Goal: Communication & Community: Answer question/provide support

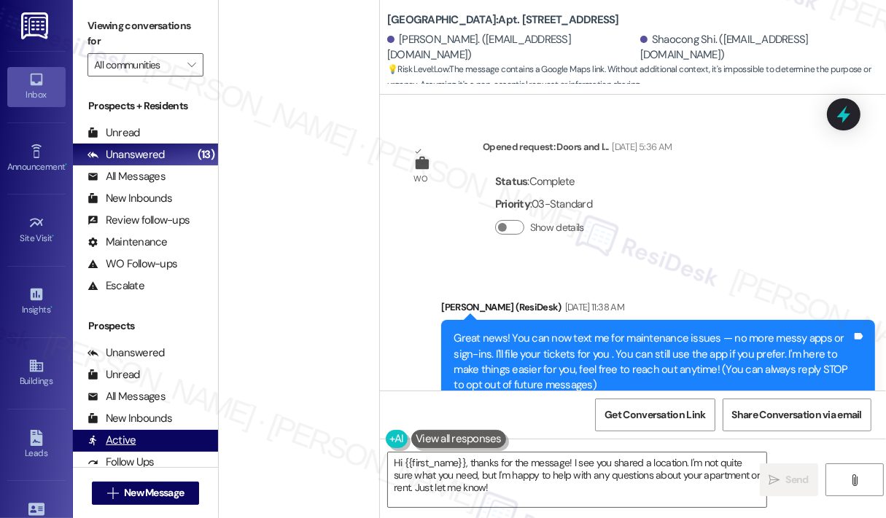
scroll to position [3115, 0]
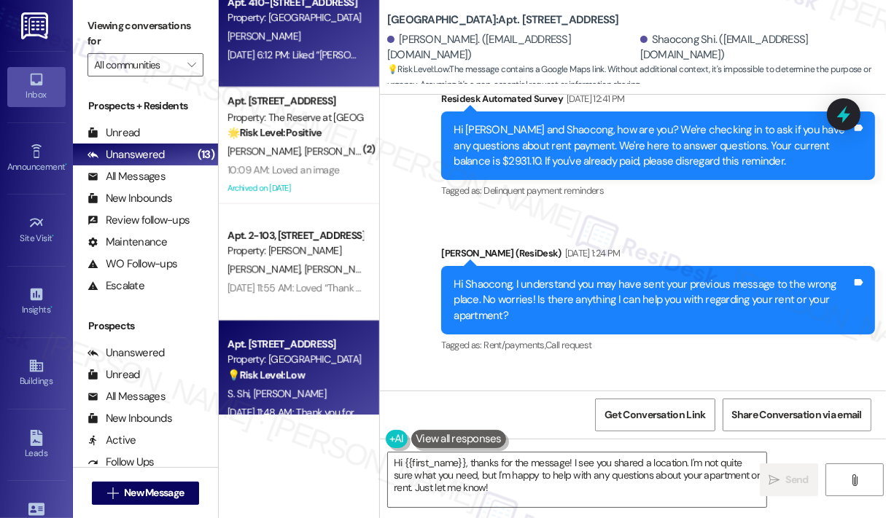
click at [332, 39] on div "[PERSON_NAME]" at bounding box center [295, 37] width 138 height 18
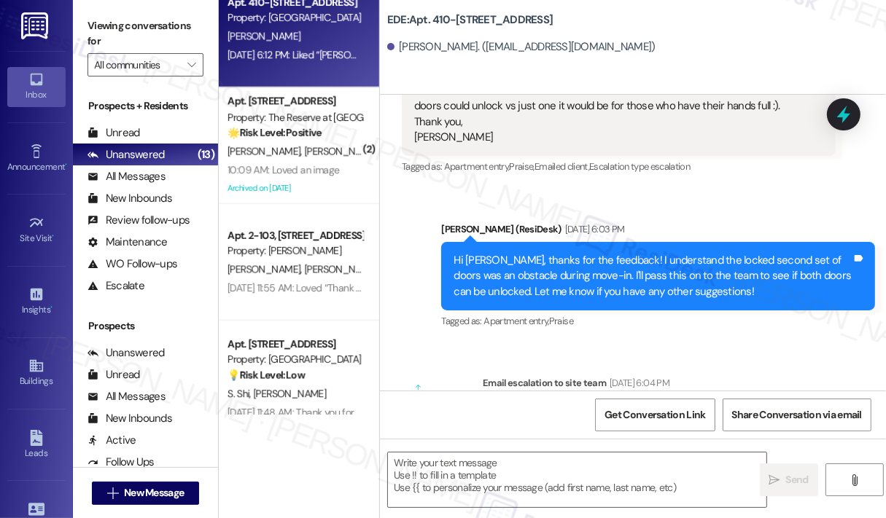
type textarea "Fetching suggested responses. Please feel free to read through the conversation…"
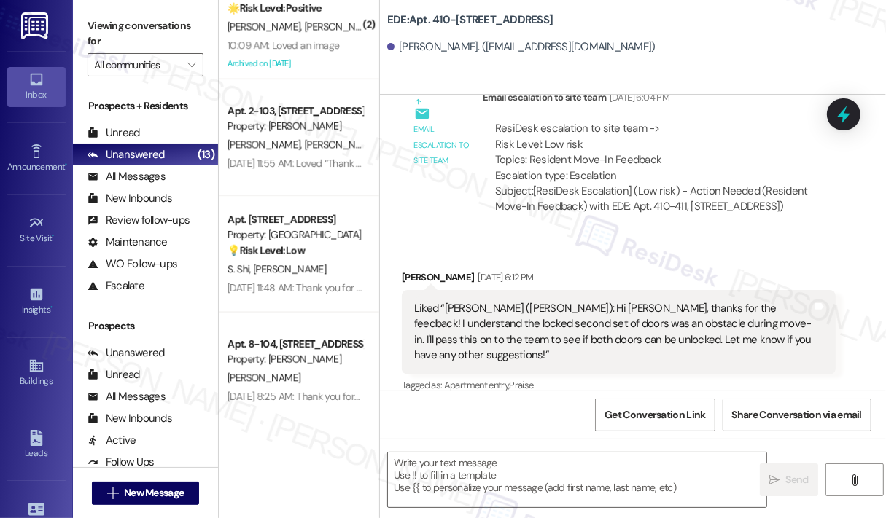
scroll to position [985, 0]
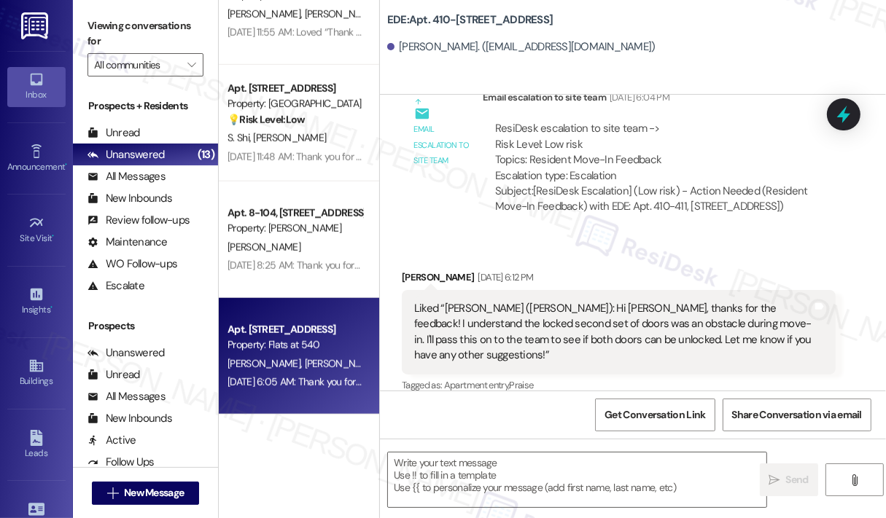
click at [300, 314] on div "Apt. 6109, [GEOGRAPHIC_DATA] Property: Flats at 540 [PERSON_NAME] [PERSON_NAME]…" at bounding box center [299, 356] width 160 height 117
type textarea "Fetching suggested responses. Please feel free to read through the conversation…"
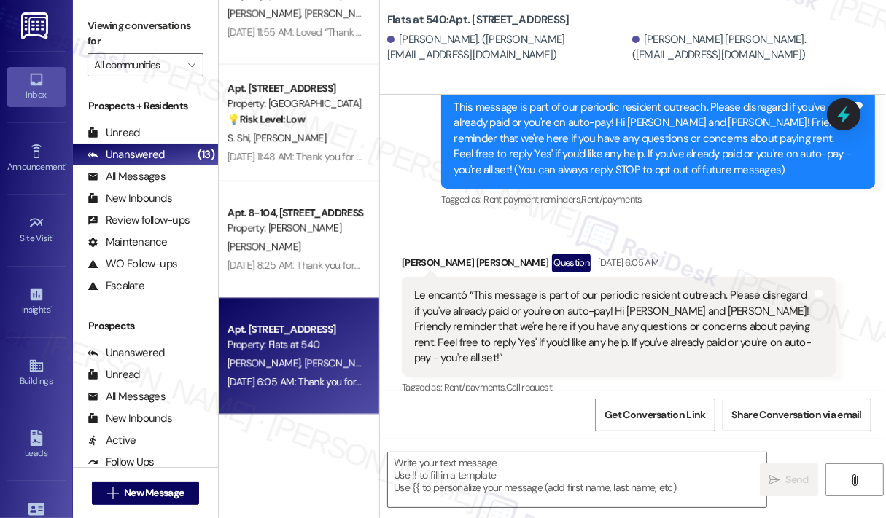
type textarea "Fetching suggested responses. Please feel free to read through the conversation…"
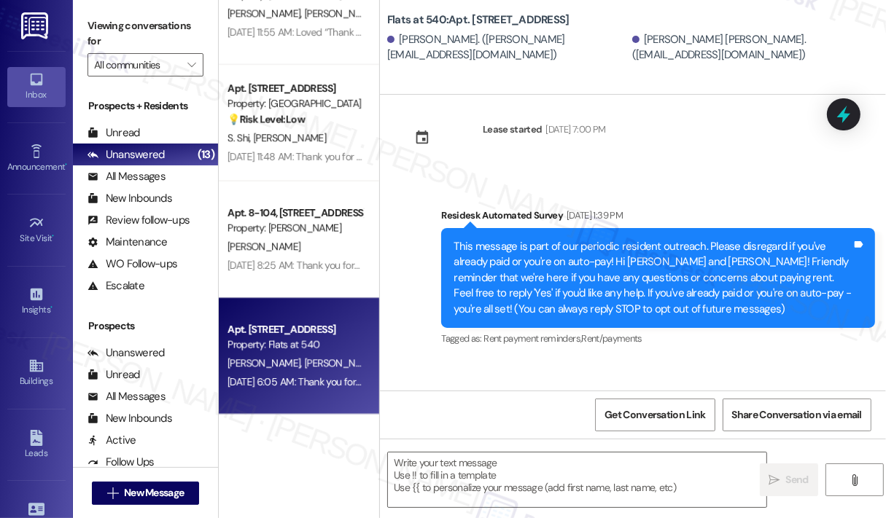
scroll to position [14, 0]
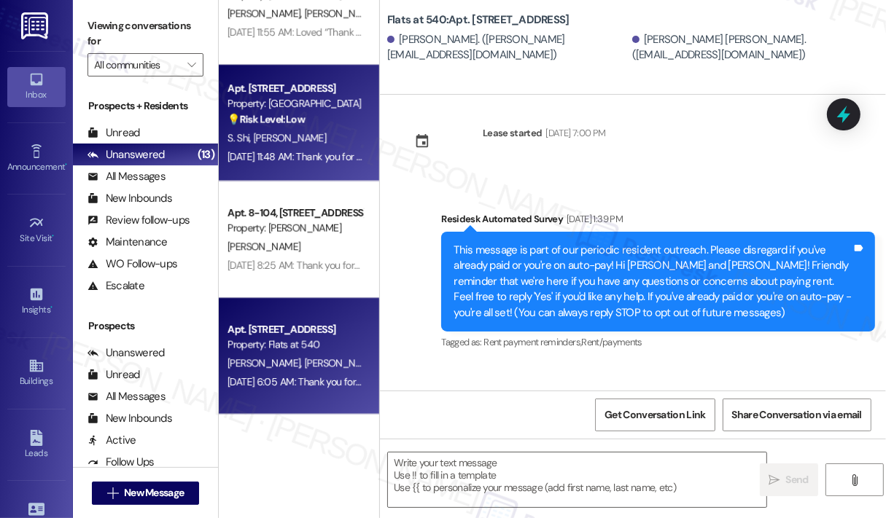
click at [338, 119] on div "💡 Risk Level: Low The message contains a Google Maps link. Without additional c…" at bounding box center [294, 119] width 135 height 15
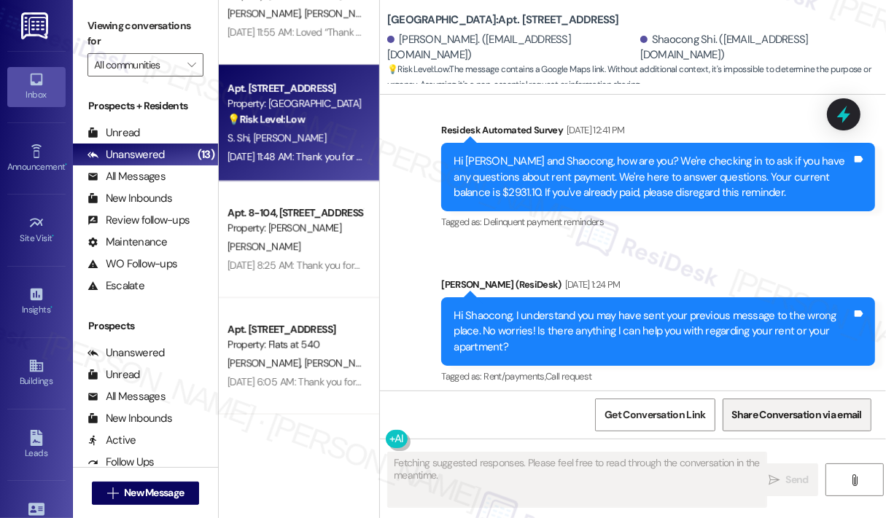
scroll to position [3115, 0]
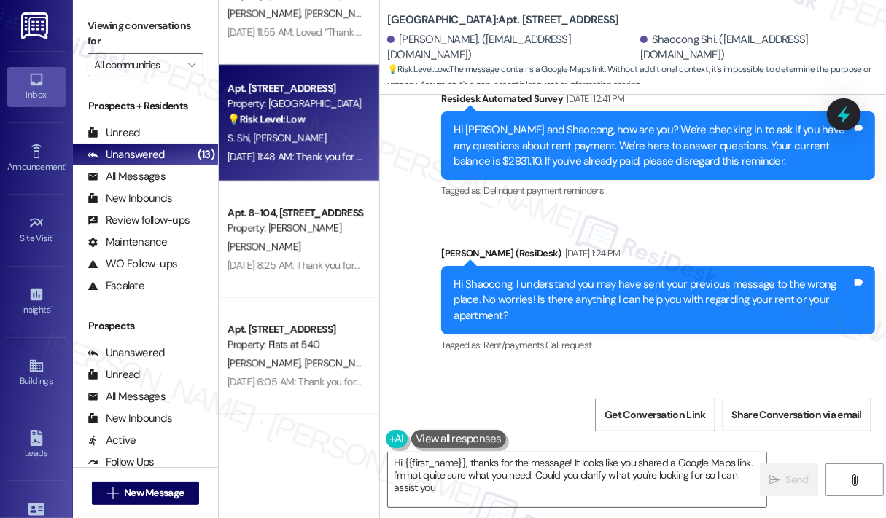
type textarea "Hi {{first_name}}, thanks for the message! It looks like you shared a Google Ma…"
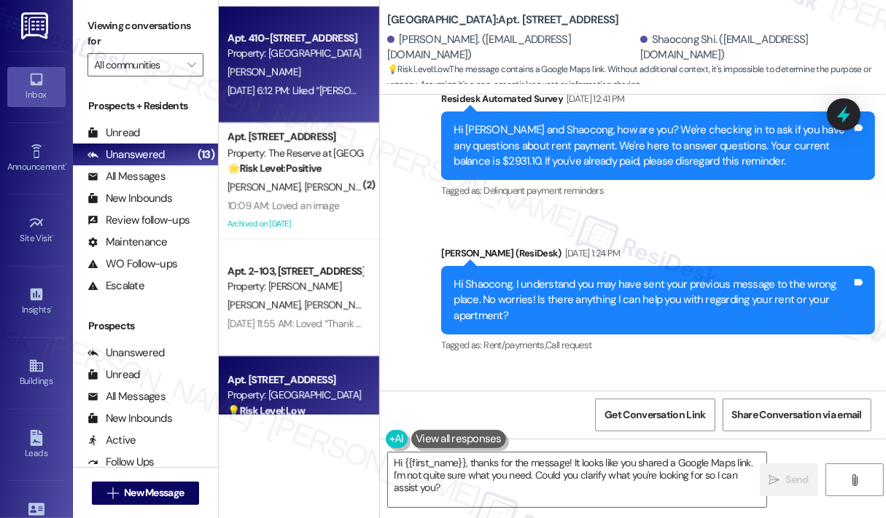
click at [291, 101] on div "Apt. 410-411, [STREET_ADDRESS] Property: [PERSON_NAME] [DATE] 6:12 PM: Liked “[…" at bounding box center [299, 65] width 160 height 117
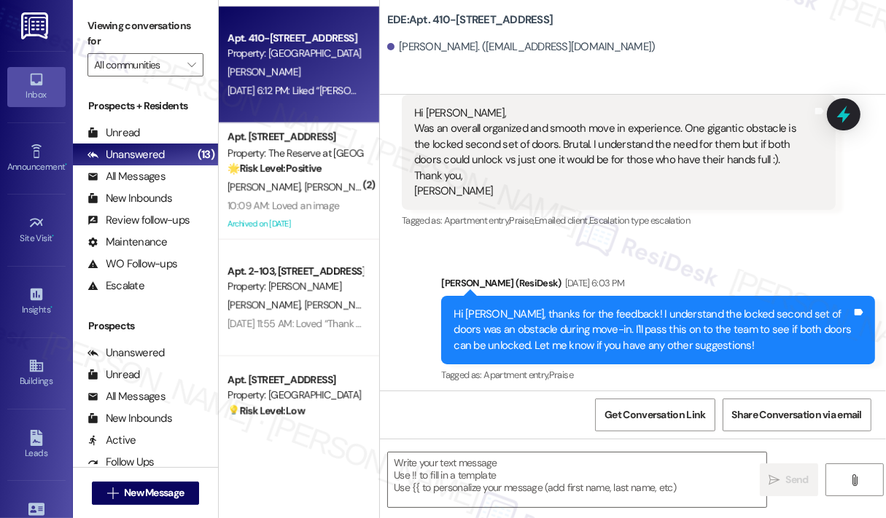
type textarea "Fetching suggested responses. Please feel free to read through the conversation…"
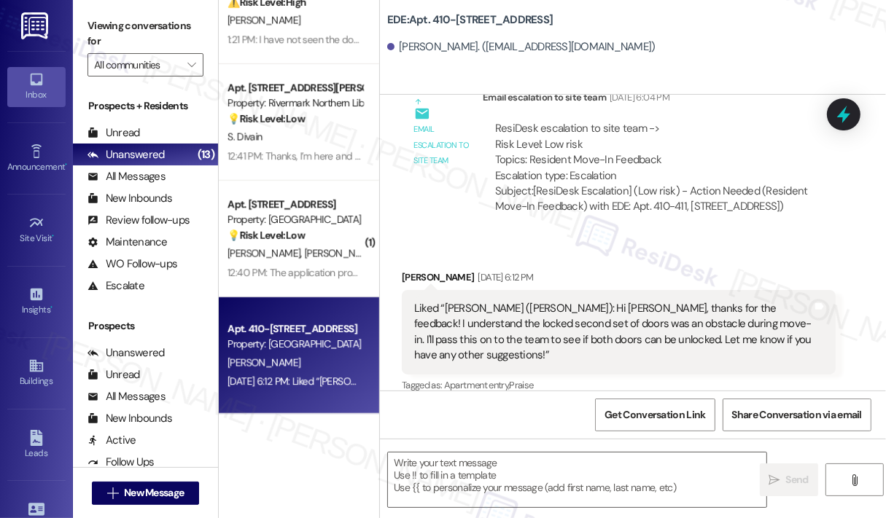
scroll to position [402, 0]
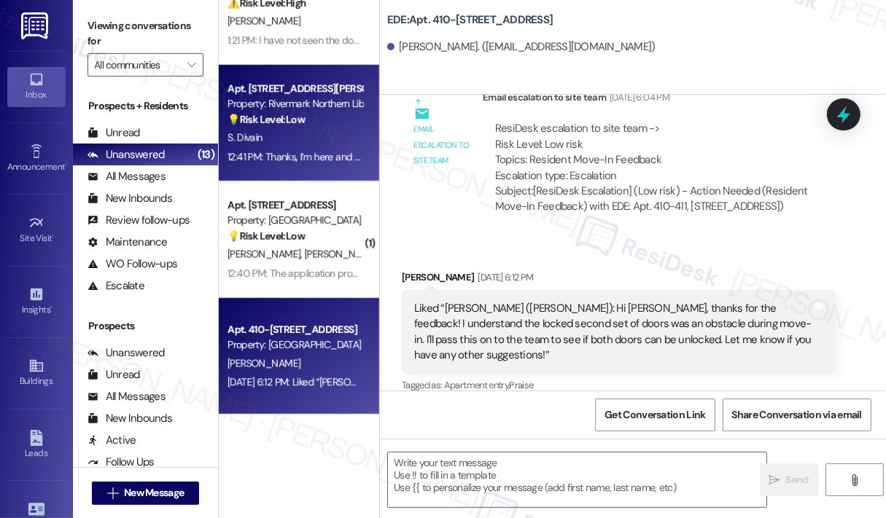
click at [256, 133] on span "S. Divain" at bounding box center [244, 137] width 35 height 13
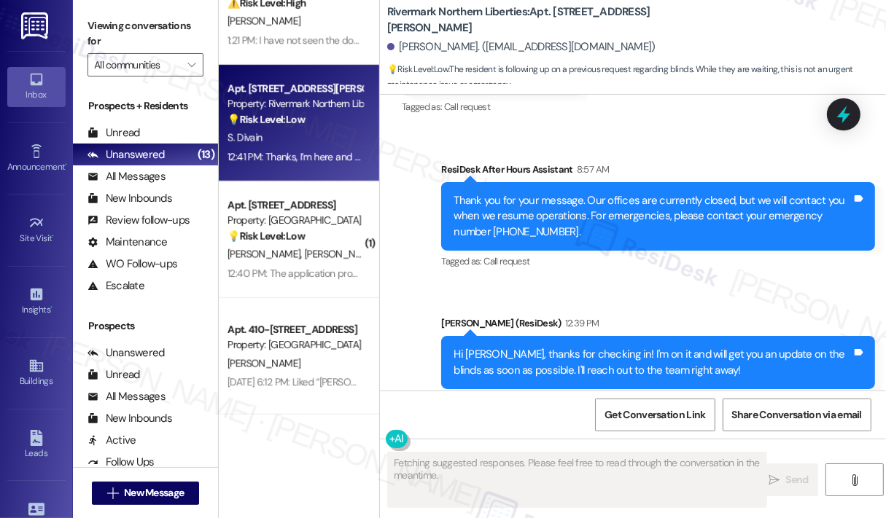
scroll to position [4130, 0]
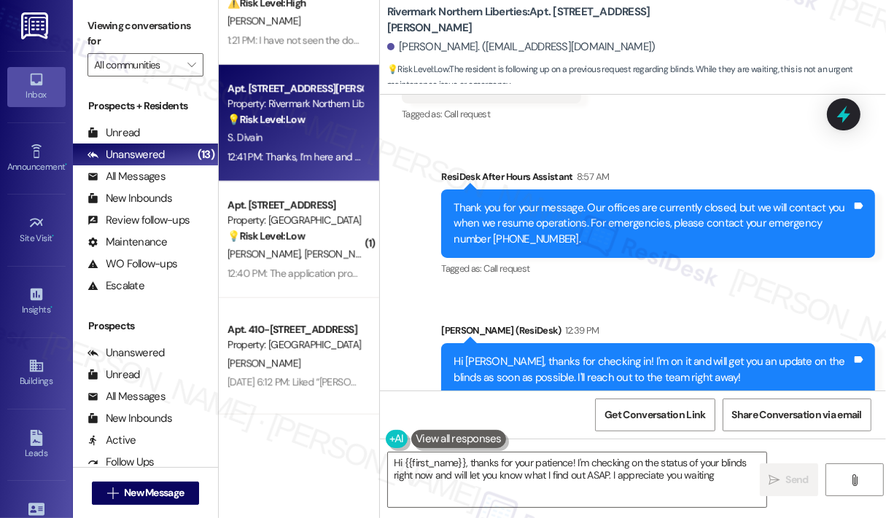
type textarea "Hi {{first_name}}, thanks for your patience! I'm checking on the status of your…"
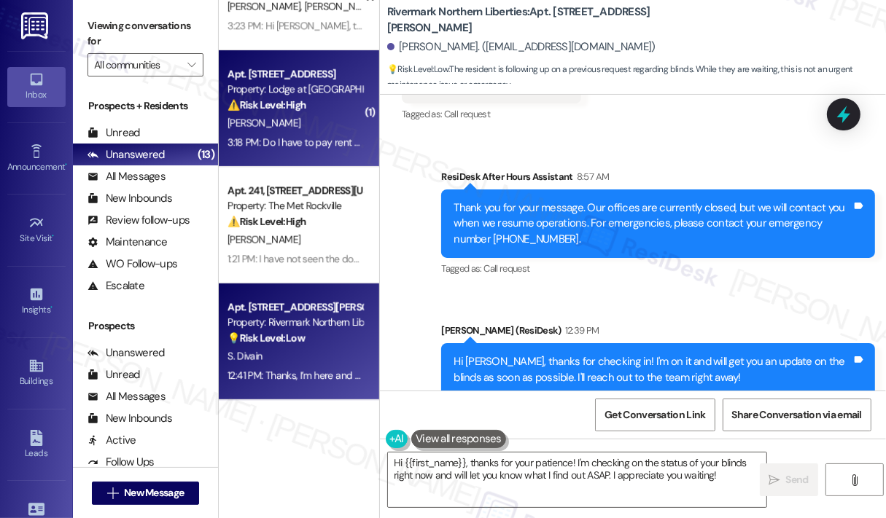
click at [313, 138] on div "3:18 PM: Do I have to pay rent through a money order? I tried to pay online but…" at bounding box center [448, 142] width 443 height 13
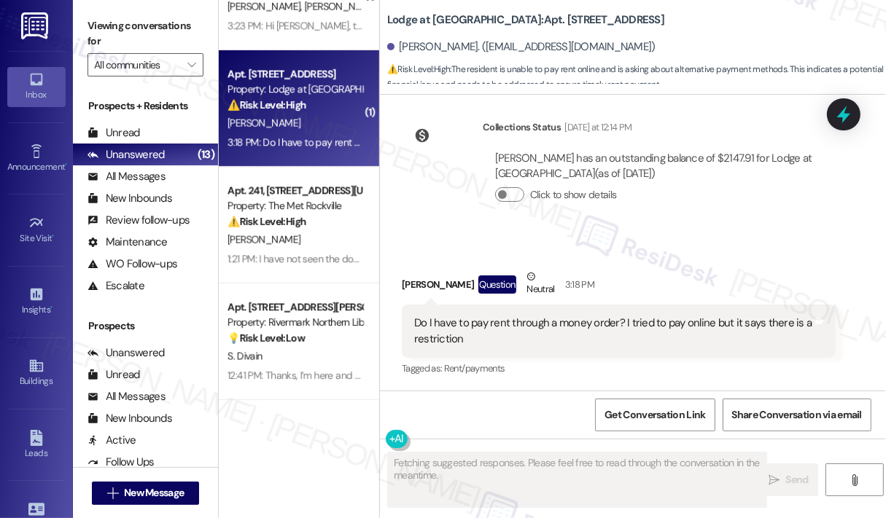
scroll to position [3875, 0]
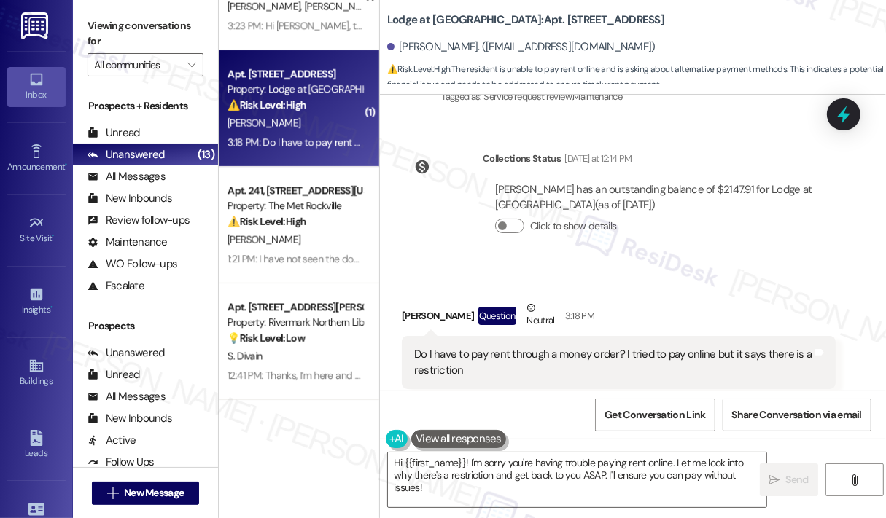
click at [535, 217] on div "[PERSON_NAME] has an outstanding balance of $2147.91 for Lodge at [GEOGRAPHIC_D…" at bounding box center [659, 213] width 353 height 85
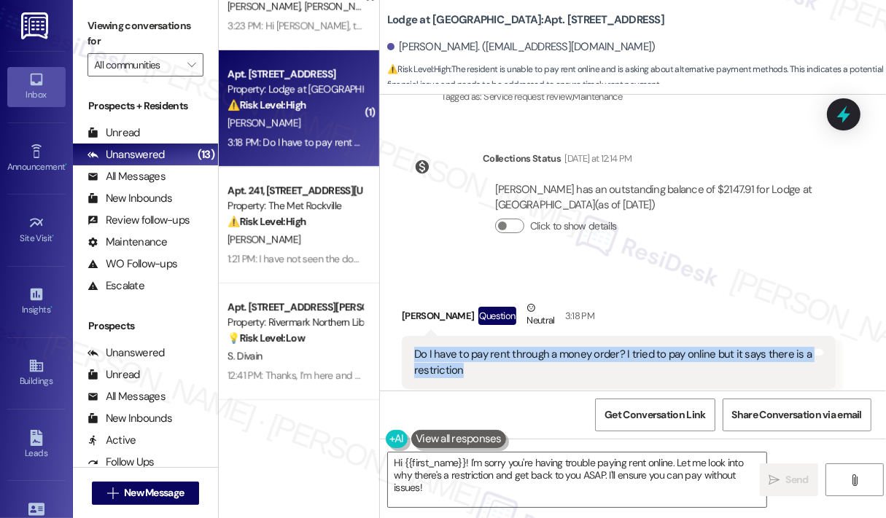
drag, startPoint x: 527, startPoint y: 339, endPoint x: 416, endPoint y: 324, distance: 112.6
click at [416, 347] on div "Do I have to pay rent through a money order? I tried to pay online but it says …" at bounding box center [613, 362] width 398 height 31
copy div "Do I have to pay rent through a money order? I tried to pay online but it says …"
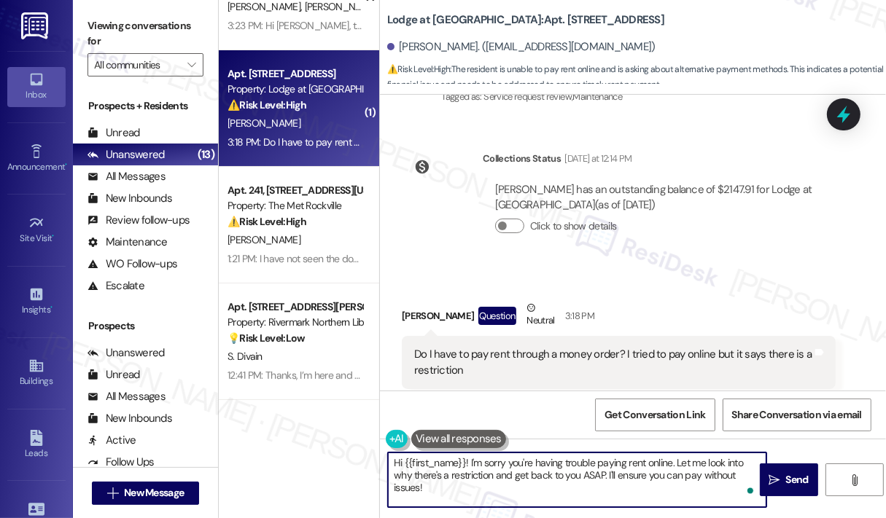
drag, startPoint x: 513, startPoint y: 490, endPoint x: 471, endPoint y: 461, distance: 50.8
click at [471, 461] on textarea "Hi {{first_name}}! I'm sorry you're having trouble paying rent online. Let me l…" at bounding box center [577, 480] width 378 height 55
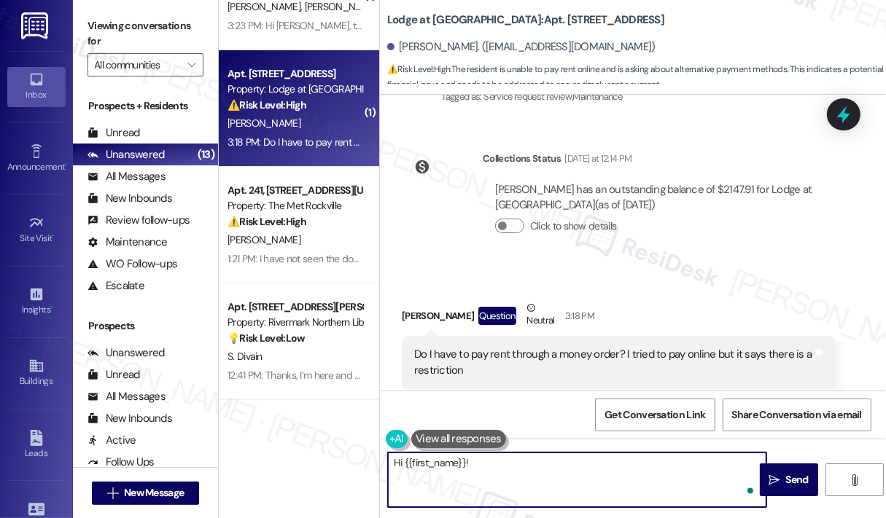
paste textarea "Thank you for reaching out. Can you let us know which month’s rent you are tryi…"
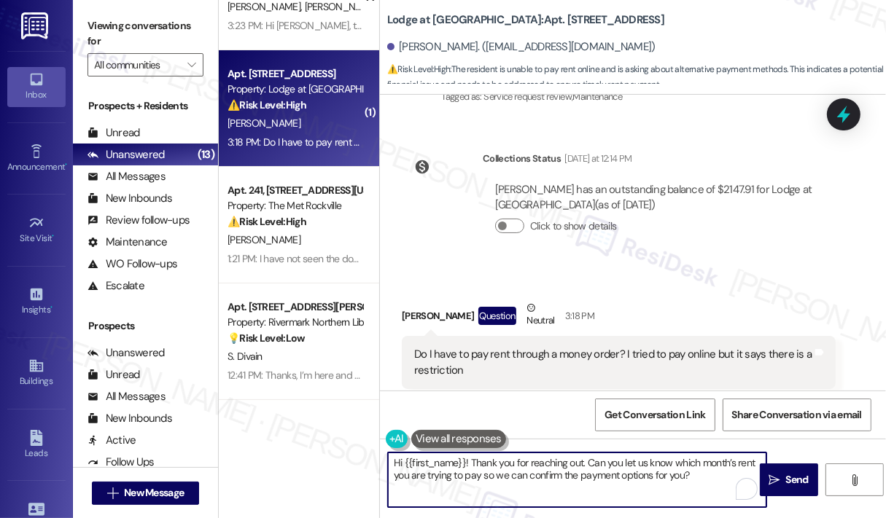
type textarea "Hi {{first_name}}! Thank you for reaching out. Can you let us know which month’…"
click at [669, 289] on div "Received via SMS [PERSON_NAME] Question Neutral 3:18 PM Do I have to pay rent t…" at bounding box center [619, 355] width 456 height 132
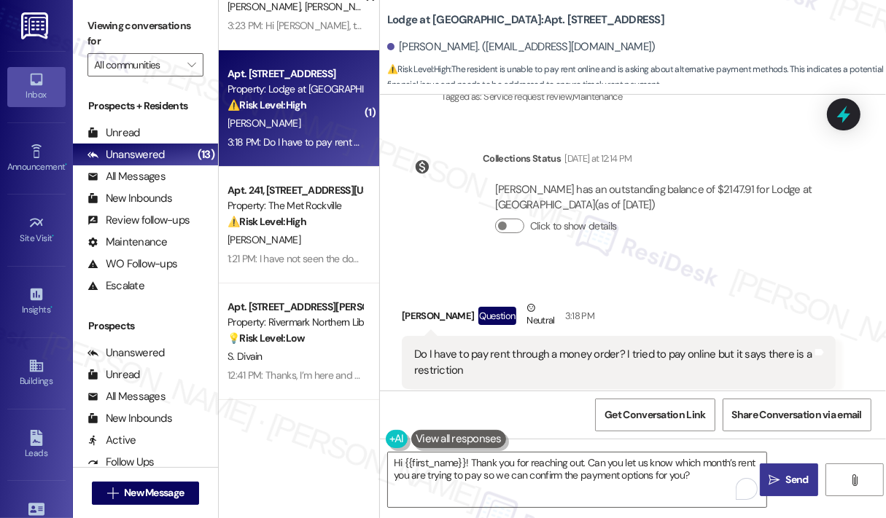
click at [777, 472] on button " Send" at bounding box center [789, 480] width 58 height 33
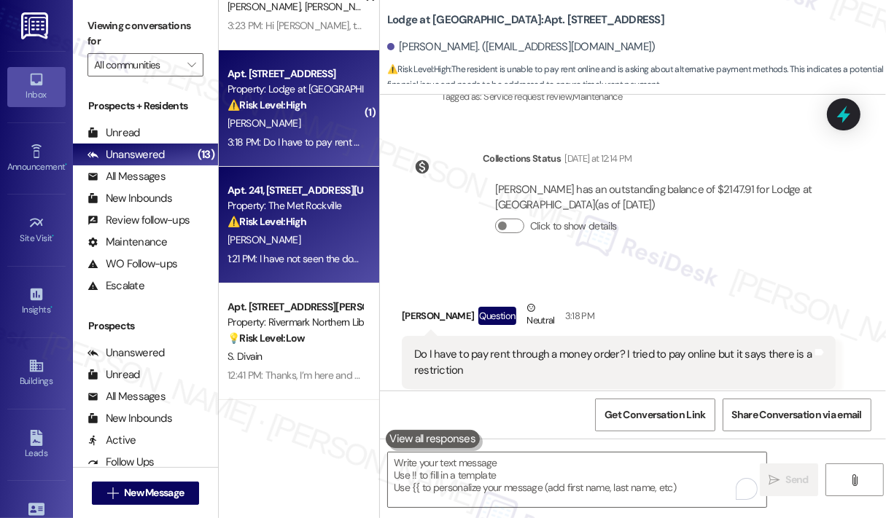
click at [319, 225] on div "⚠️ Risk Level: High The resident reports dog waste in the hallway and elevator,…" at bounding box center [294, 221] width 135 height 15
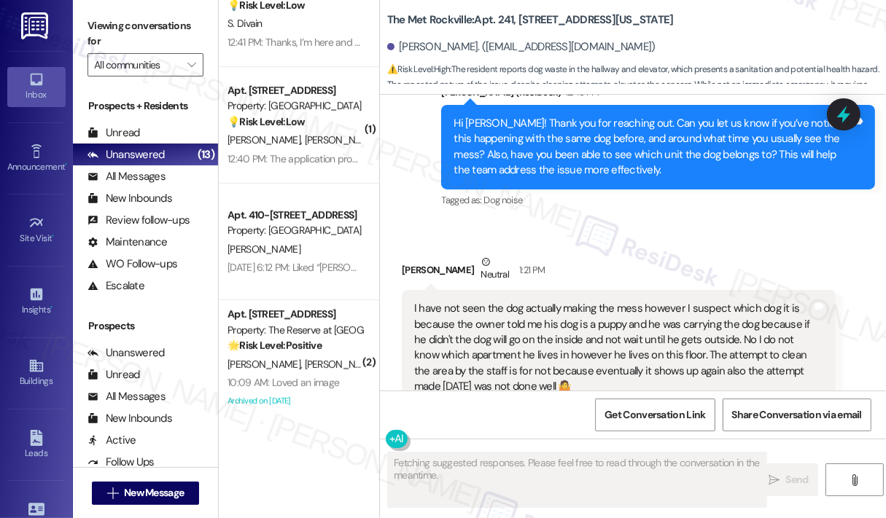
scroll to position [548, 0]
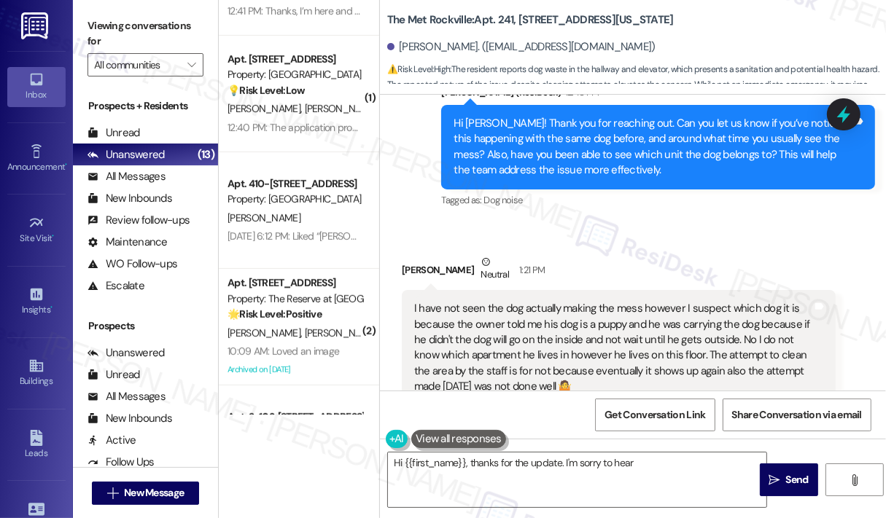
type textarea "Hi {{first_name}}, thanks for the update. I'm sorry to hear the"
click at [319, 227] on div "[PERSON_NAME]" at bounding box center [295, 218] width 138 height 18
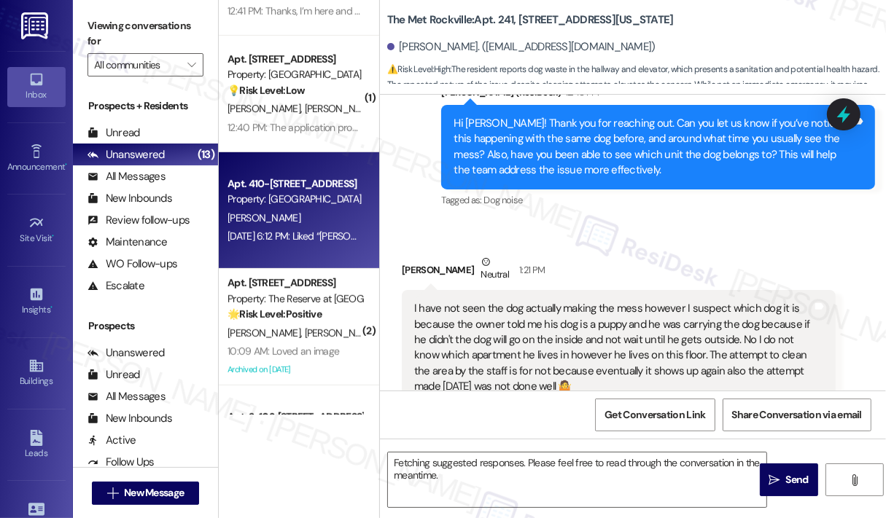
type textarea "Hi {{first_name}}, thanks for the update. I'm sorry to hear the cleaning wasn't…"
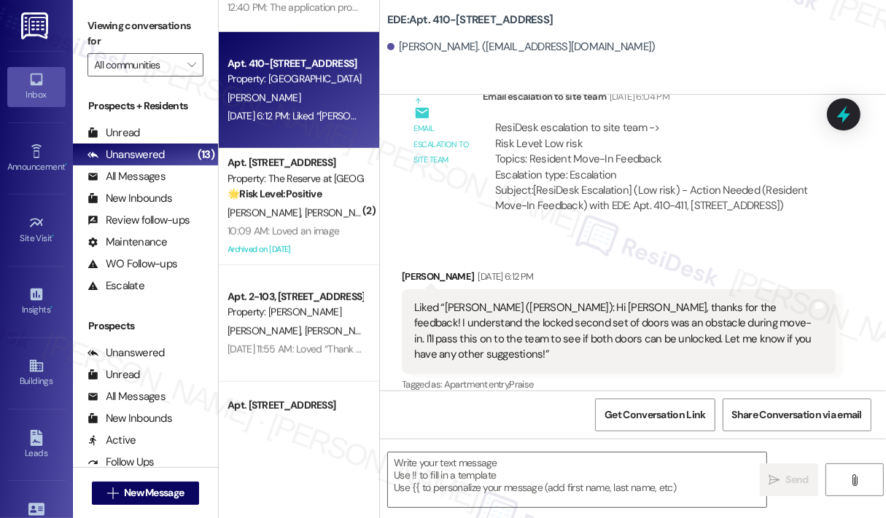
scroll to position [693, 0]
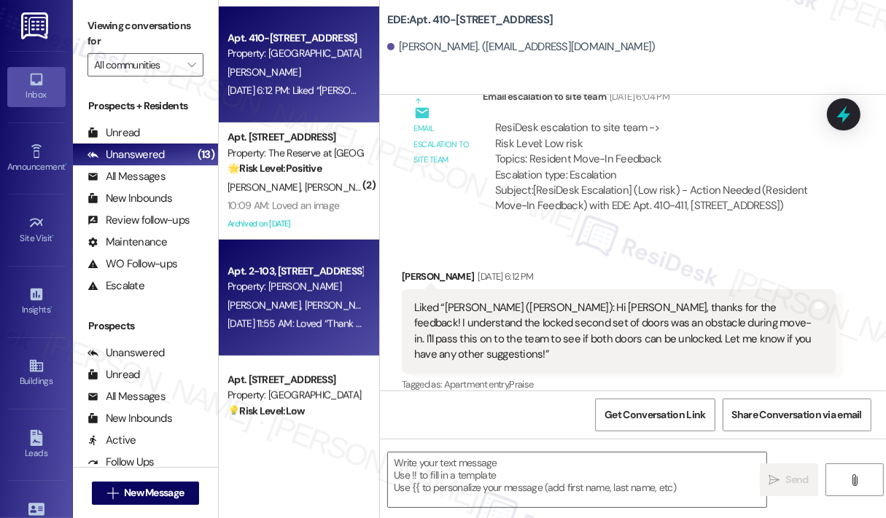
click at [303, 328] on div "[DATE] 11:55 AM: Loved “Thank you I let him know he didn't realize this wa…” [D…" at bounding box center [382, 323] width 311 height 13
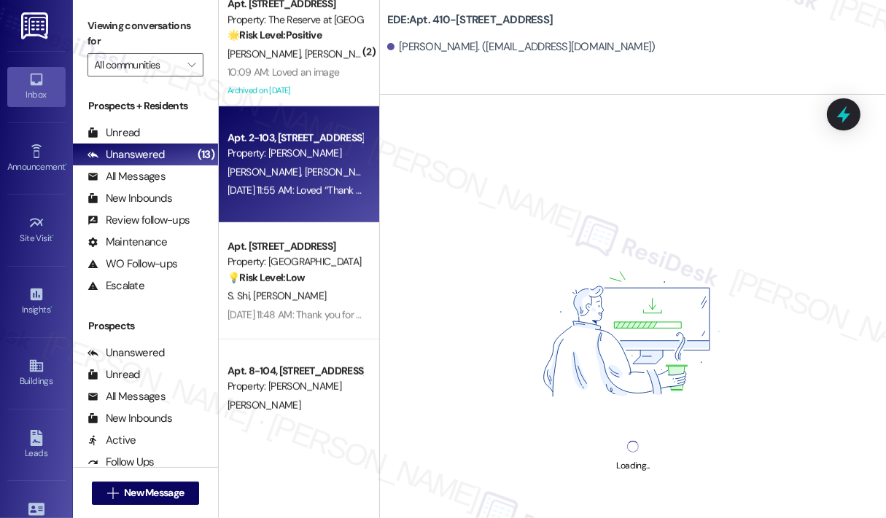
scroll to position [839, 0]
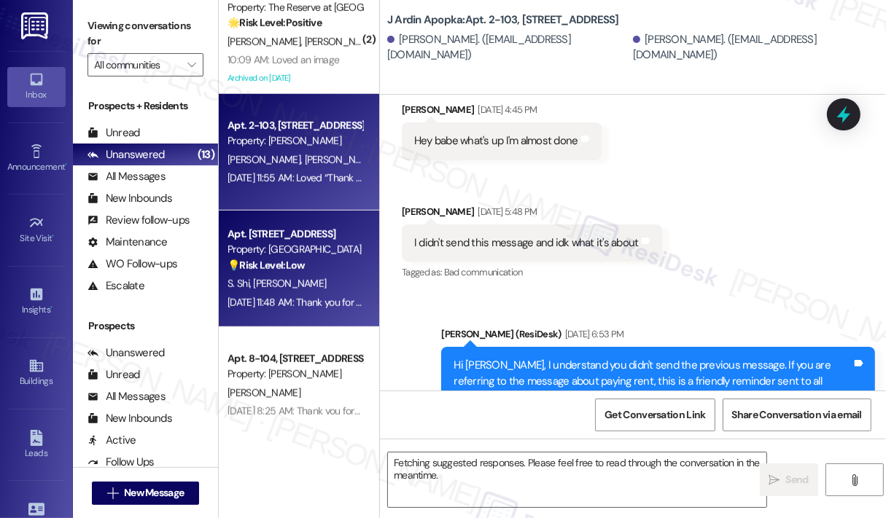
click at [320, 303] on div "[DATE] 11:48 AM: Thank you for your message. Our offices are currently closed, …" at bounding box center [669, 302] width 884 height 13
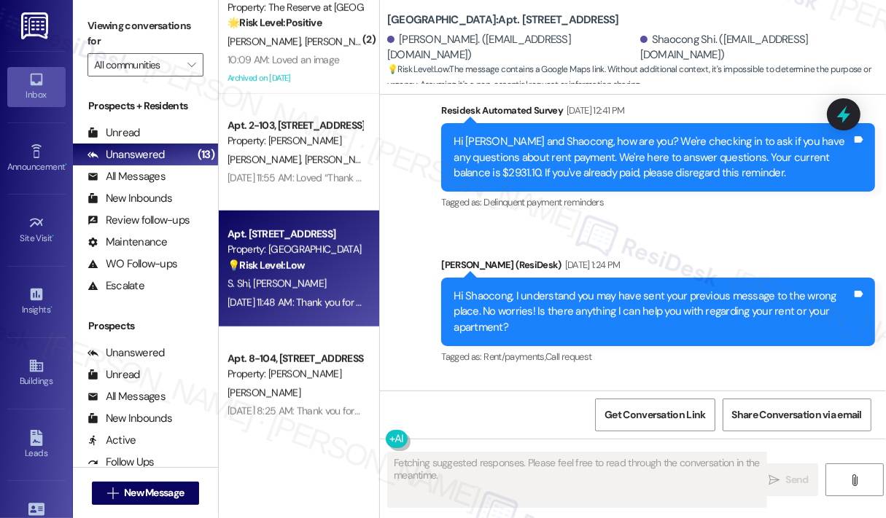
scroll to position [3115, 0]
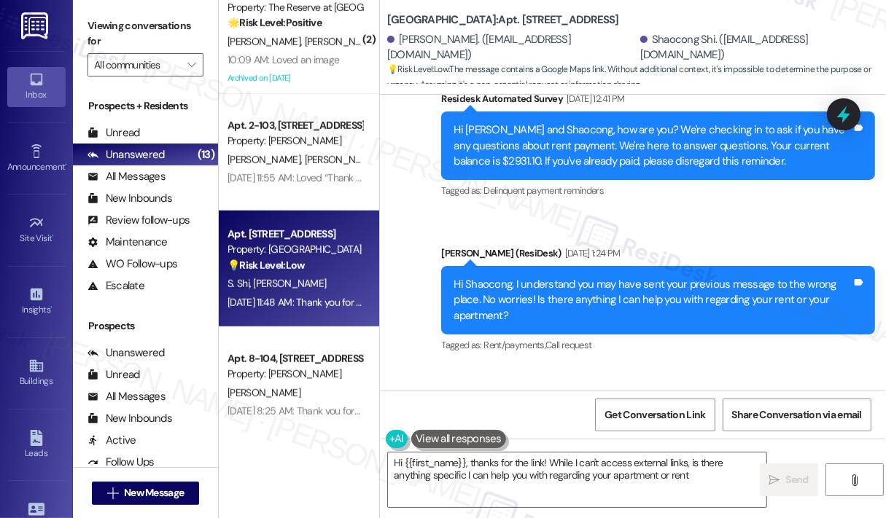
type textarea "Hi {{first_name}}, thanks for the link! While I can't access external links, is…"
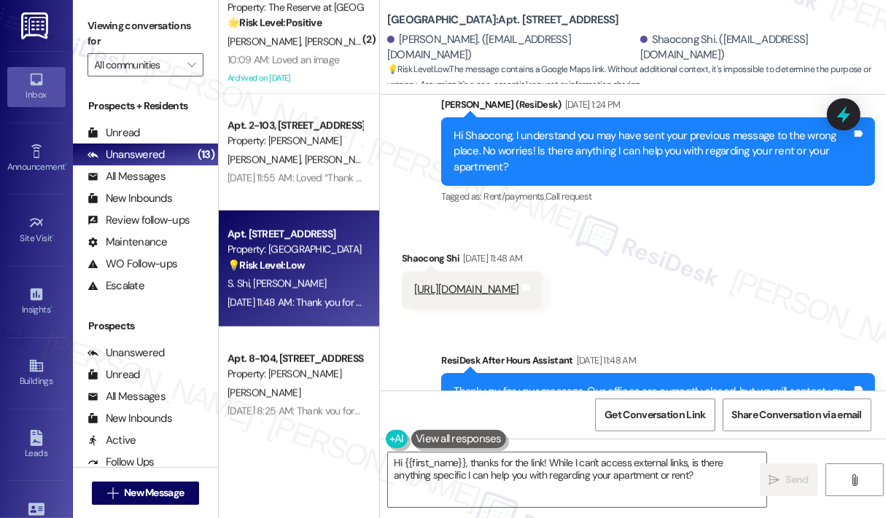
scroll to position [3269, 0]
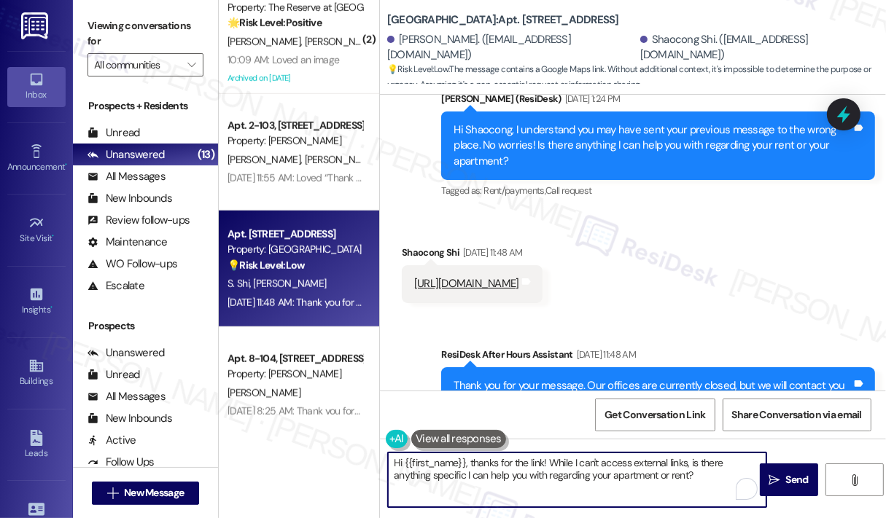
click at [688, 480] on textarea "Hi {{first_name}}, thanks for the link! While I can't access external links, is…" at bounding box center [577, 480] width 378 height 55
click at [795, 478] on span "Send" at bounding box center [797, 479] width 23 height 15
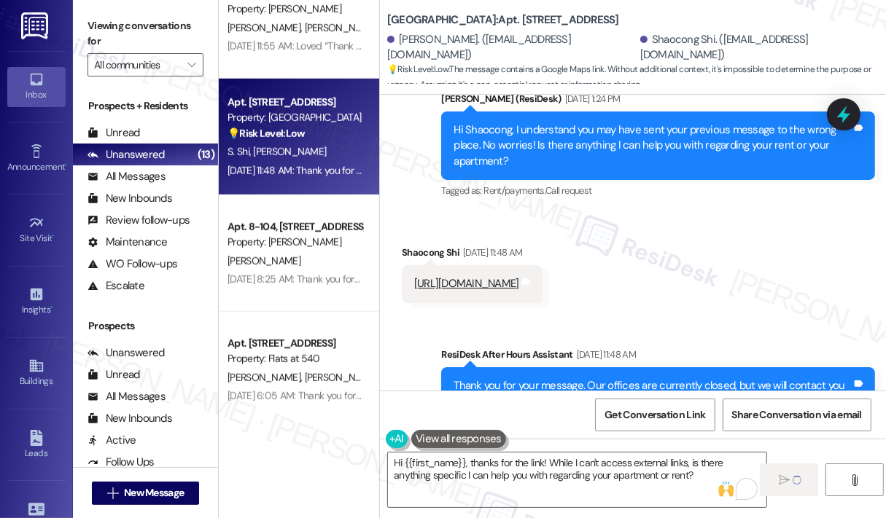
scroll to position [985, 0]
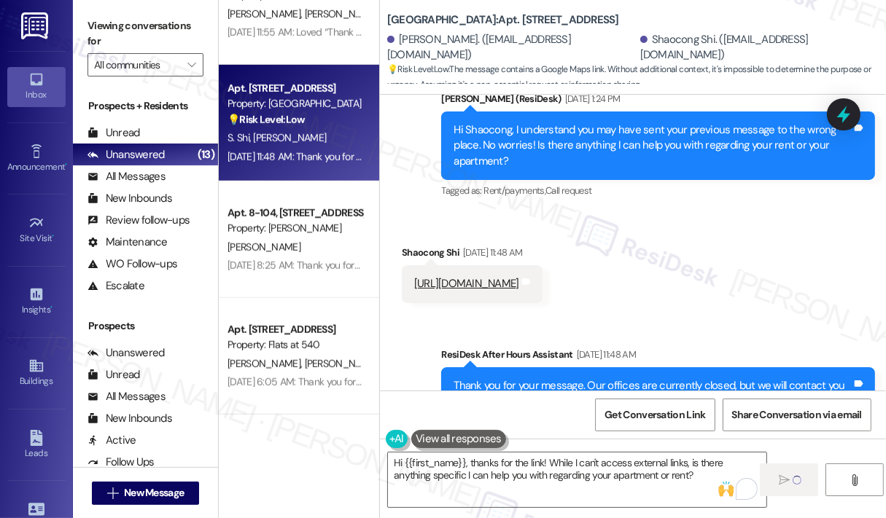
click at [295, 233] on div "Property: [PERSON_NAME]" at bounding box center [294, 228] width 135 height 15
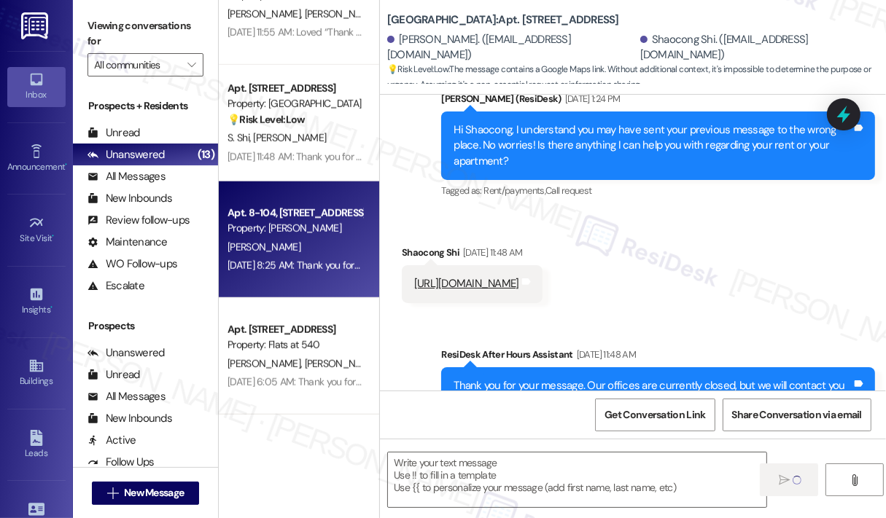
type textarea "Fetching suggested responses. Please feel free to read through the conversation…"
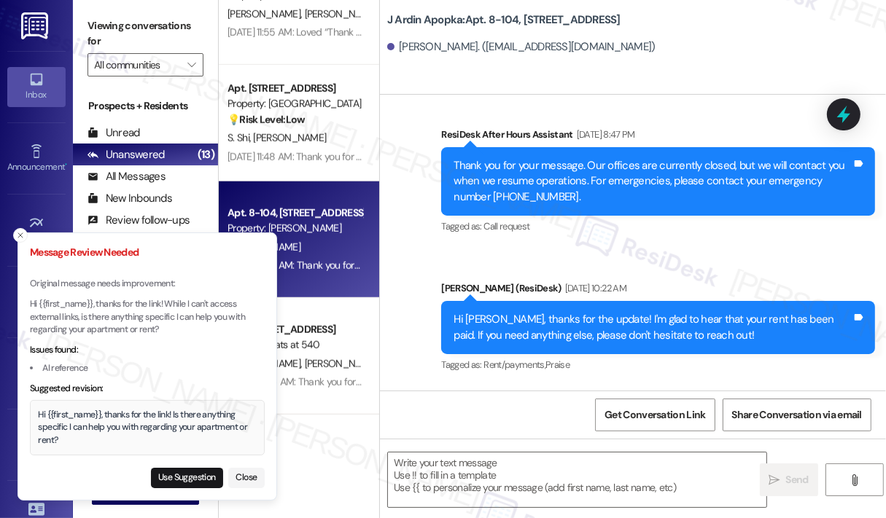
scroll to position [1598, 0]
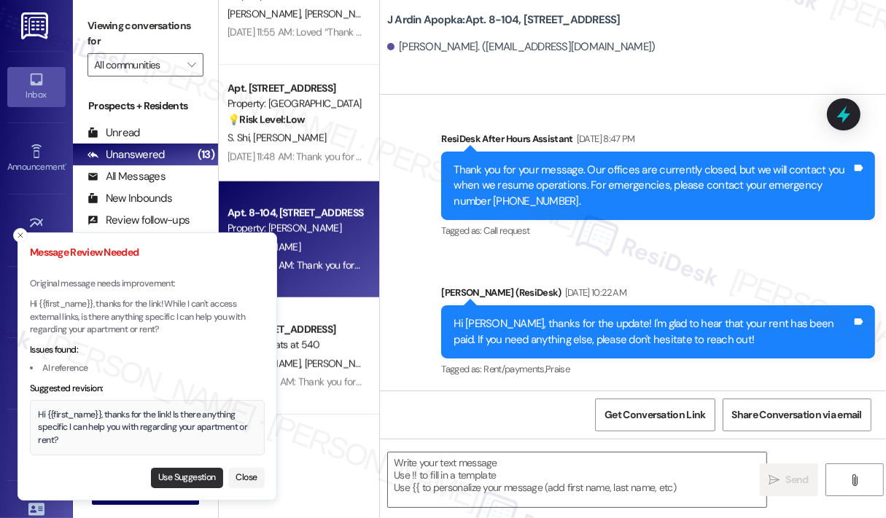
click at [204, 480] on button "Use Suggestion" at bounding box center [187, 478] width 72 height 20
type textarea "Hi {{first_name}}, thanks for the link! Is there anything specific I can help y…"
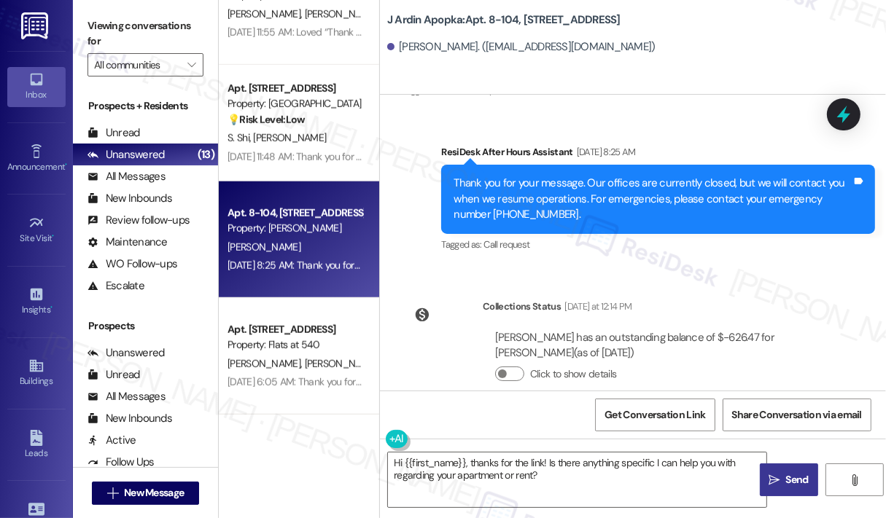
scroll to position [2025, 0]
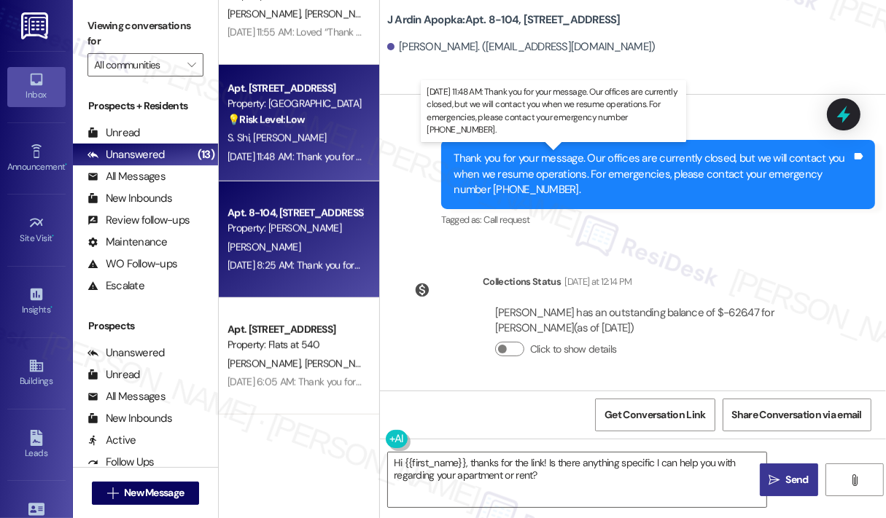
click at [284, 156] on div "[DATE] 11:48 AM: Thank you for your message. Our offices are currently closed, …" at bounding box center [669, 156] width 884 height 13
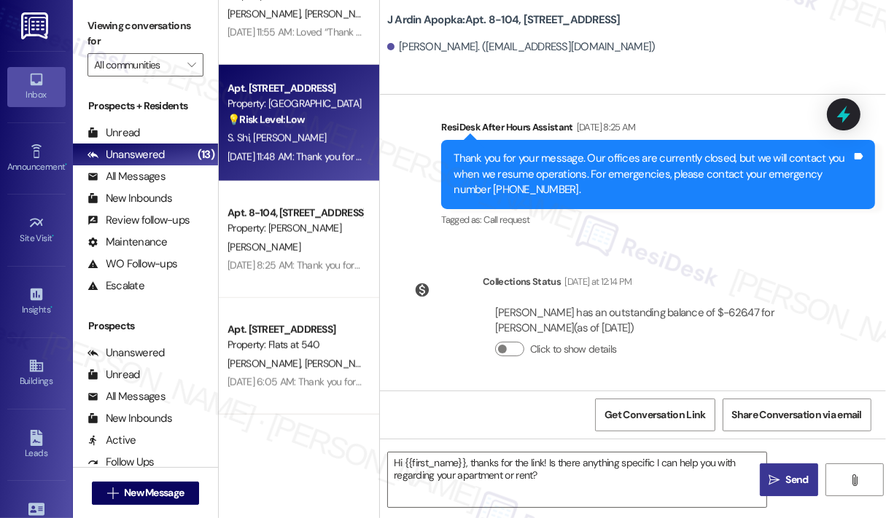
type textarea "Fetching suggested responses. Please feel free to read through the conversation…"
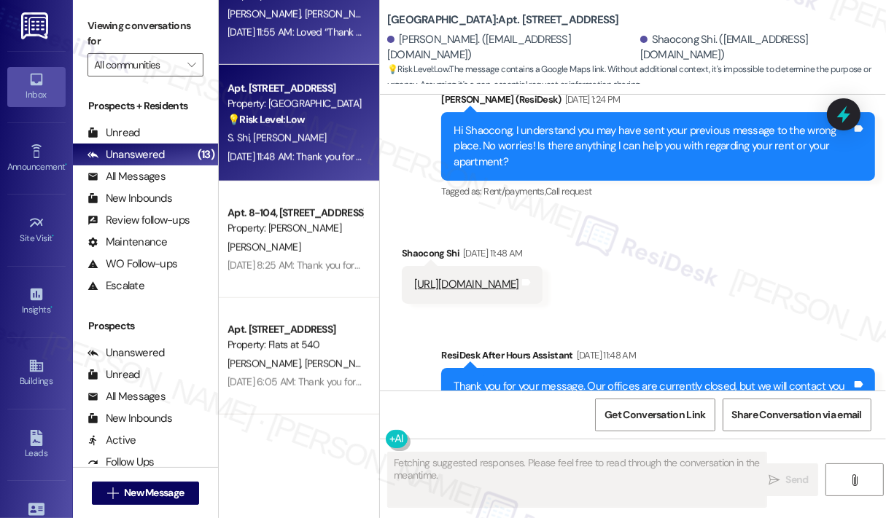
click at [310, 31] on div "[DATE] 11:55 AM: Loved “Thank you I let him know he didn't realize this wa…” [D…" at bounding box center [382, 32] width 311 height 13
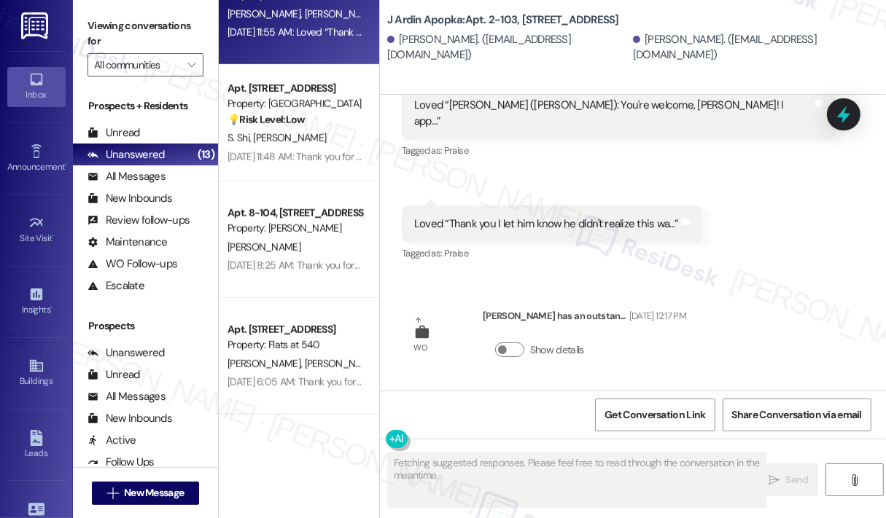
scroll to position [984, 0]
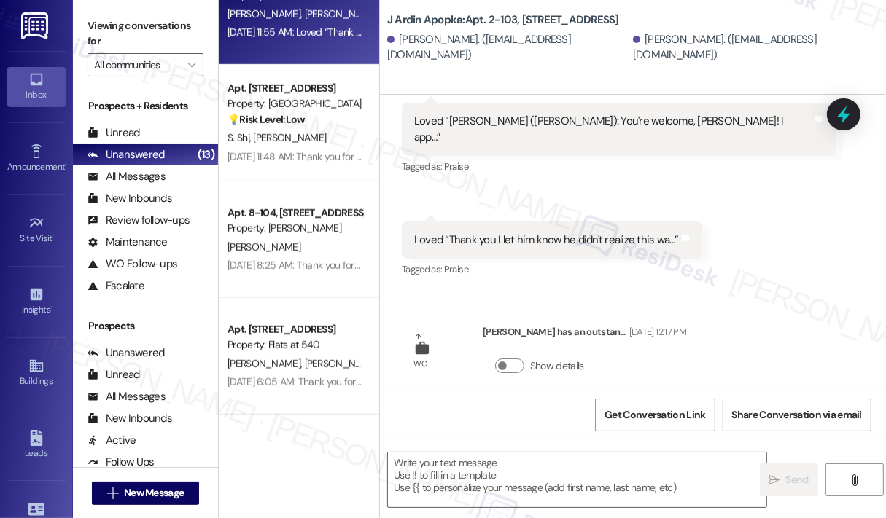
click at [324, 36] on div "[DATE] 11:55 AM: Loved “Thank you I let him know he didn't realize this wa…” [D…" at bounding box center [382, 32] width 311 height 13
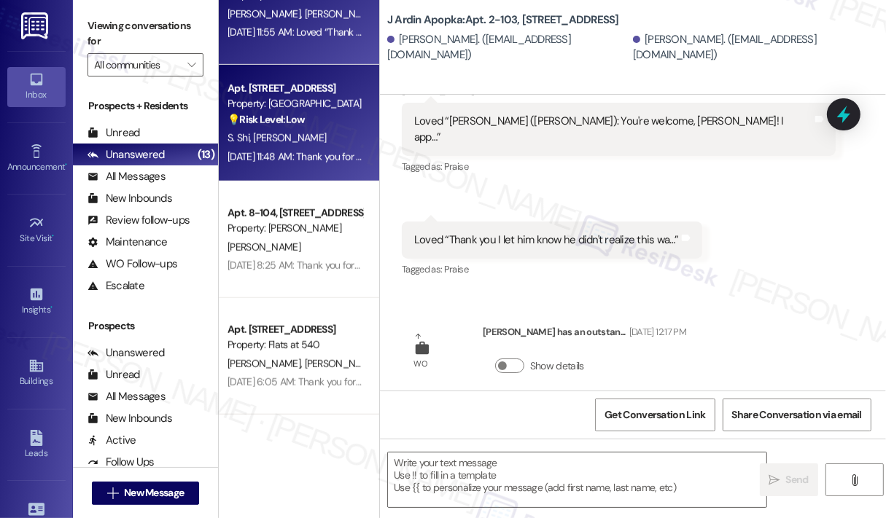
click at [330, 119] on div "💡 Risk Level: Low The message contains a Google Maps link. Without additional c…" at bounding box center [294, 119] width 135 height 15
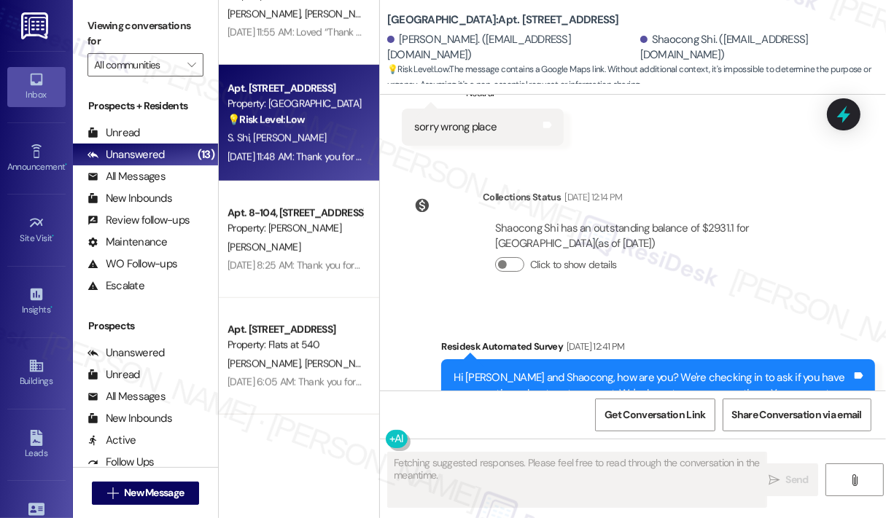
scroll to position [3115, 0]
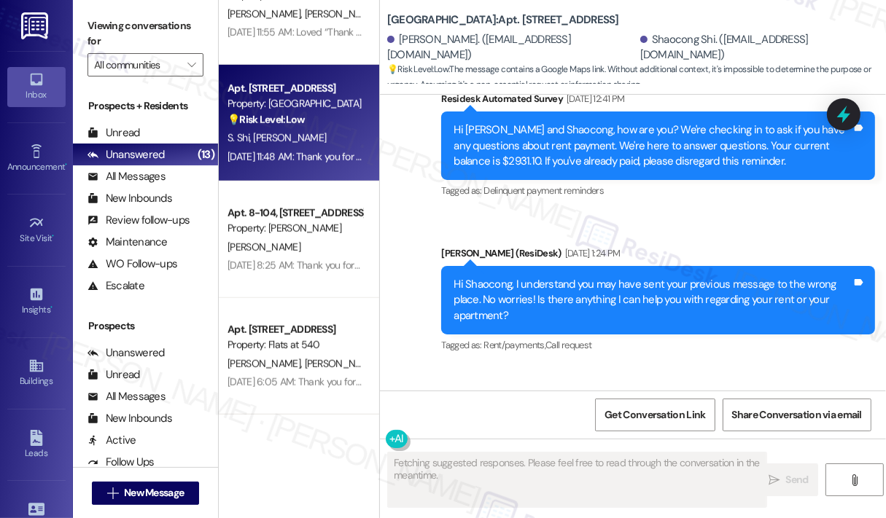
click at [724, 367] on div "Received via SMS Shaocong Shi [DATE] 11:48 AM [URL][DOMAIN_NAME] Tags and notes" at bounding box center [633, 417] width 506 height 101
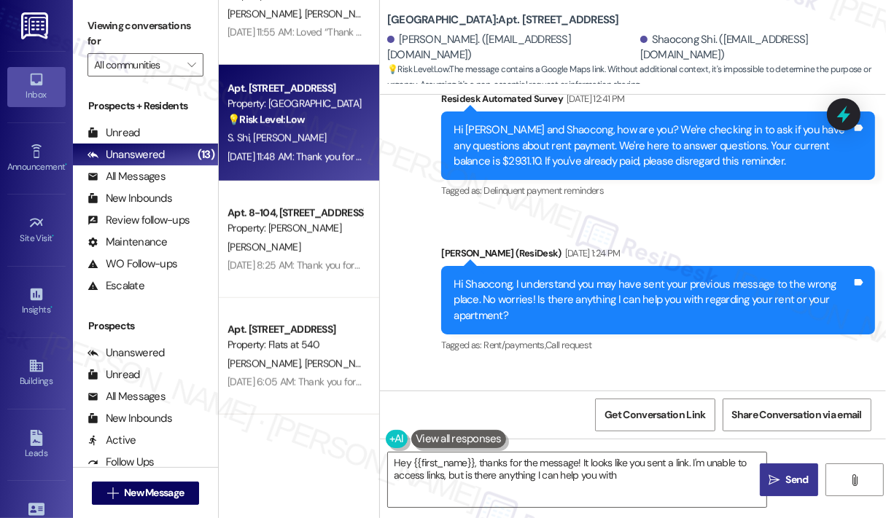
type textarea "Hey {{first_name}}, thanks for the message! It looks like you sent a link. I'm …"
click at [690, 478] on textarea "Hey {{first_name}}, thanks for the message! It looks like you sent a link. I'm …" at bounding box center [577, 480] width 378 height 55
click at [796, 478] on span "Send" at bounding box center [797, 479] width 23 height 15
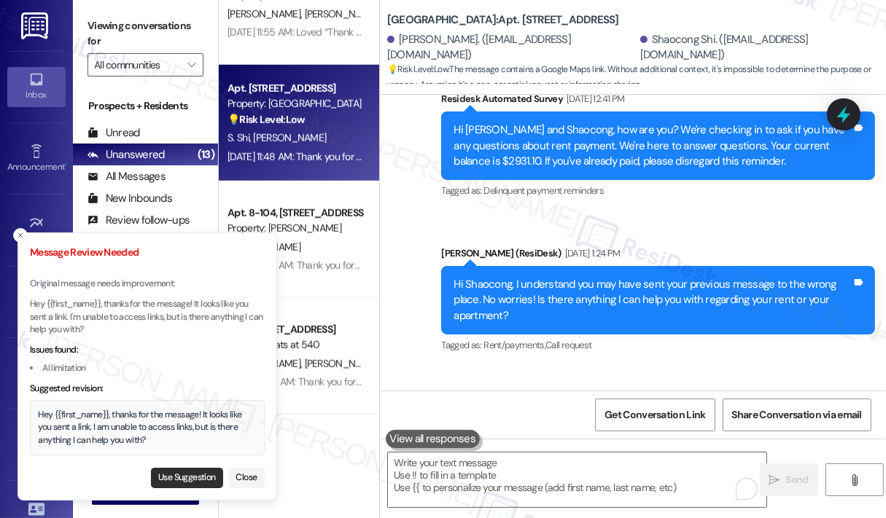
click at [198, 483] on button "Use Suggestion" at bounding box center [187, 478] width 72 height 20
type textarea "Hey {{first_name}}, thanks for the message! It looks like you sent a link. I am…"
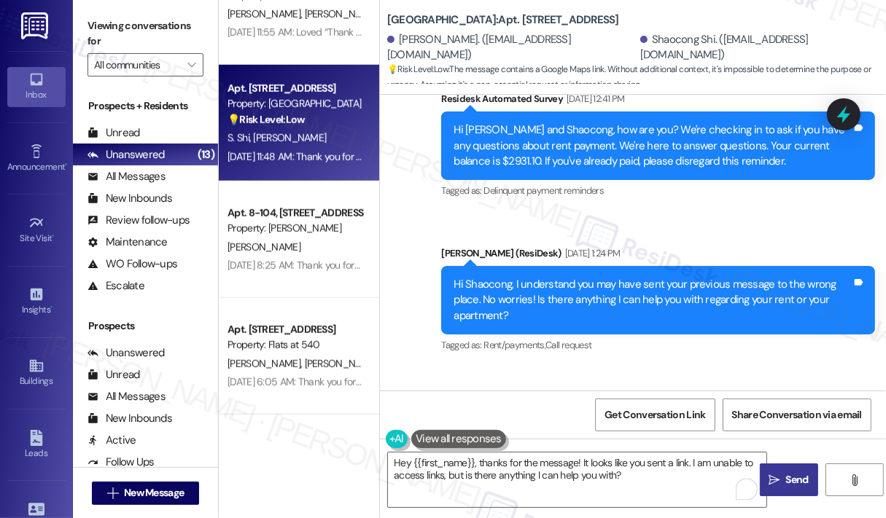
click at [792, 479] on span "Send" at bounding box center [797, 479] width 23 height 15
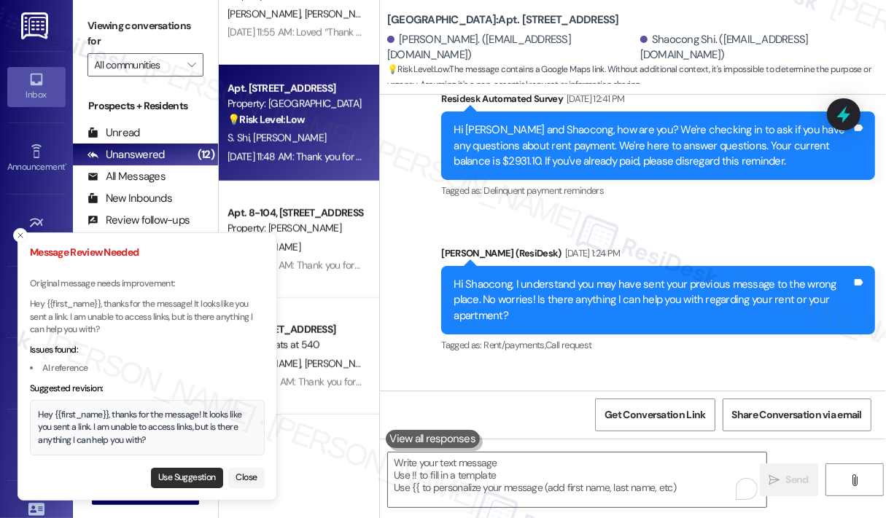
click at [184, 474] on button "Use Suggestion" at bounding box center [187, 478] width 72 height 20
type textarea "Hey {{first_name}}, thanks for the message! It looks like you sent a link. I am…"
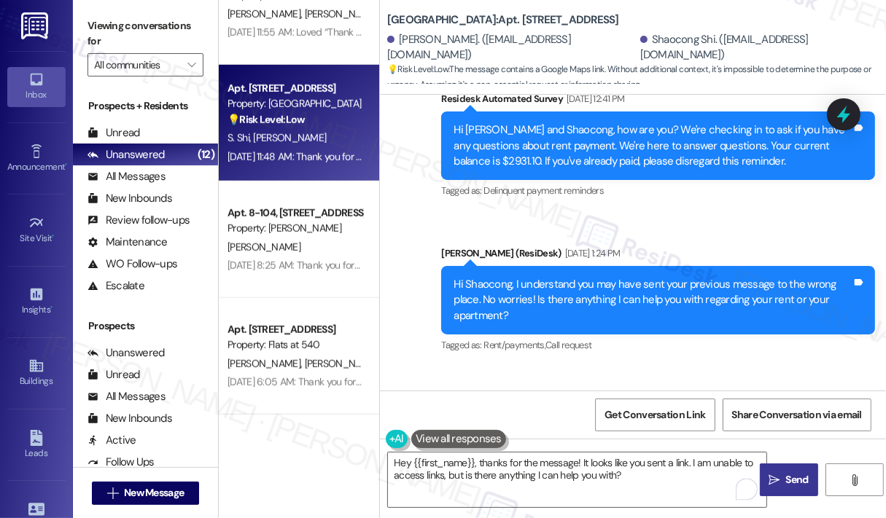
click at [779, 475] on span " Send" at bounding box center [789, 479] width 46 height 15
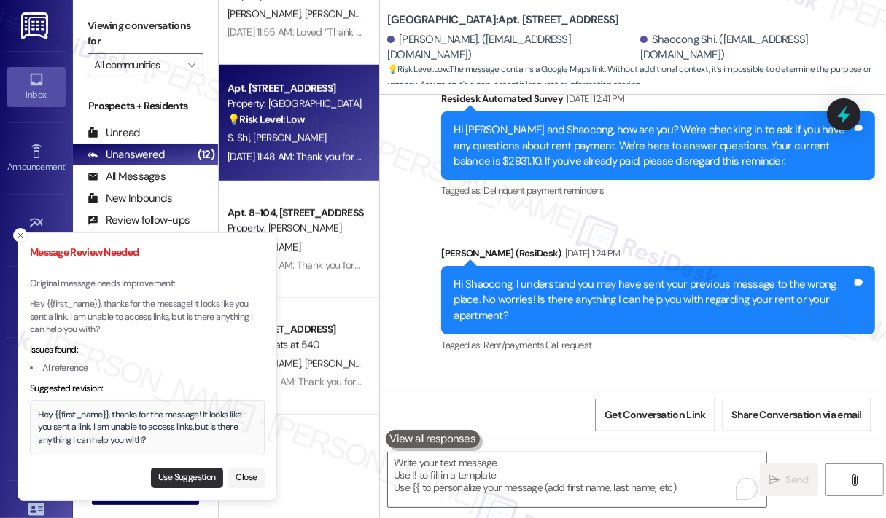
click at [179, 475] on button "Use Suggestion" at bounding box center [187, 478] width 72 height 20
type textarea "Hey {{first_name}}, thanks for the message! It looks like you sent a link. I am…"
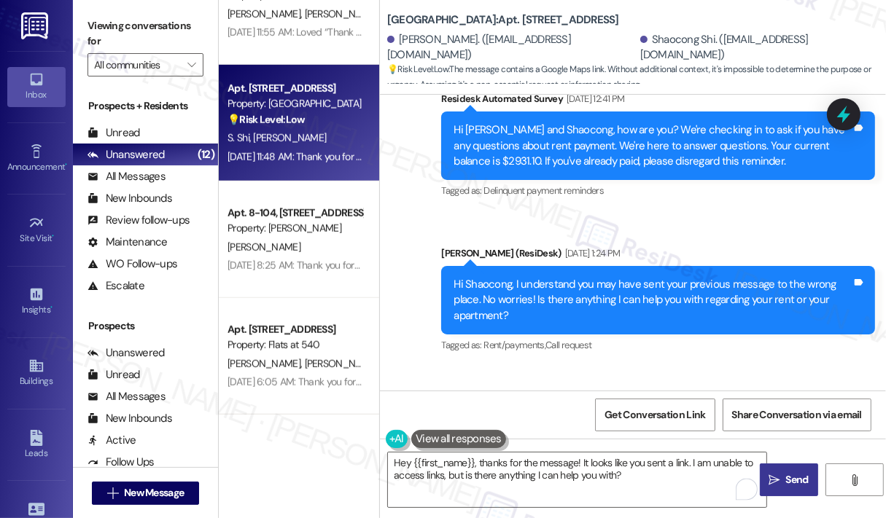
click at [794, 485] on span "Send" at bounding box center [797, 479] width 23 height 15
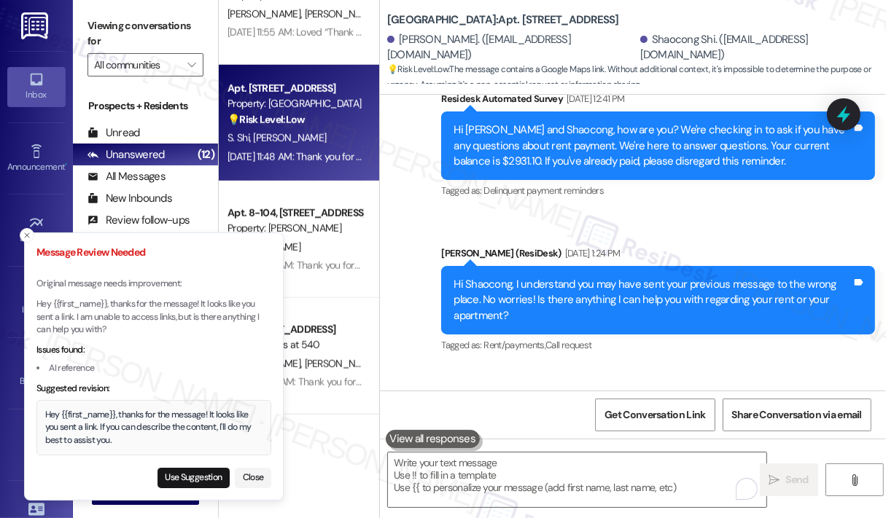
drag, startPoint x: 145, startPoint y: 443, endPoint x: 163, endPoint y: 440, distance: 18.5
click at [163, 440] on div "Hey {{first_name}}, thanks for the message! It looks like you sent a link. If y…" at bounding box center [154, 428] width 218 height 39
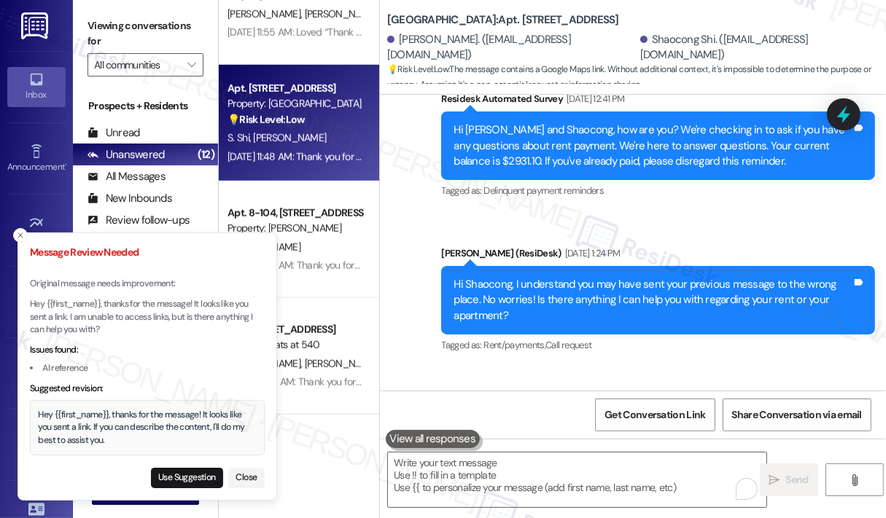
click at [174, 465] on div "Use Suggestion Close" at bounding box center [147, 476] width 235 height 26
click at [175, 472] on button "Use Suggestion" at bounding box center [187, 478] width 72 height 20
type textarea "Hey {{first_name}}, thanks for the message! It looks like you sent a link. If y…"
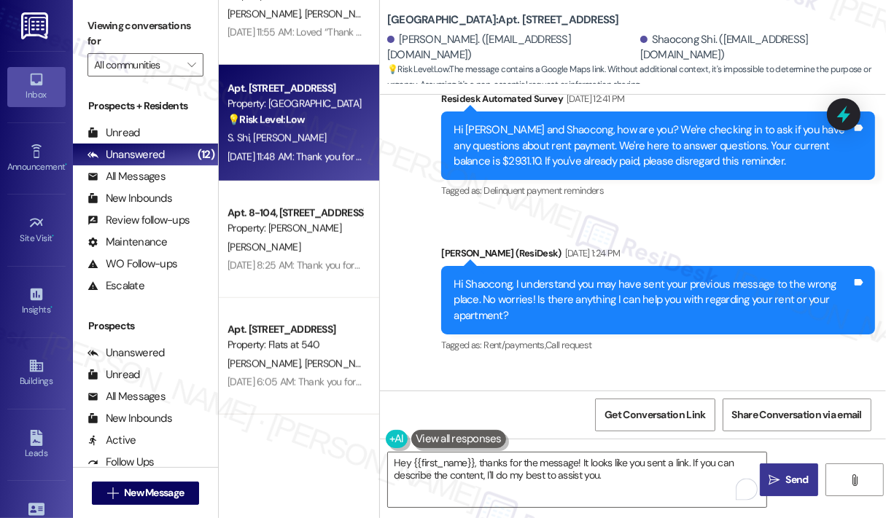
click at [786, 477] on span "Send" at bounding box center [797, 479] width 23 height 15
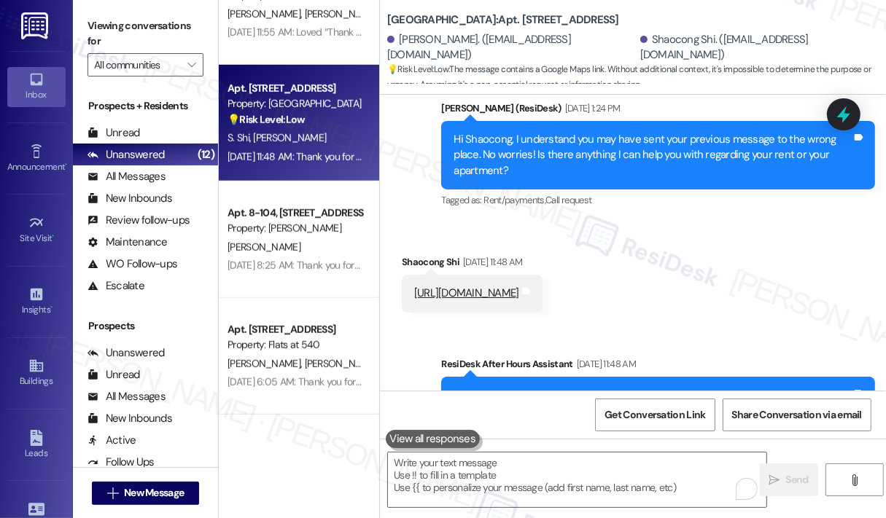
scroll to position [3386, 0]
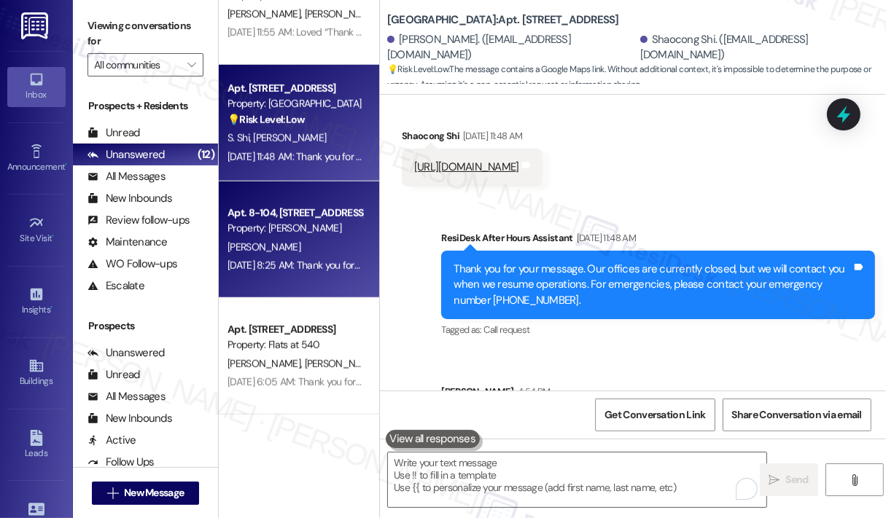
click at [269, 225] on div "Property: [PERSON_NAME]" at bounding box center [294, 228] width 135 height 15
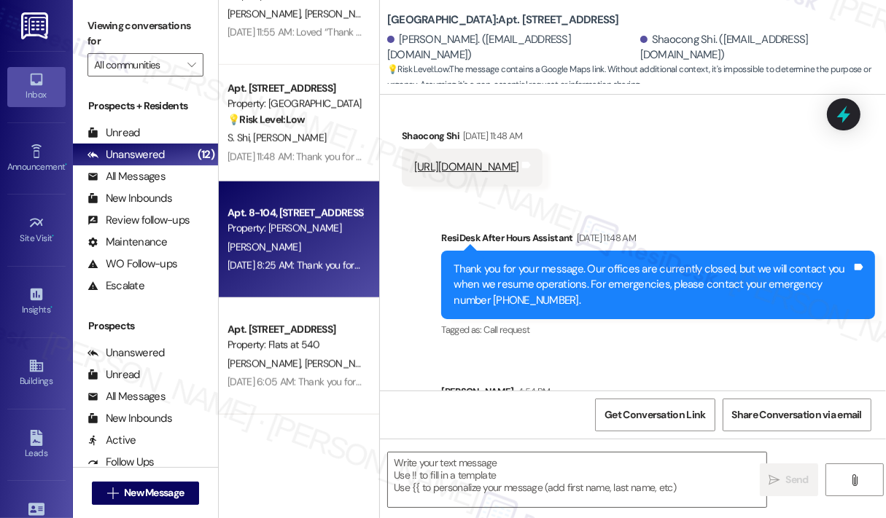
type textarea "Fetching suggested responses. Please feel free to read through the conversation…"
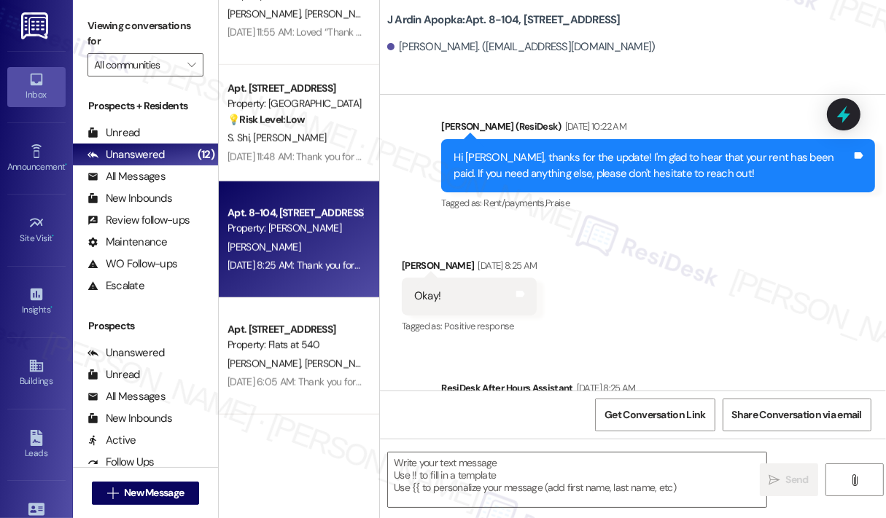
scroll to position [1734, 0]
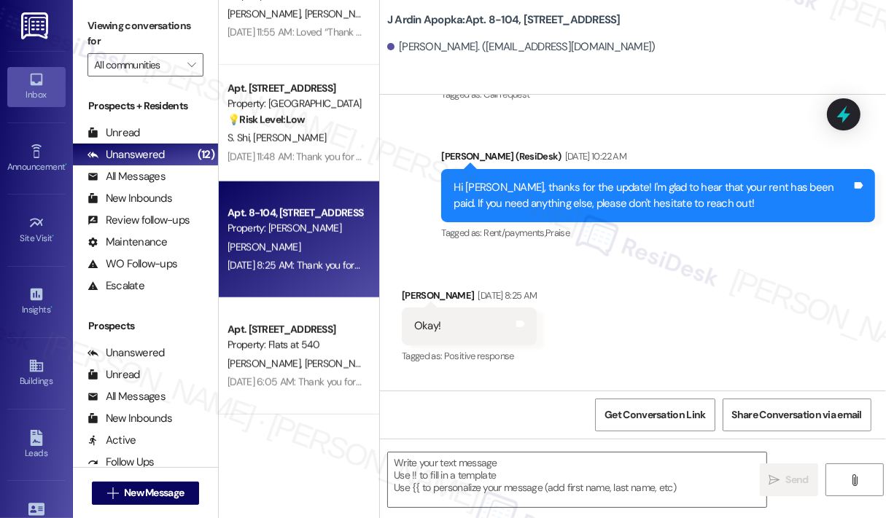
click at [697, 140] on div "Sent via SMS [PERSON_NAME] (ResiDesk) [DATE] 10:22 AM Hi [PERSON_NAME], thanks …" at bounding box center [658, 196] width 456 height 117
click at [740, 131] on div "Sent via SMS ResiDesk After Hours Assistant [DATE] 8:47 PM Thank you for your m…" at bounding box center [633, 108] width 506 height 293
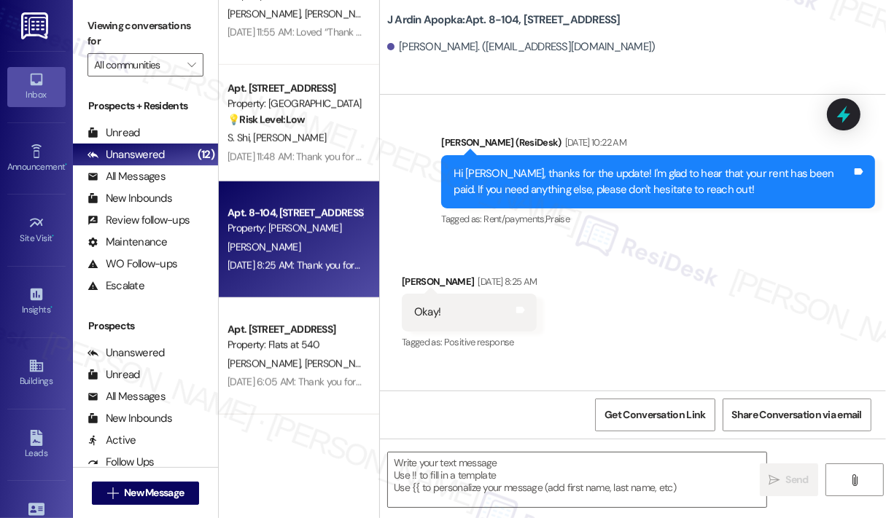
scroll to position [1733, 0]
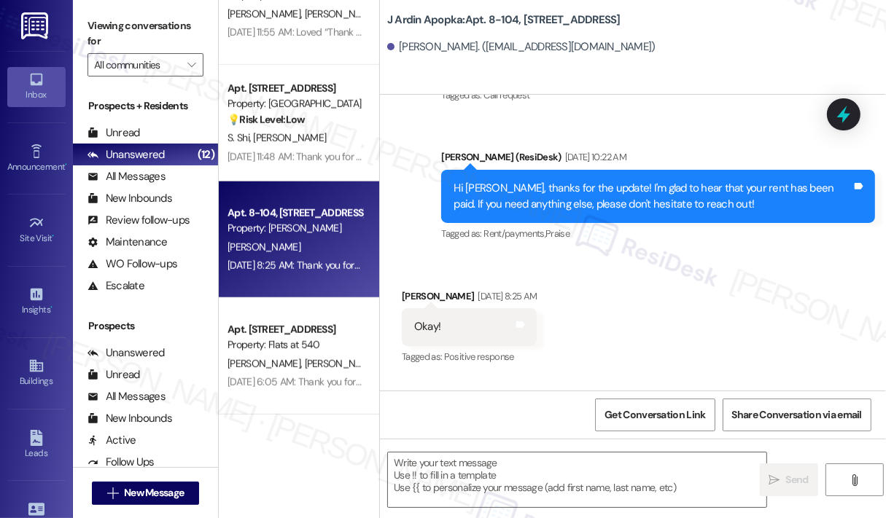
click at [736, 302] on div "Received via SMS [PERSON_NAME] [DATE] 8:25 AM Okay! Tags and notes Tagged as: P…" at bounding box center [633, 317] width 506 height 123
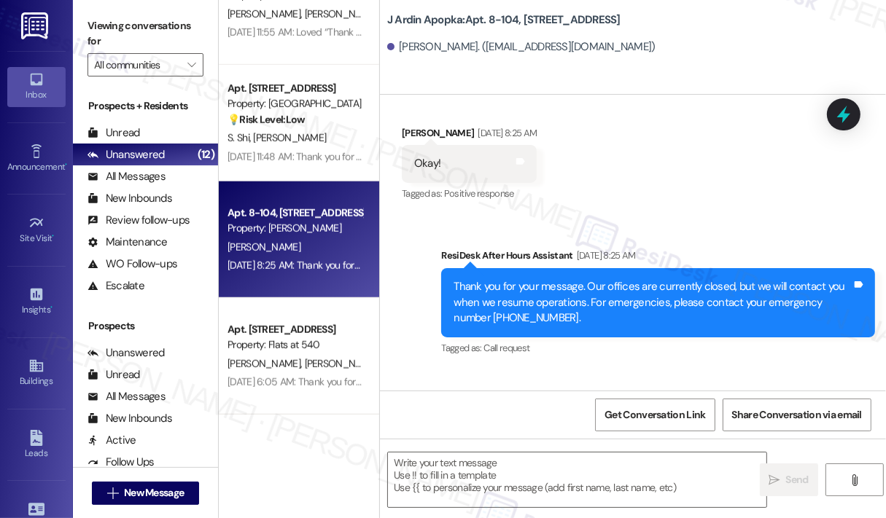
scroll to position [1952, 0]
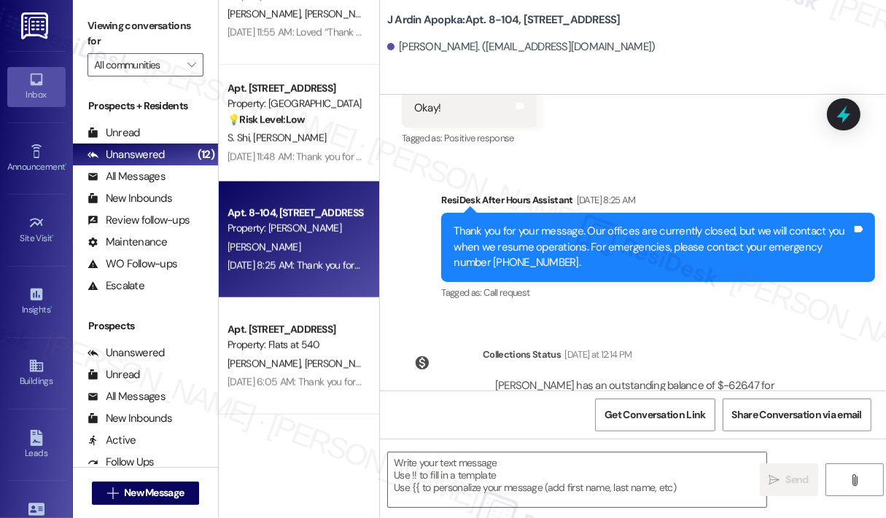
click at [731, 173] on div "Sent via SMS ResiDesk After Hours Assistant [DATE] 8:25 AM Thank you for your m…" at bounding box center [633, 237] width 506 height 155
click at [841, 114] on icon at bounding box center [843, 115] width 17 height 23
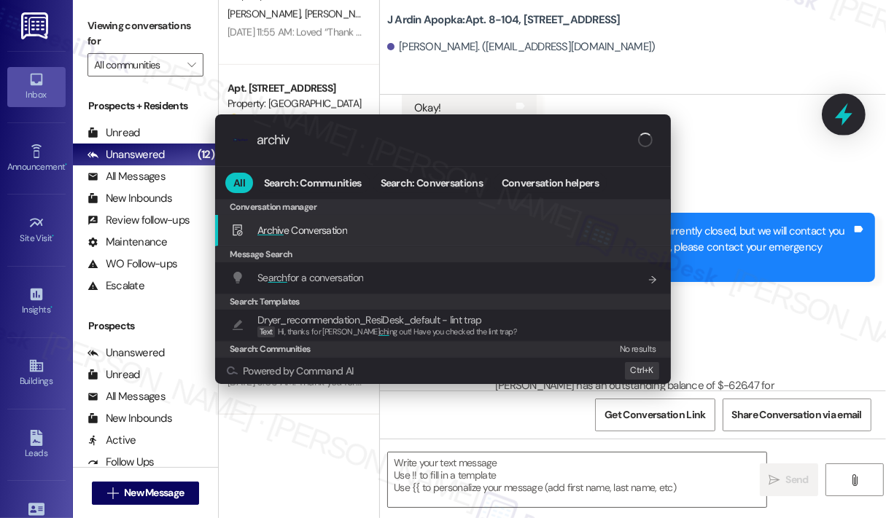
type input "archive"
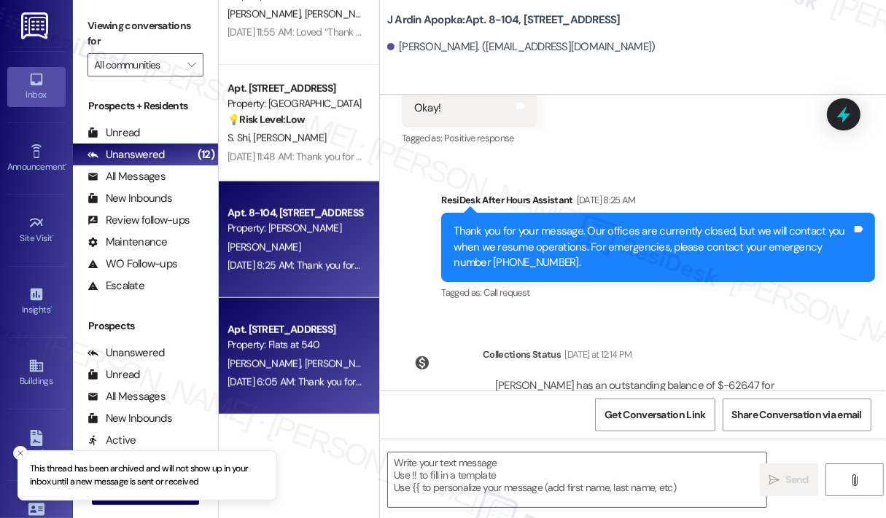
click at [323, 392] on div "Apt. 6109, [GEOGRAPHIC_DATA] Property: Flats at 540 [PERSON_NAME] [PERSON_NAME]…" at bounding box center [299, 356] width 160 height 117
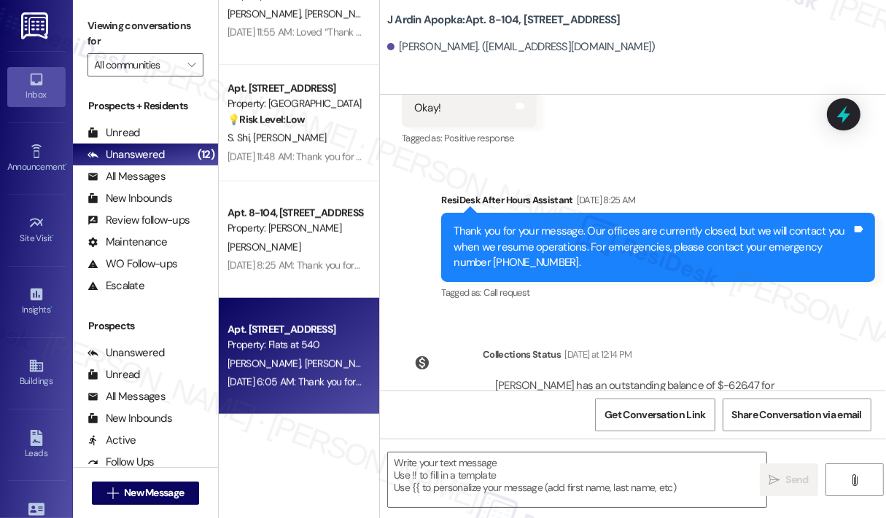
type textarea "Fetching suggested responses. Please feel free to read through the conversation…"
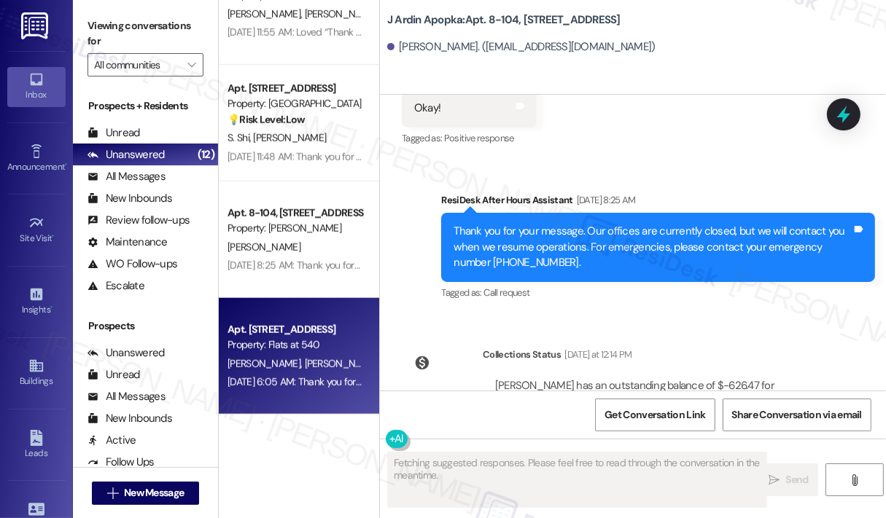
scroll to position [464, 0]
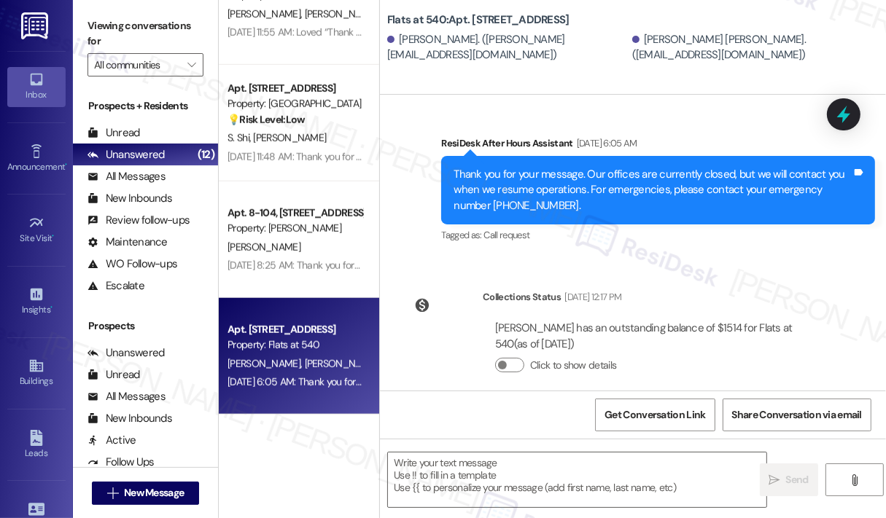
click at [745, 279] on div "Collections Status [DATE] 12:17 PM [PERSON_NAME] has an outstanding balance of …" at bounding box center [619, 343] width 456 height 128
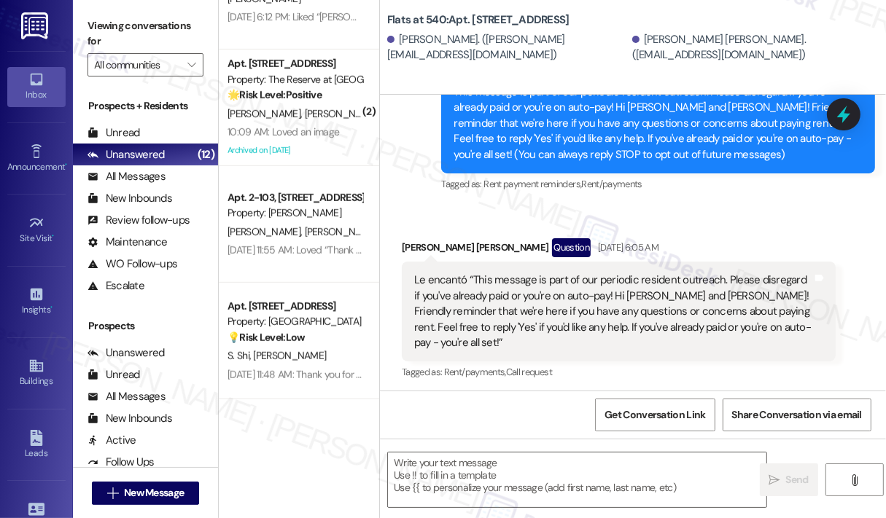
scroll to position [766, 0]
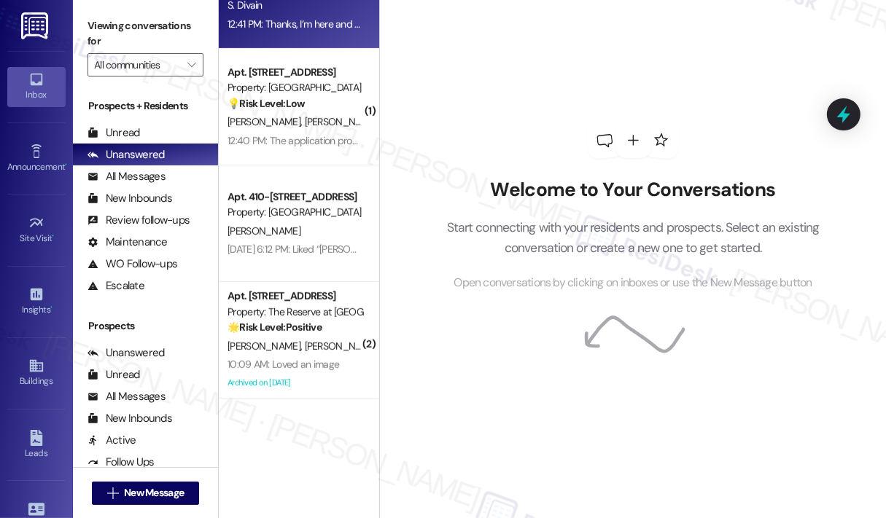
scroll to position [656, 0]
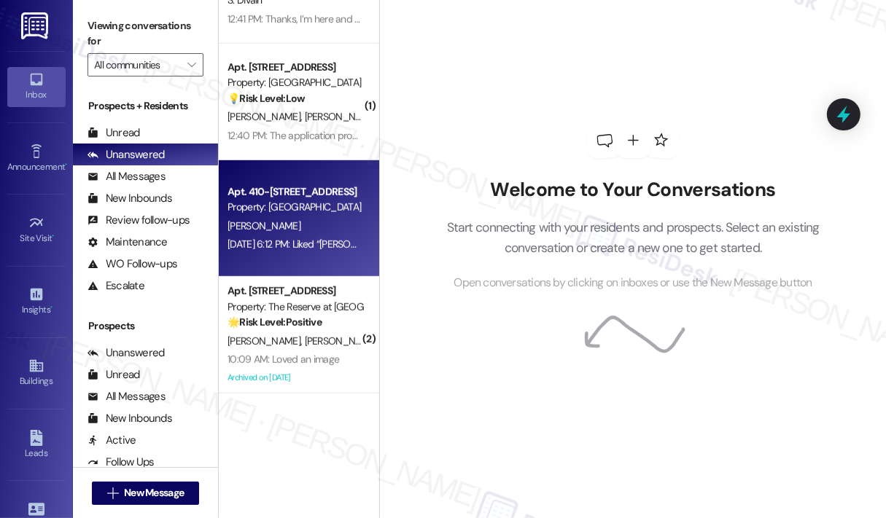
click at [339, 230] on div "[PERSON_NAME]" at bounding box center [295, 226] width 138 height 18
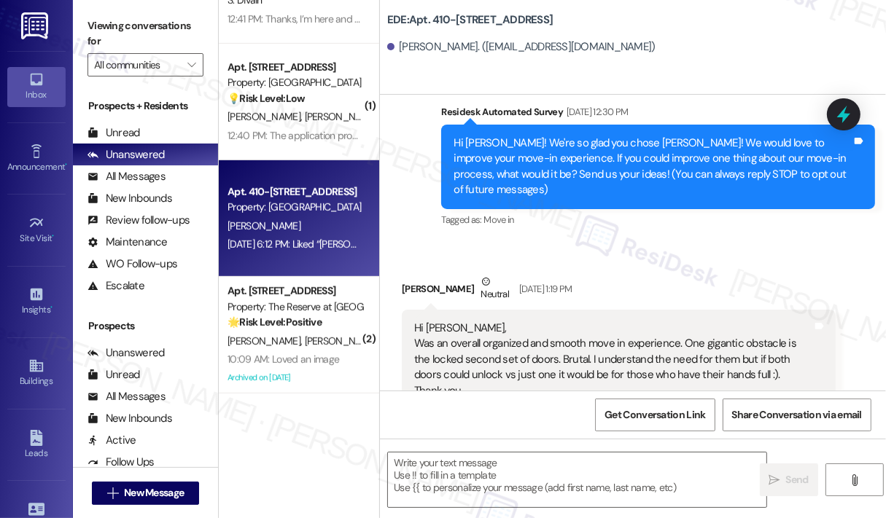
type textarea "Fetching suggested responses. Please feel free to read through the conversation…"
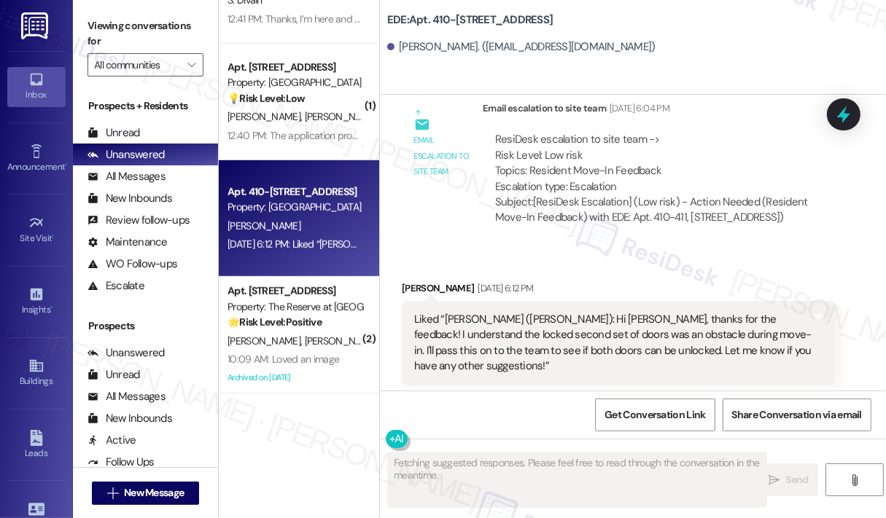
scroll to position [676, 0]
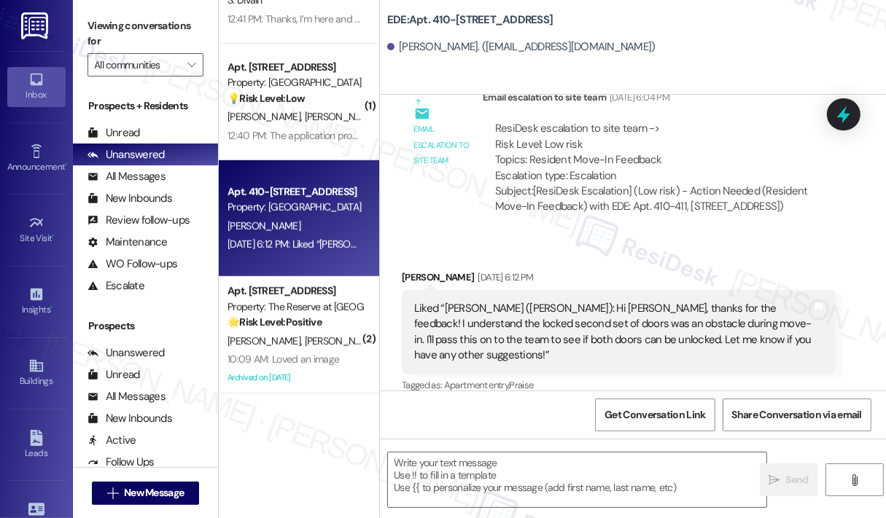
click at [645, 279] on div "Kali King Aug 11, 2025 at 6:12 PM" at bounding box center [619, 280] width 434 height 20
click at [641, 275] on div "Kali King Aug 11, 2025 at 6:12 PM" at bounding box center [619, 280] width 434 height 20
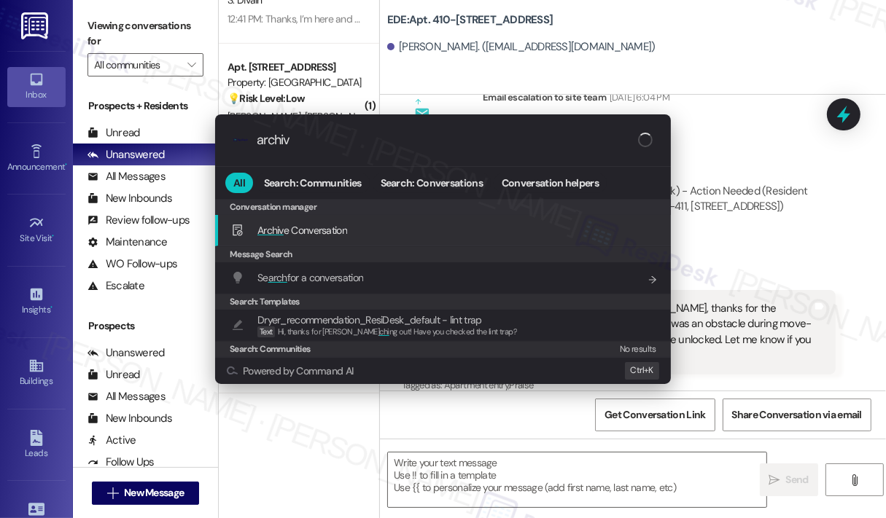
type input "archive"
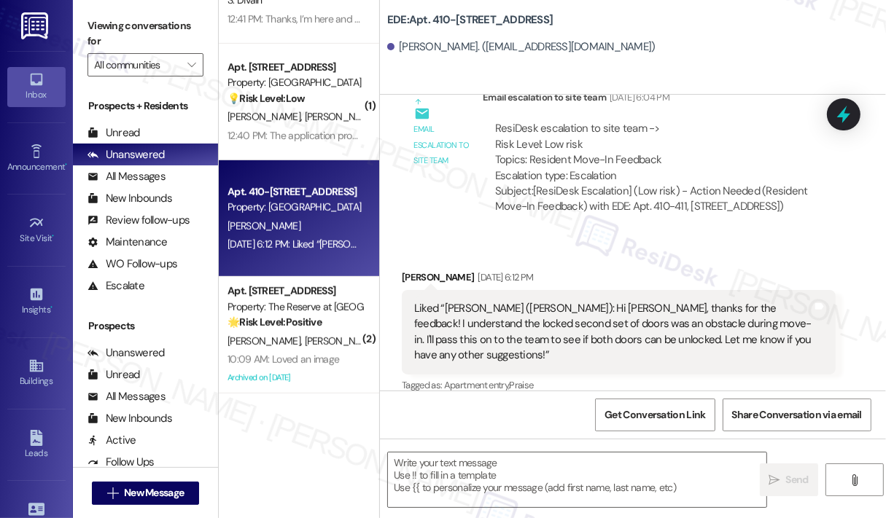
click at [731, 212] on div "Subject: [ResiDesk Escalation] (Low risk) - Action Needed (Resident Move-In Fee…" at bounding box center [659, 199] width 328 height 31
click at [706, 271] on div "Kali King Aug 11, 2025 at 6:12 PM" at bounding box center [619, 280] width 434 height 20
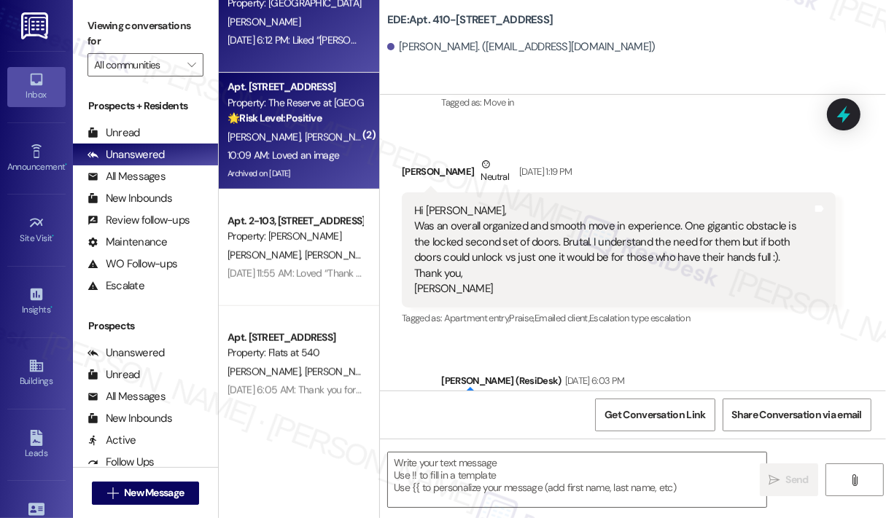
scroll to position [868, 0]
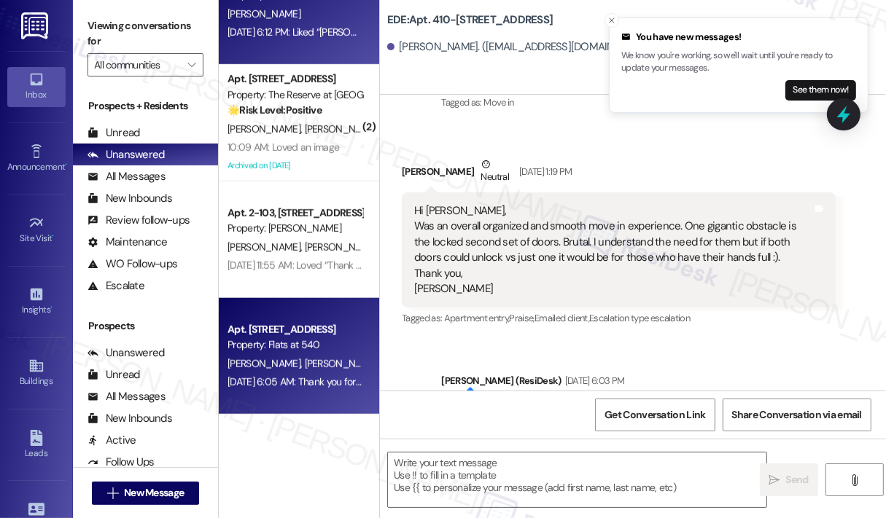
click at [314, 375] on div "Jul 30, 2025 at 6:05 AM: Thank you for your message. Our offices are currently …" at bounding box center [670, 381] width 886 height 13
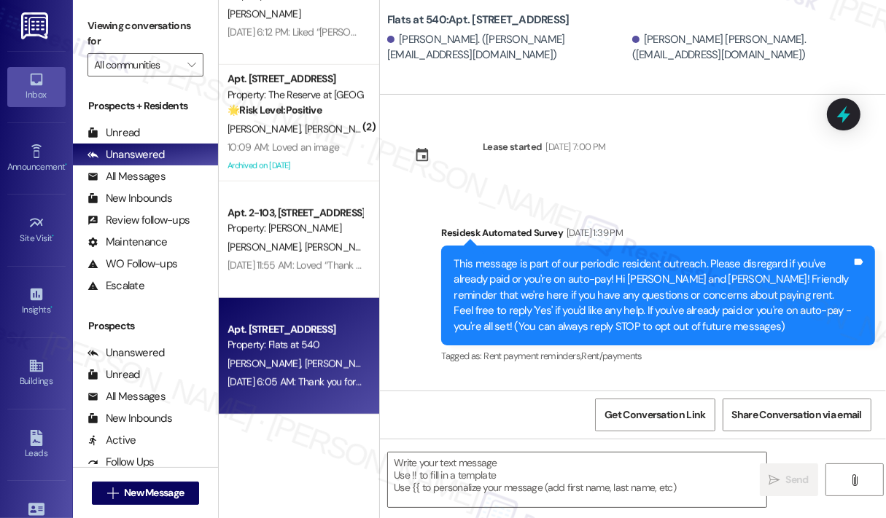
scroll to position [160, 0]
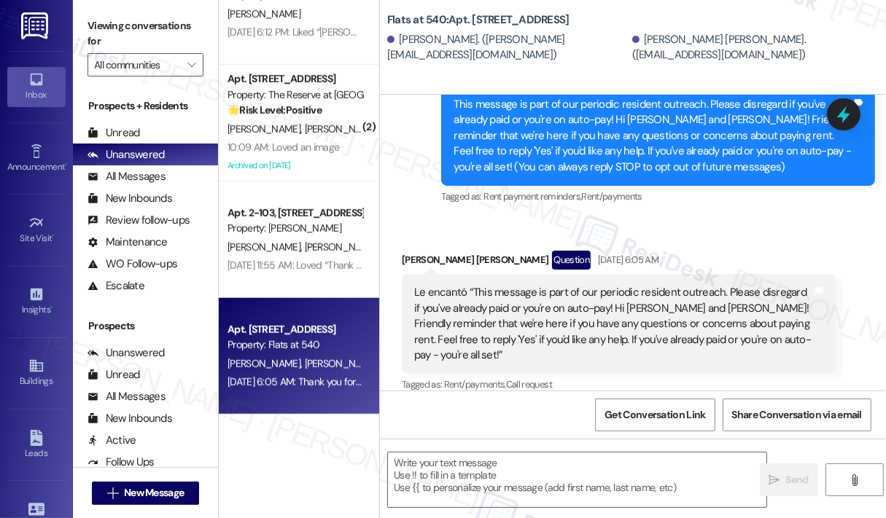
type textarea "Fetching suggested responses. Please feel free to read through the conversation…"
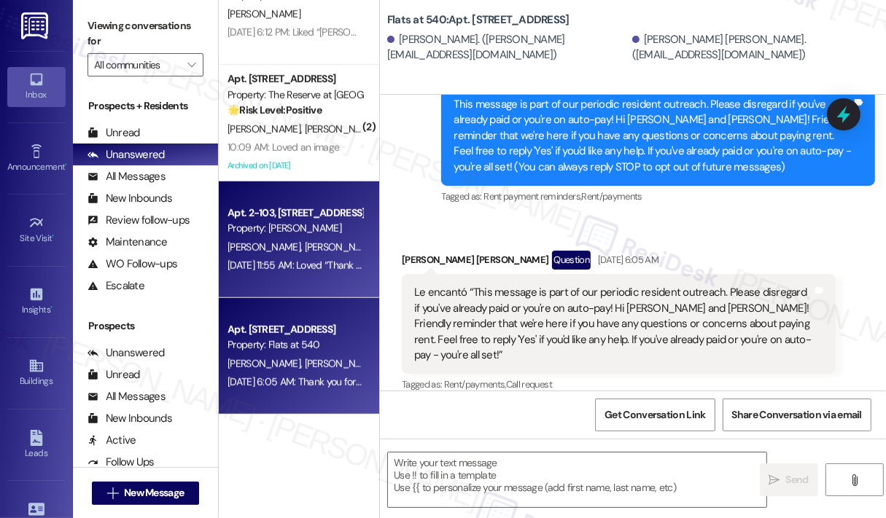
click at [289, 273] on div "[DATE] 11:55 AM: Loved “Thank you I let him know he didn't realize this wa…” [D…" at bounding box center [295, 266] width 138 height 18
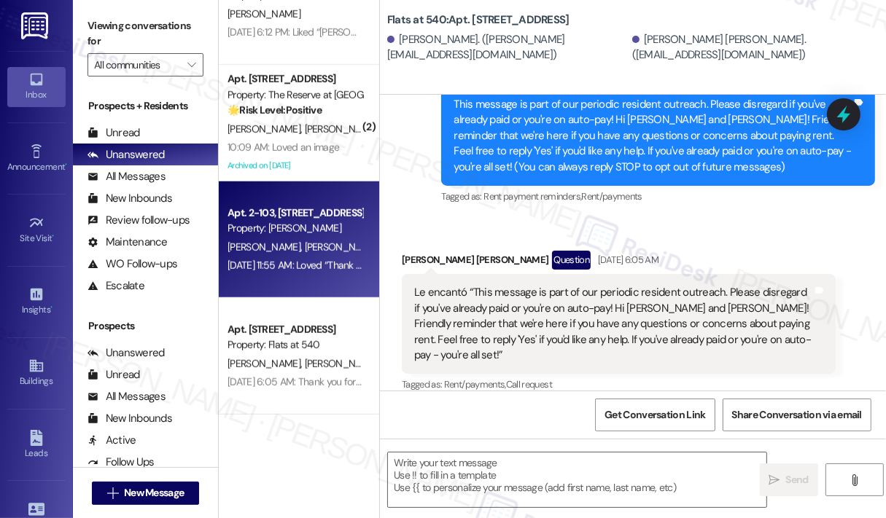
type textarea "Fetching suggested responses. Please feel free to read through the conversation…"
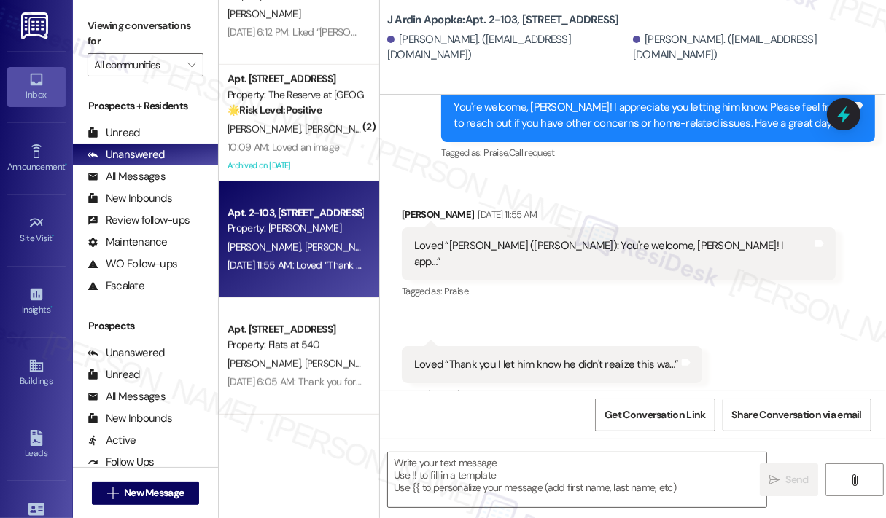
scroll to position [869, 0]
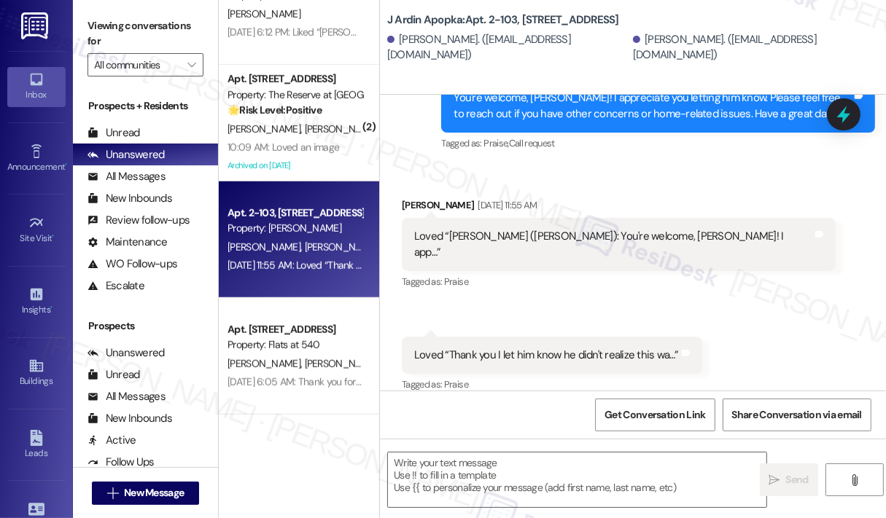
click at [778, 287] on div "Received via SMS Devon Morris Jul 30, 2025 at 11:55 AM Loved “Jay (J Ardin Apop…" at bounding box center [633, 285] width 506 height 241
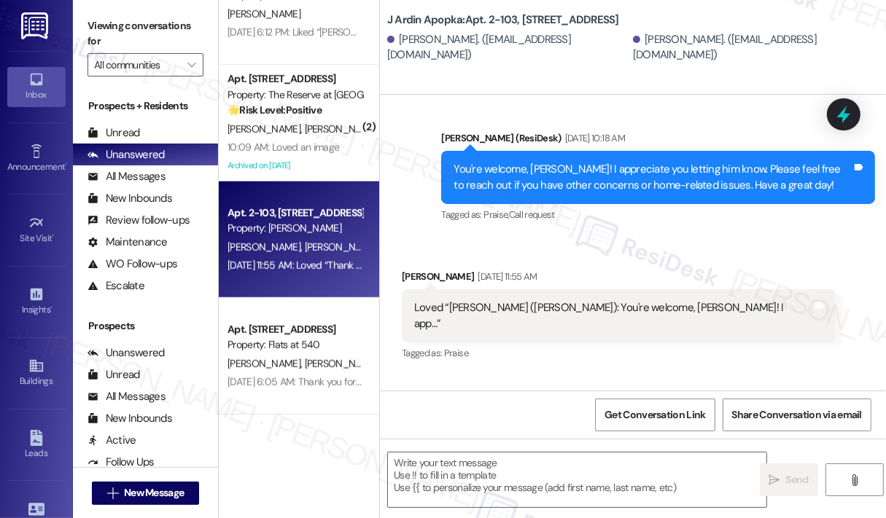
scroll to position [984, 0]
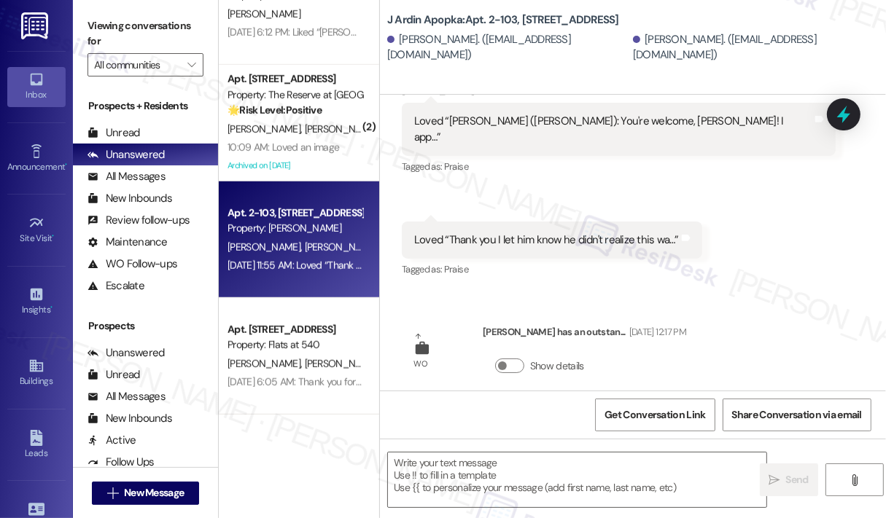
click at [785, 203] on div "Received via SMS Devon Morris Jul 30, 2025 at 11:55 AM Loved “Jay (J Ardin Apop…" at bounding box center [633, 170] width 506 height 241
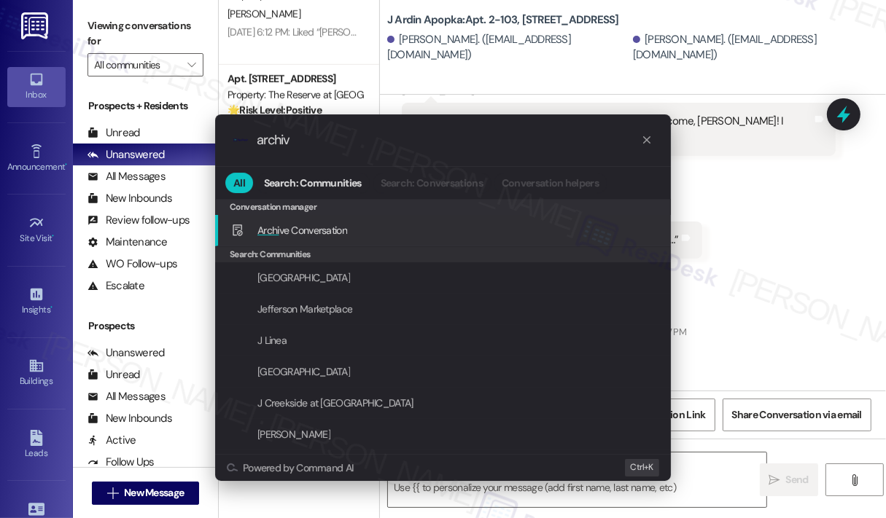
type input "archive"
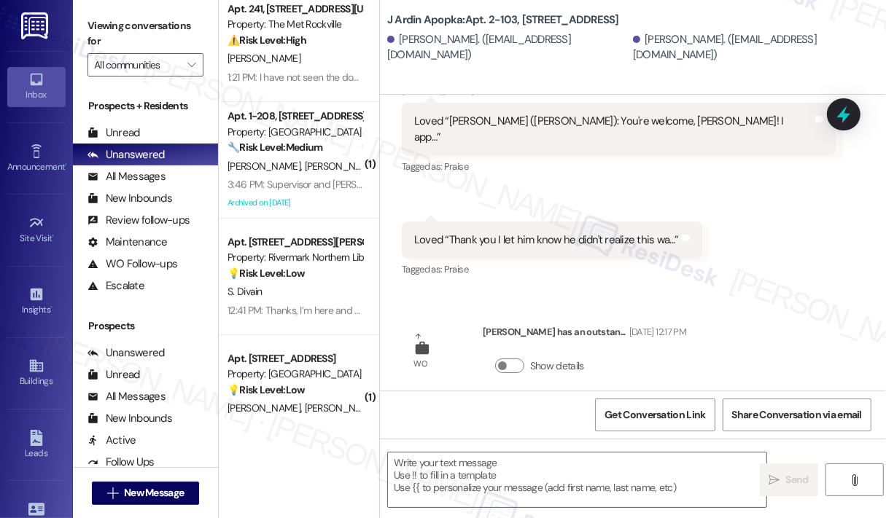
scroll to position [358, 0]
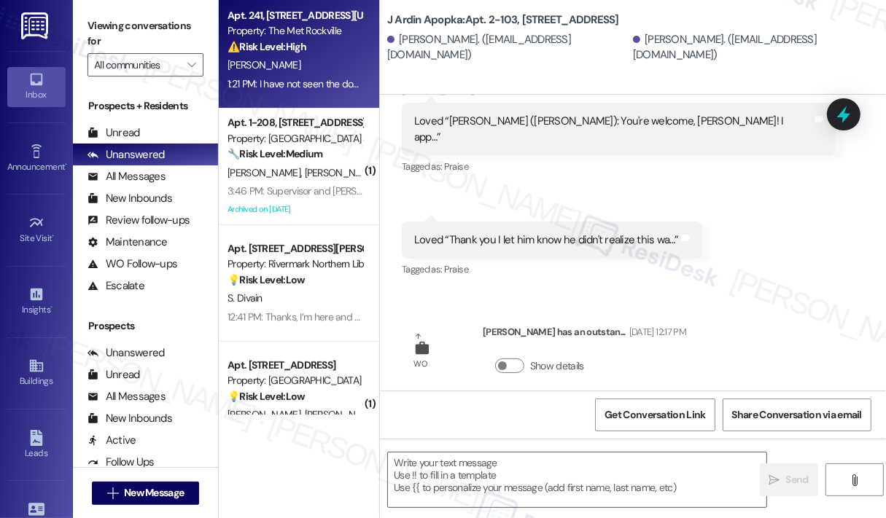
click at [295, 72] on div "[PERSON_NAME]" at bounding box center [295, 65] width 138 height 18
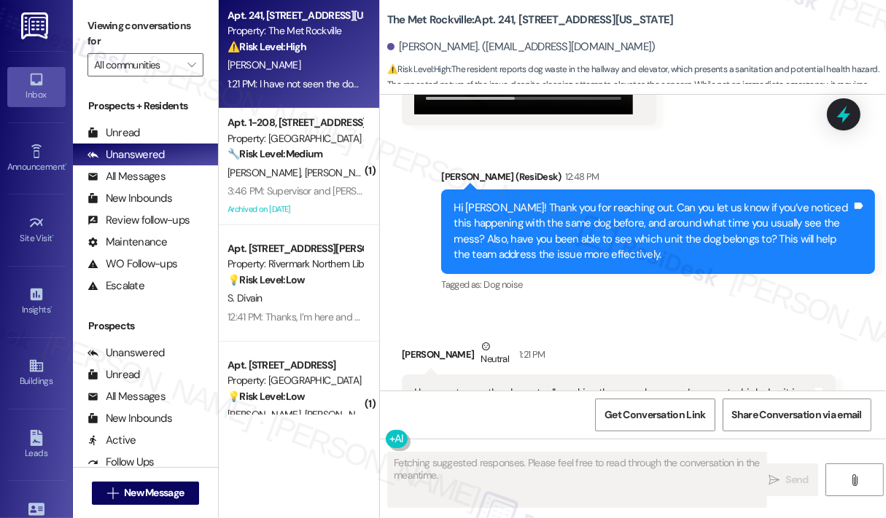
scroll to position [4720, 0]
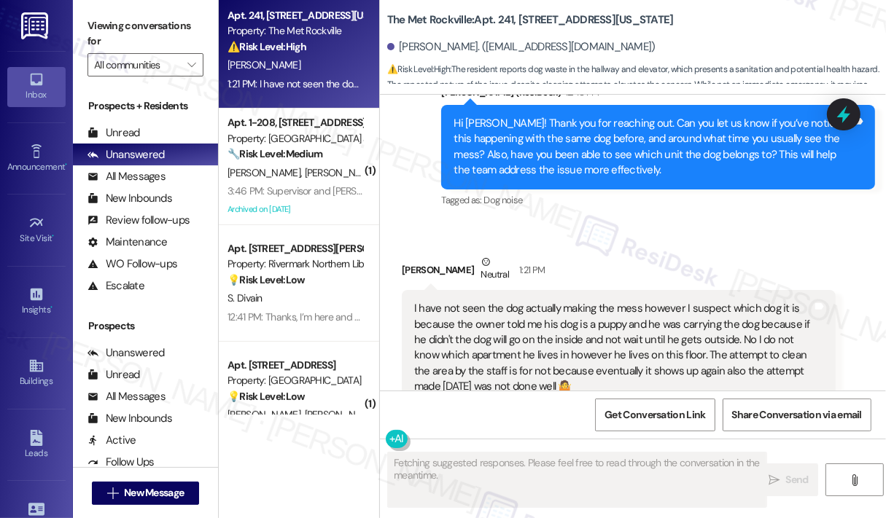
click at [634, 222] on div "Received via SMS Carolyn Robinson Neutral 1:21 PM I have not seen the dog actua…" at bounding box center [633, 330] width 506 height 217
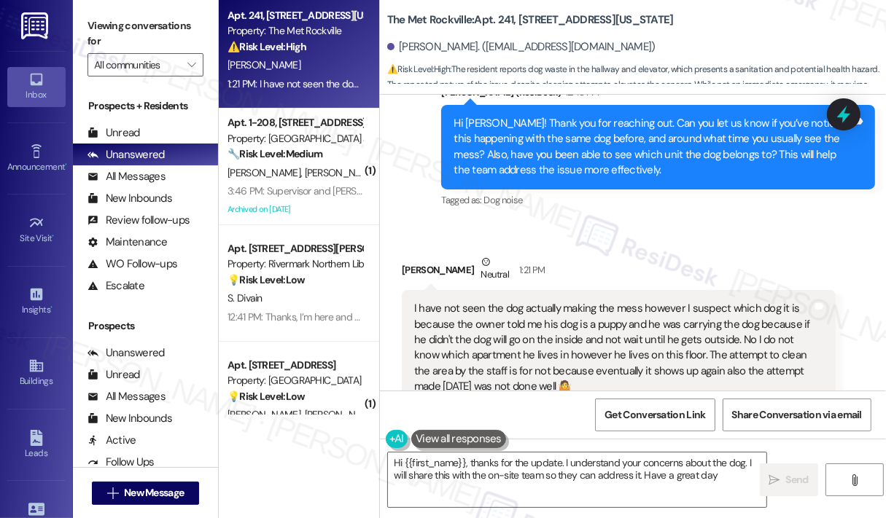
type textarea "Hi {{first_name}}, thanks for the update. I understand your concerns about the …"
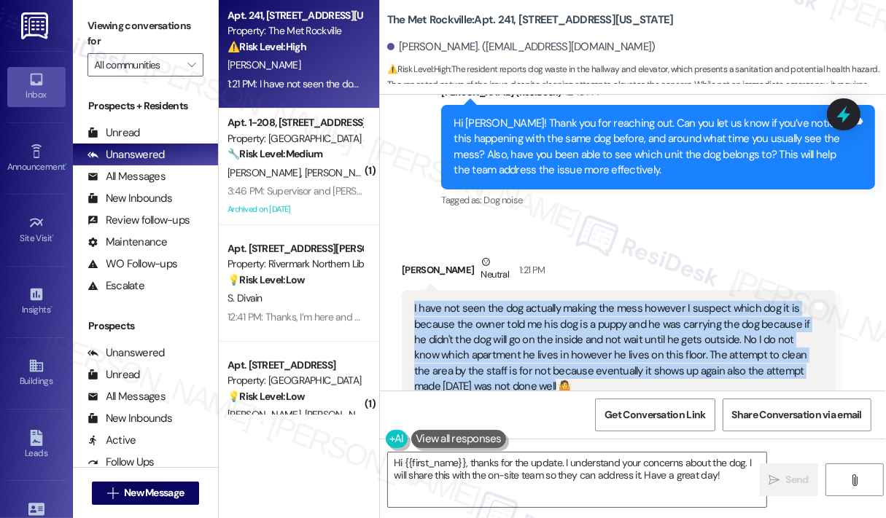
drag, startPoint x: 559, startPoint y: 341, endPoint x: 405, endPoint y: 263, distance: 172.2
click at [405, 290] on div "I have not seen the dog actually making the mess however I suspect which dog it…" at bounding box center [619, 348] width 434 height 116
copy div "I have not seen the dog actually making the mess however I suspect which dog it…"
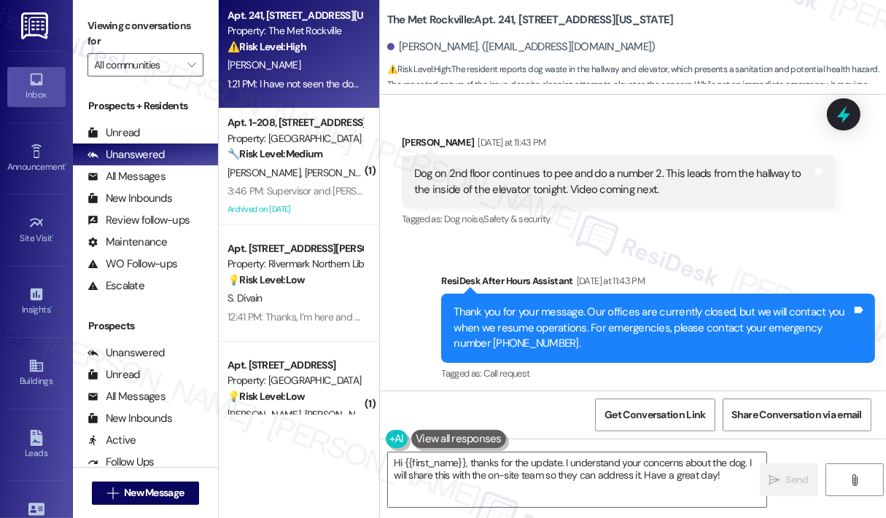
scroll to position [3845, 0]
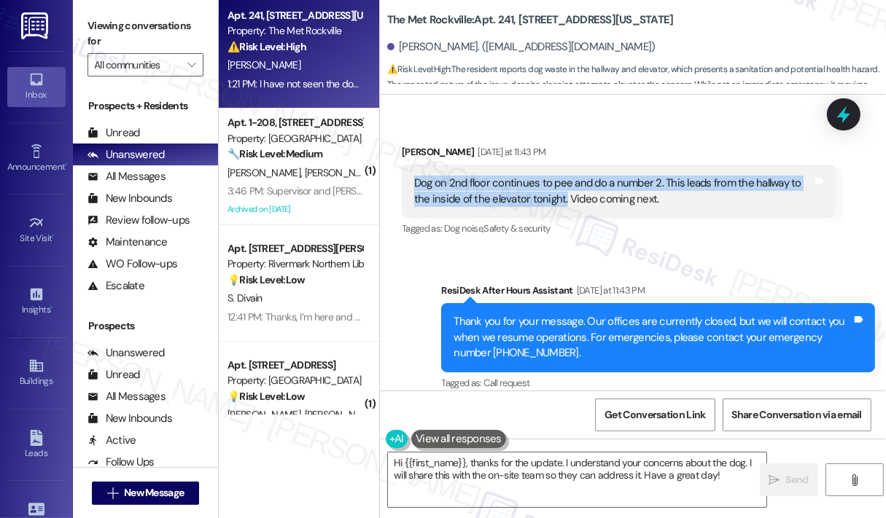
drag, startPoint x: 563, startPoint y: 152, endPoint x: 415, endPoint y: 139, distance: 148.7
click at [415, 176] on div "Dog on 2nd floor continues to pee and do a number 2. This leads from the hallwa…" at bounding box center [613, 191] width 398 height 31
copy div "Dog on 2nd floor continues to pee and do a number 2. This leads from the hallwa…"
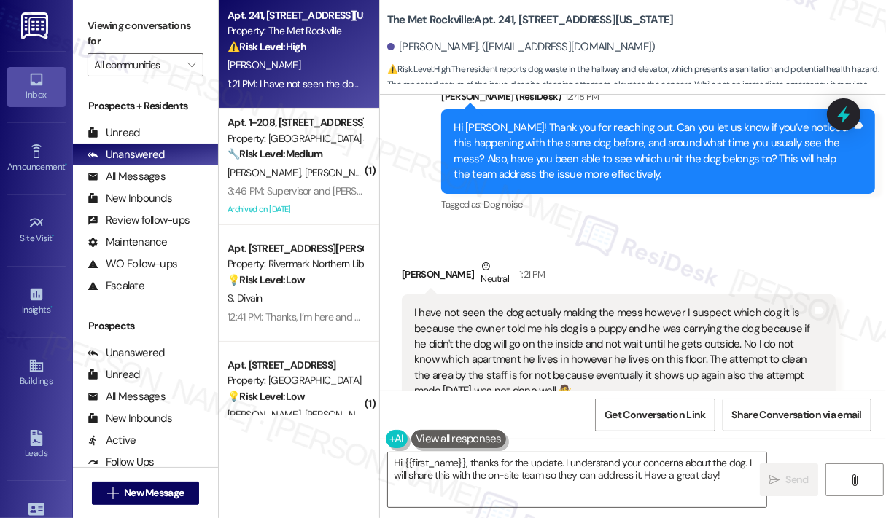
scroll to position [4721, 0]
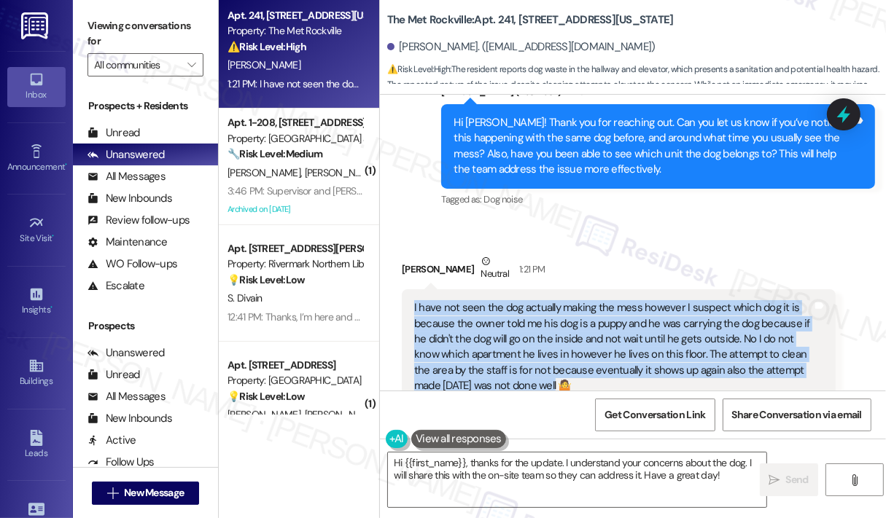
drag, startPoint x: 555, startPoint y: 341, endPoint x: 412, endPoint y: 261, distance: 163.9
click at [413, 300] on div "I have not seen the dog actually making the mess however I suspect which dog it…" at bounding box center [613, 347] width 401 height 94
copy div "I have not seen the dog actually making the mess however I suspect which dog it…"
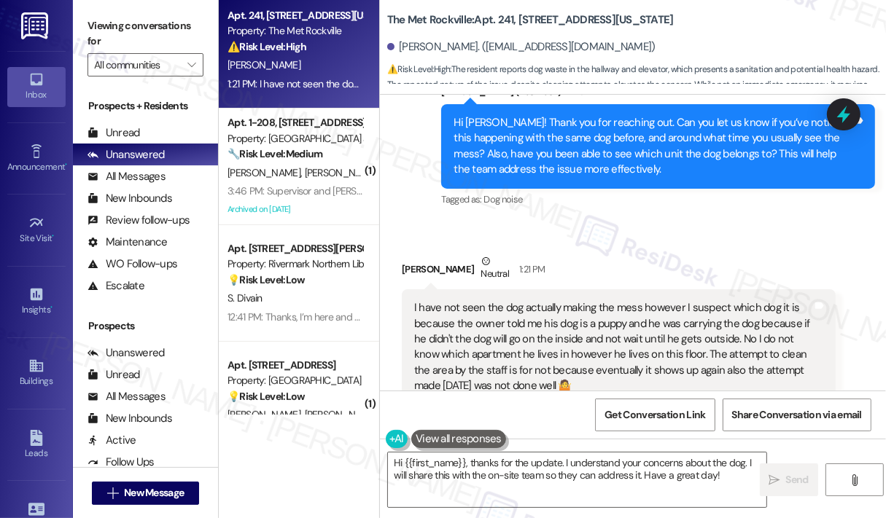
click at [655, 221] on div "Received via SMS Carolyn Robinson Neutral 1:21 PM I have not seen the dog actua…" at bounding box center [633, 329] width 506 height 217
click at [837, 114] on icon at bounding box center [843, 114] width 25 height 25
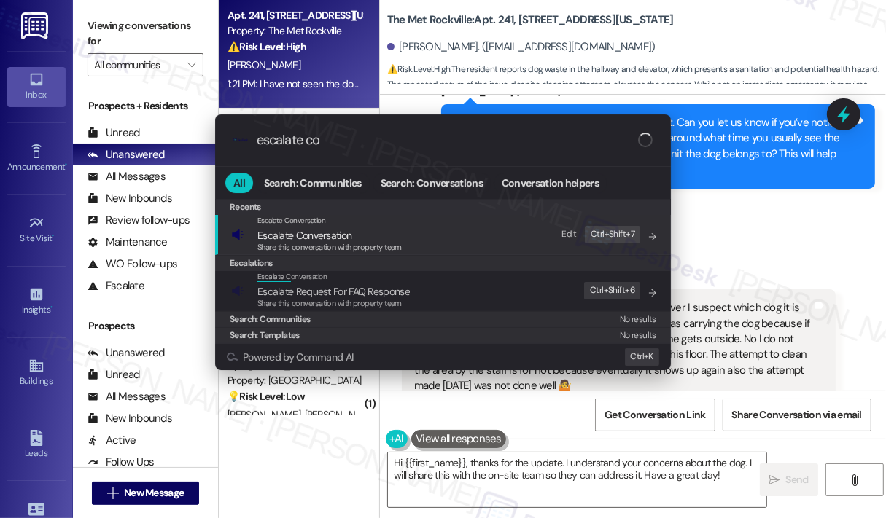
type input "escalate con"
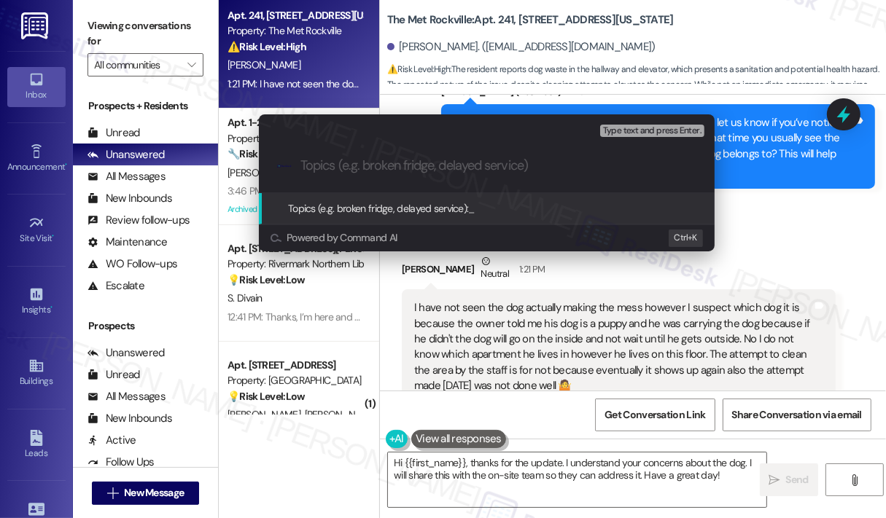
paste input "Ongoing Issue with Dog Mess on 2nd Floor and in Elevator"
type input "Ongoing Issue with Dog Mess on 2nd Floor and in Elevator"
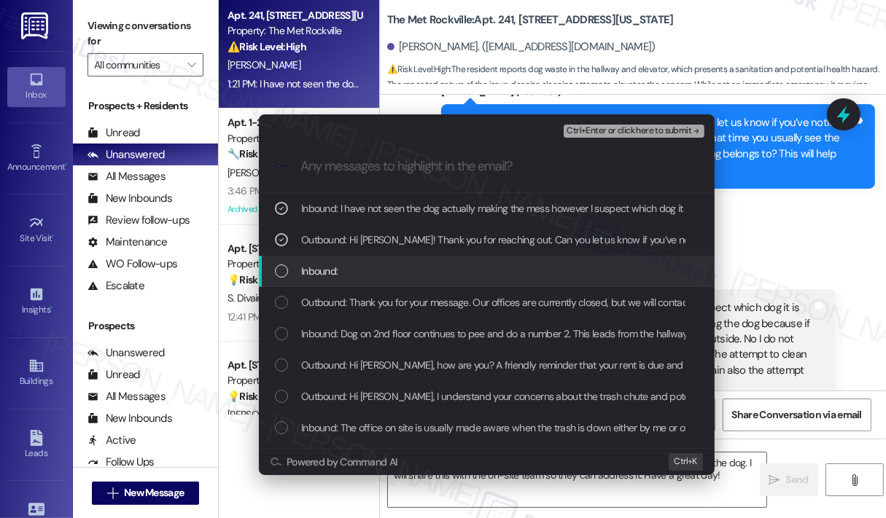
click at [338, 271] on div "Inbound:" at bounding box center [488, 271] width 427 height 16
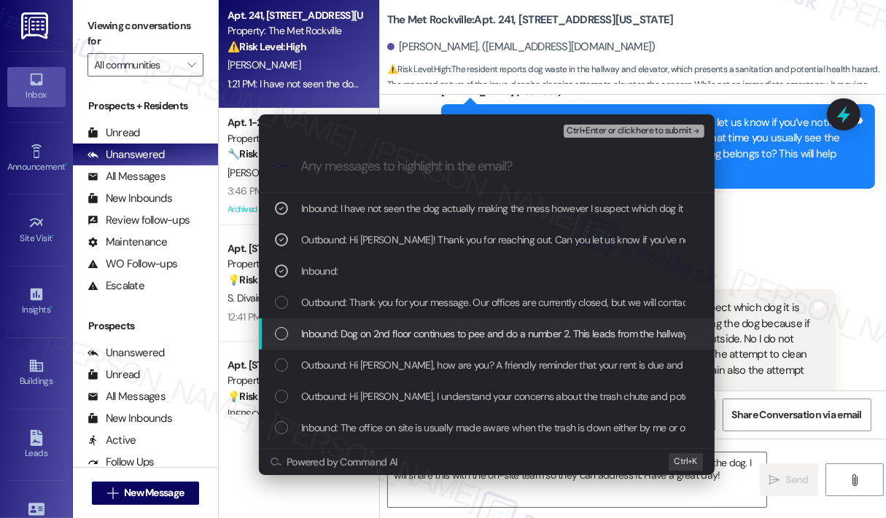
click at [341, 332] on span "Inbound: Dog on 2nd floor continues to pee and do a number 2. This leads from t…" at bounding box center [611, 334] width 620 height 16
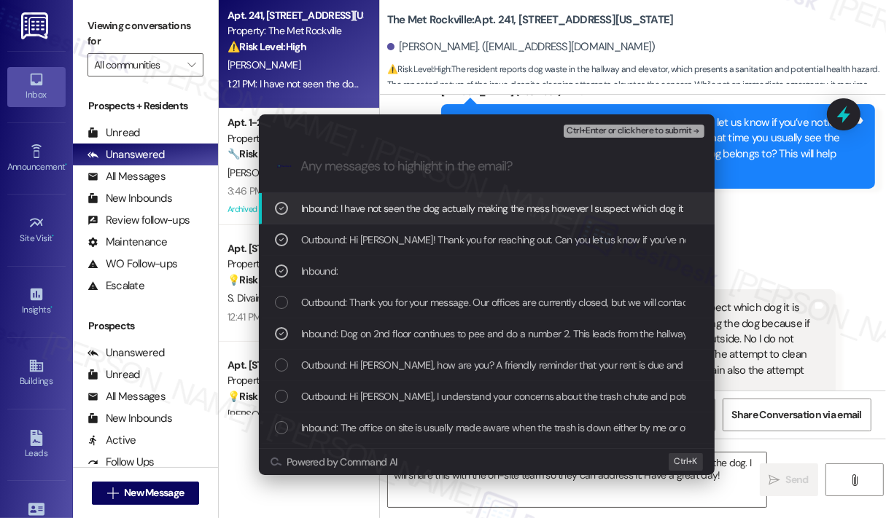
click at [612, 133] on span "Ctrl+Enter or click here to submit" at bounding box center [629, 131] width 125 height 10
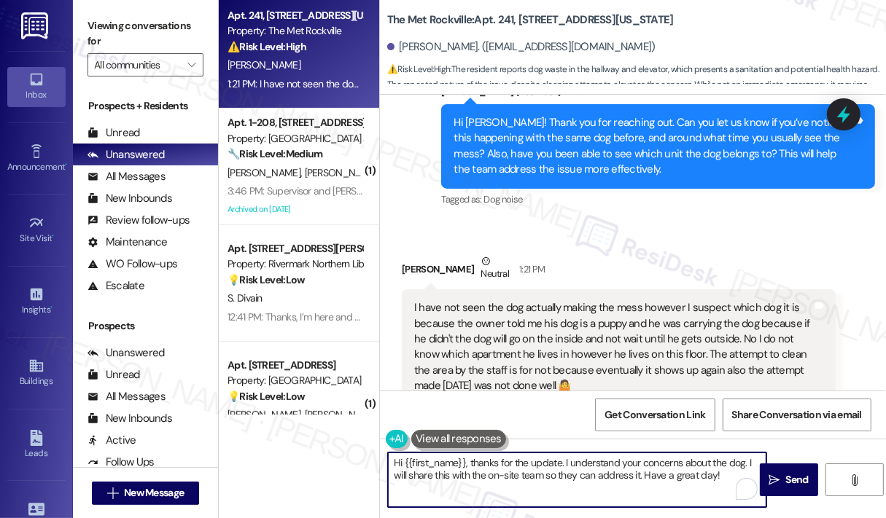
click at [582, 458] on textarea "Hi {{first_name}}, thanks for the update. I understand your concerns about the …" at bounding box center [577, 480] width 378 height 55
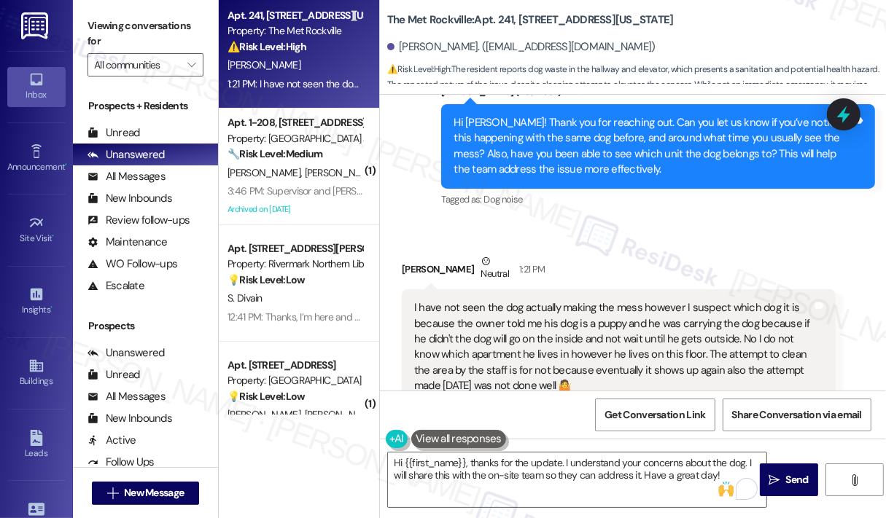
click at [596, 221] on div "Received via SMS Carolyn Robinson Neutral 1:21 PM I have not seen the dog actua…" at bounding box center [633, 329] width 506 height 217
click at [589, 473] on textarea "Hi {{first_name}}, thanks for the update. I understand your concerns about the …" at bounding box center [577, 480] width 378 height 55
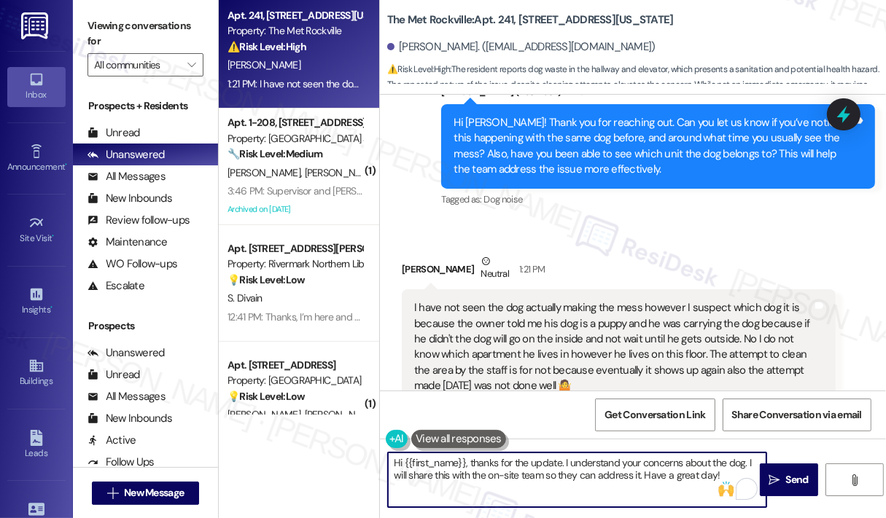
click at [624, 466] on textarea "Hi {{first_name}}, thanks for the update. I understand your concerns about the …" at bounding box center [577, 480] width 378 height 55
click at [783, 473] on span "Send" at bounding box center [797, 479] width 28 height 15
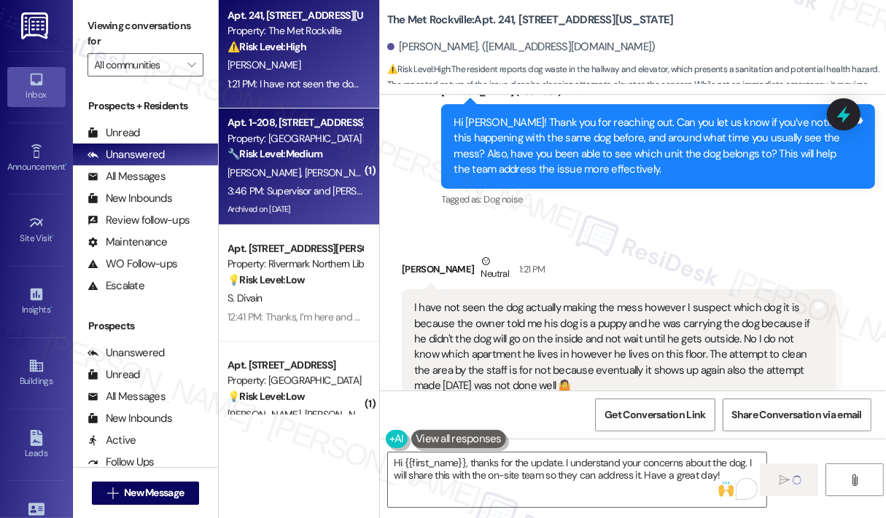
click at [297, 184] on div "3:46 PM: Supervisor and porter, specifically! 3:46 PM: Supervisor and porter, s…" at bounding box center [295, 191] width 138 height 18
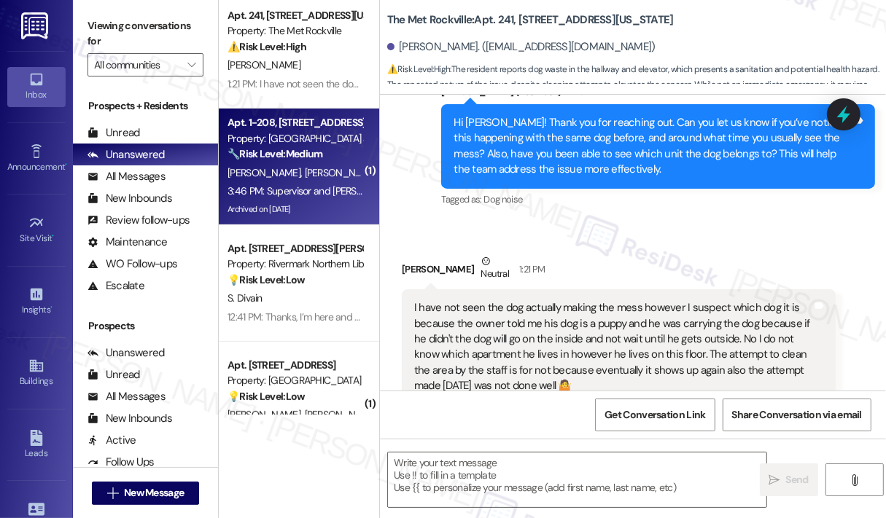
type textarea "Fetching suggested responses. Please feel free to read through the conversation…"
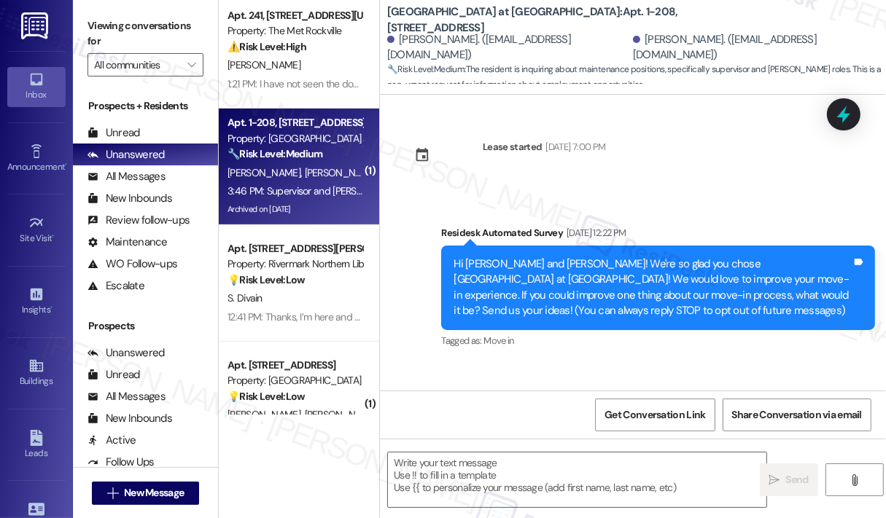
scroll to position [10032, 0]
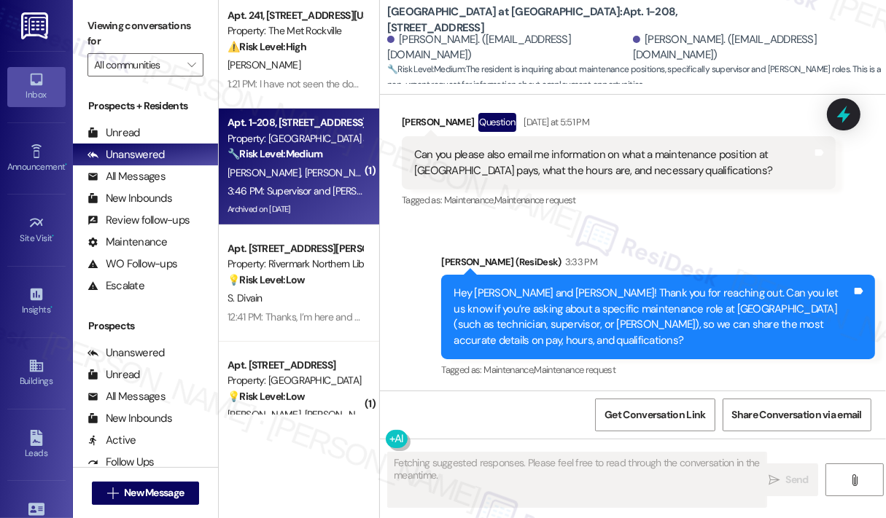
click at [739, 392] on div "Received via SMS Damiano Deangelus 3:46 PM Supervisor and porter, specifically!…" at bounding box center [633, 453] width 506 height 123
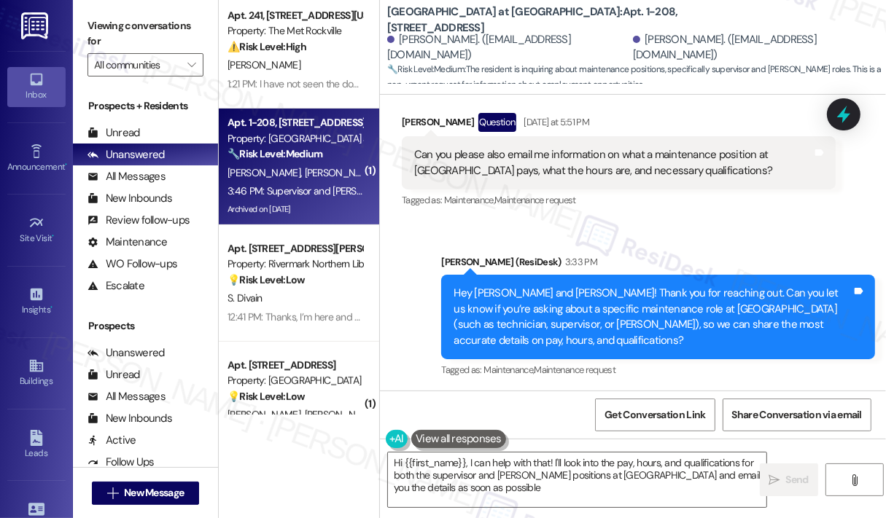
type textarea "Hi {{first_name}}, I can help with that! I'll look into the pay, hours, and qua…"
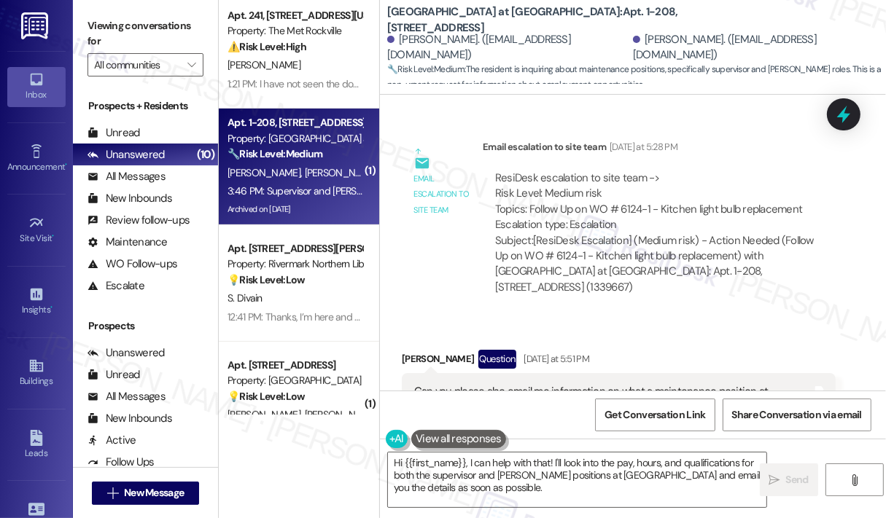
scroll to position [9886, 0]
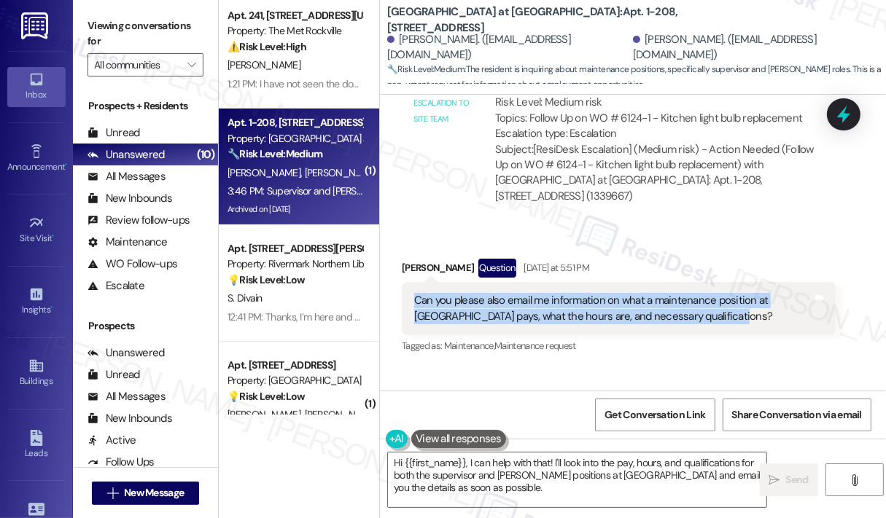
drag, startPoint x: 686, startPoint y: 189, endPoint x: 414, endPoint y: 179, distance: 272.1
click at [414, 293] on div "Can you please also email me information on what a maintenance position at J Ha…" at bounding box center [613, 308] width 398 height 31
copy div "Can you please also email me information on what a maintenance position at J Ha…"
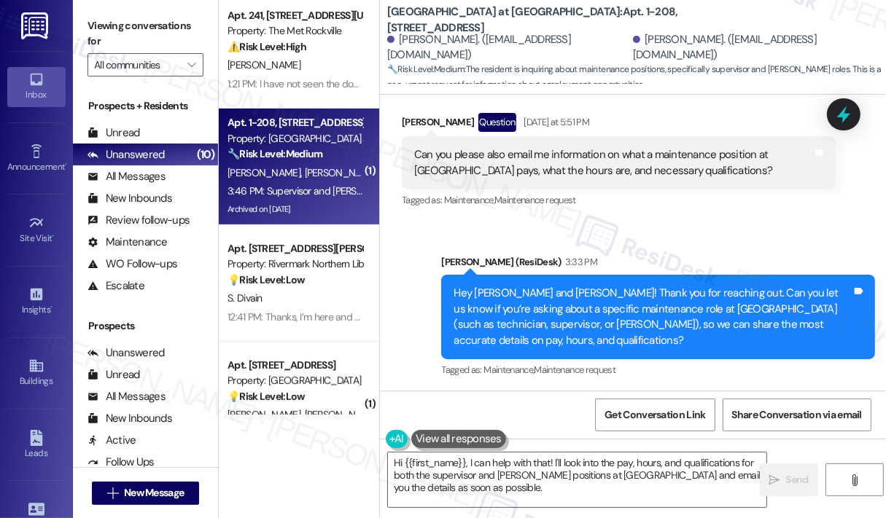
click at [533, 456] on div "Supervisor and porter, specifically!" at bounding box center [518, 463] width 209 height 15
copy div "Supervisor and porter, specifically! Tags and notes"
click at [705, 392] on div "Received via SMS Damiano Deangelus 3:46 PM Supervisor and porter, specifically!…" at bounding box center [633, 453] width 506 height 123
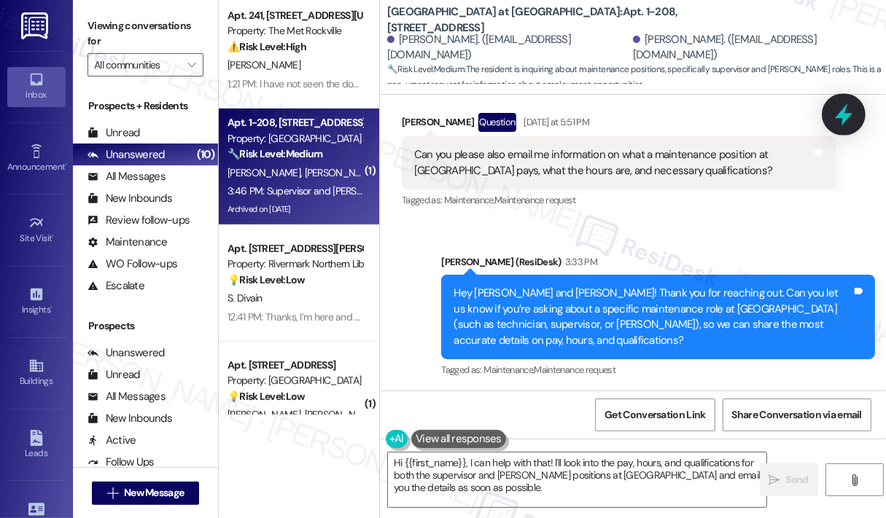
click at [849, 113] on icon at bounding box center [843, 114] width 25 height 25
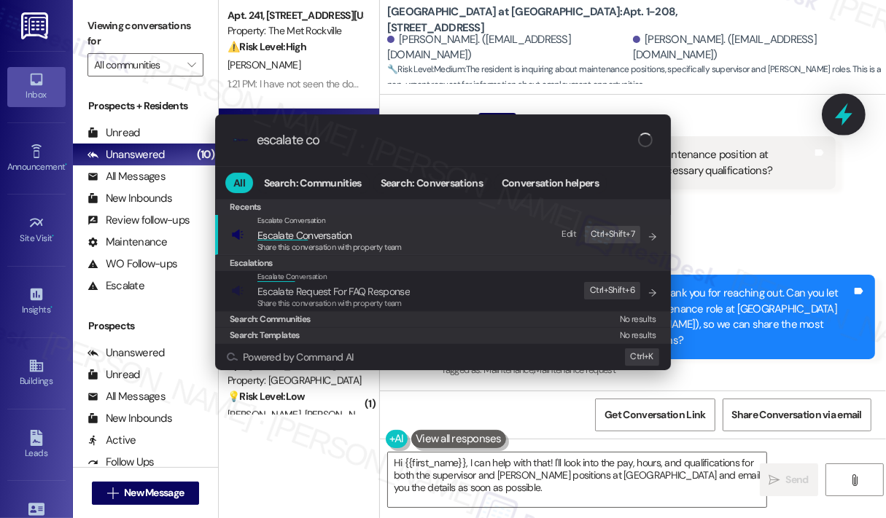
type input "escalate con"
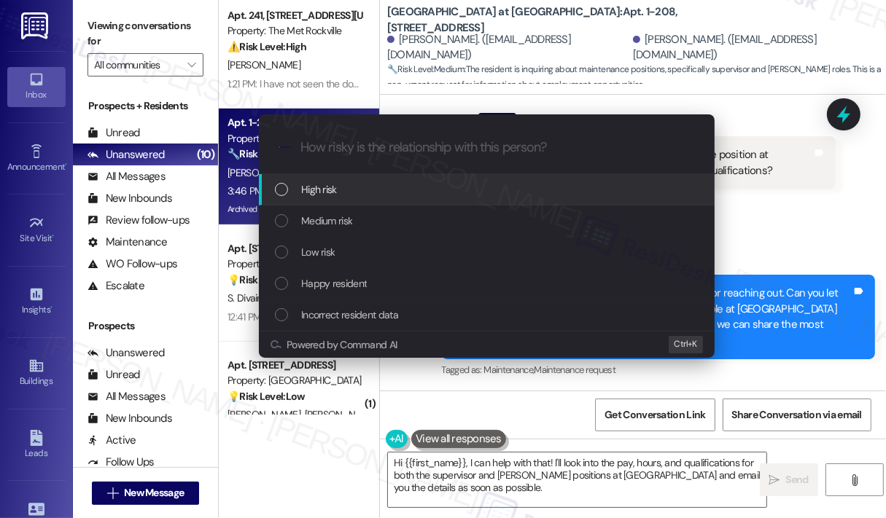
click at [321, 191] on span "High risk" at bounding box center [319, 190] width 36 height 16
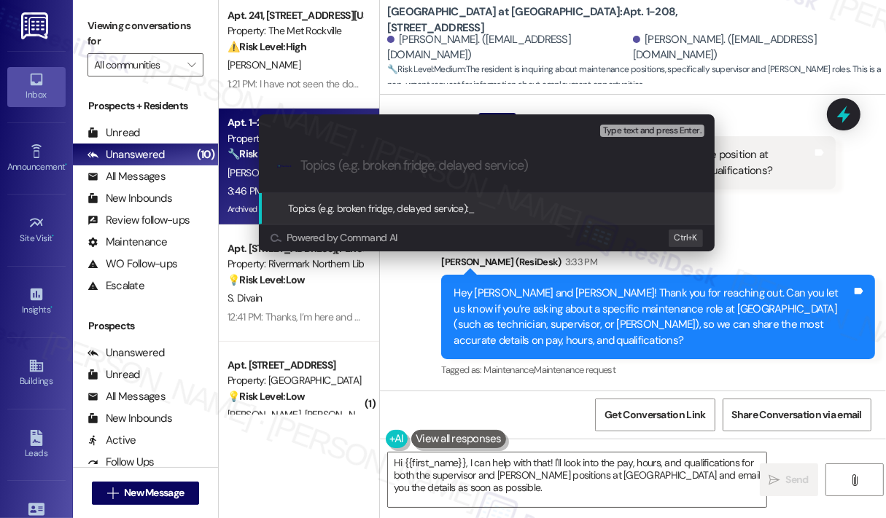
click at [334, 170] on input "Topics (e.g. broken fridge, delayed service)" at bounding box center [498, 165] width 396 height 15
paste input "Request for Maintenance Position Details at J Harbor Park (Supervisor & Porter)"
type input "Request for Maintenance Position Details at J Harbor Park (Supervisor & Porter)"
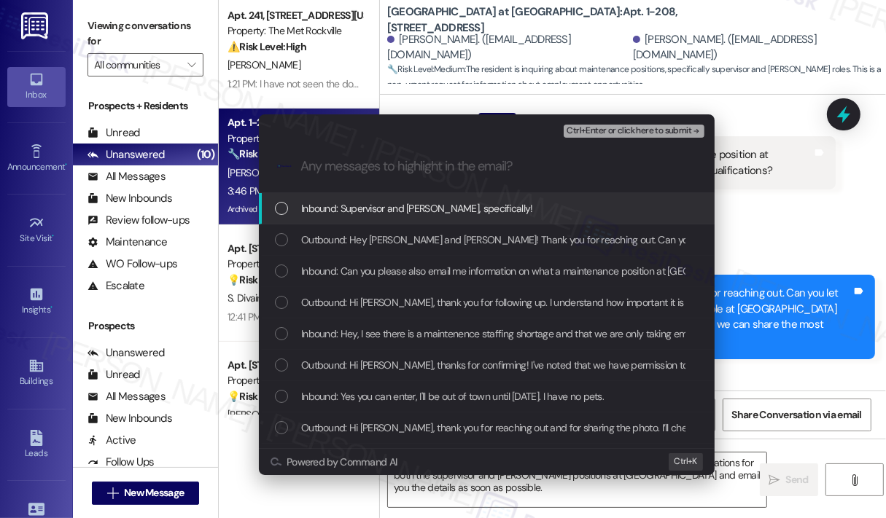
click at [377, 212] on span "Inbound: Supervisor and porter, specifically!" at bounding box center [417, 209] width 232 height 16
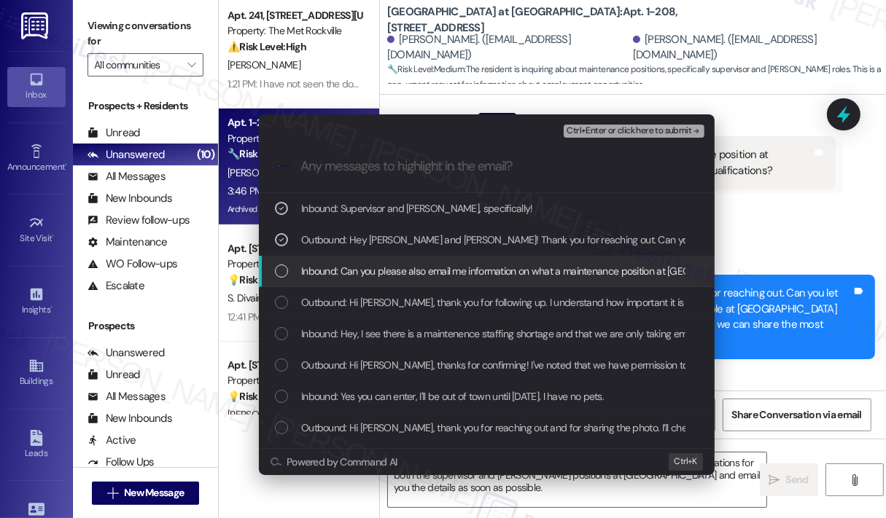
click at [381, 273] on span "Inbound: Can you please also email me information on what a maintenance positio…" at bounding box center [649, 271] width 696 height 16
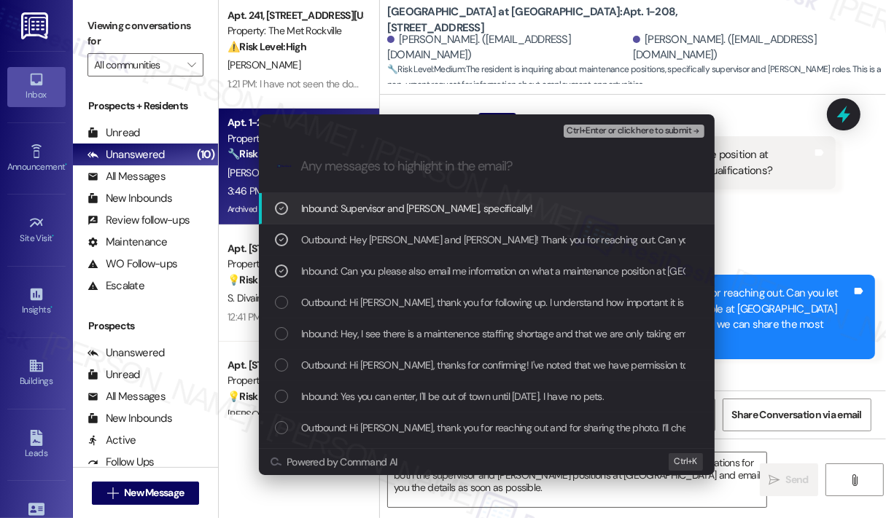
click at [612, 131] on span "Ctrl+Enter or click here to submit" at bounding box center [629, 131] width 125 height 10
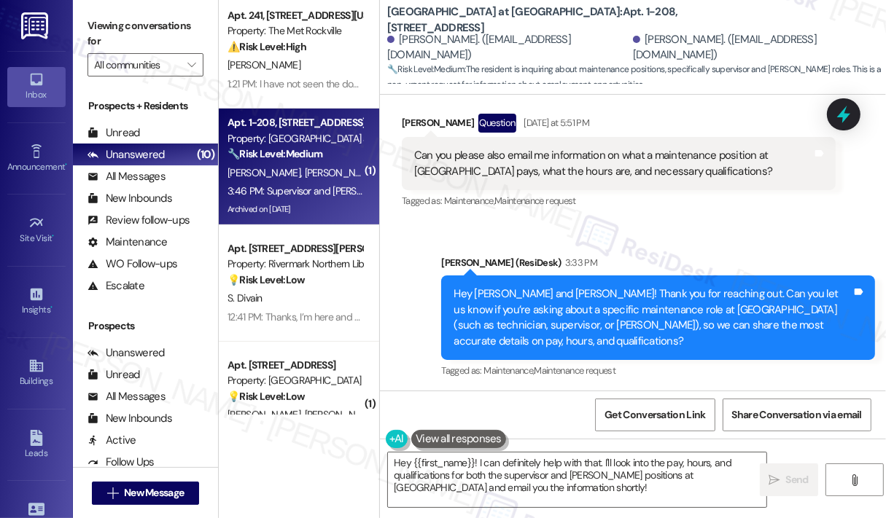
scroll to position [10032, 0]
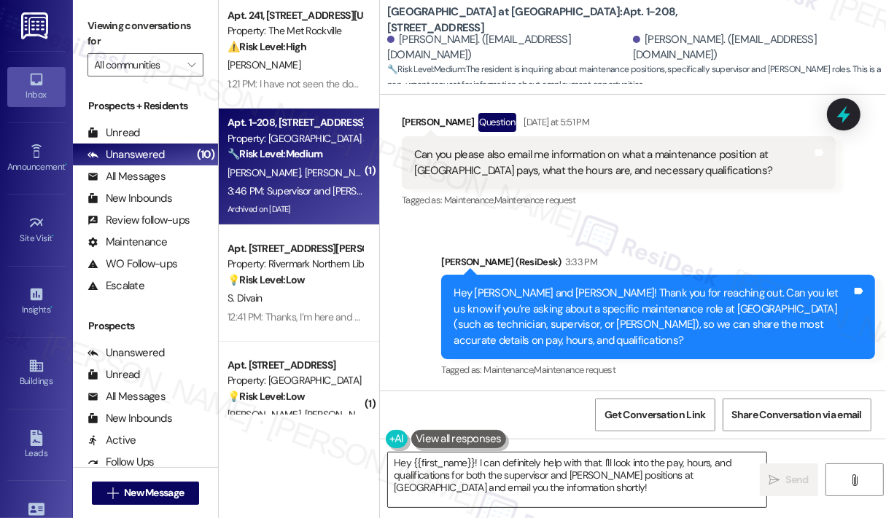
click at [553, 472] on textarea "Hey {{first_name}}! I can definitely help with that. I'll look into the pay, ho…" at bounding box center [577, 480] width 378 height 55
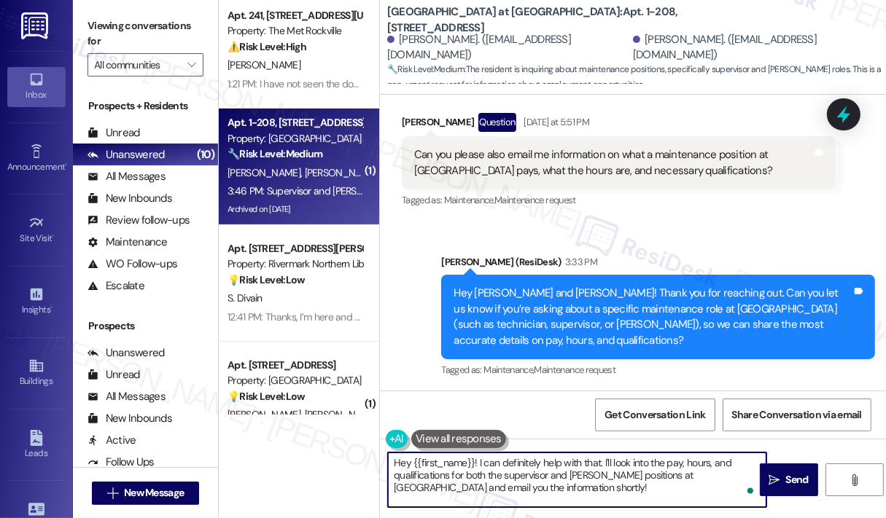
click at [577, 483] on textarea "Hey {{first_name}}! I can definitely help with that. I'll look into the pay, ho…" at bounding box center [577, 480] width 378 height 55
click at [583, 486] on textarea "Hey {{first_name}}! I can definitely help with that. I'll look into the pay, ho…" at bounding box center [577, 480] width 378 height 55
click at [583, 484] on textarea "Hey {{first_name}}! I can definitely help with that. I'll look into the pay, ho…" at bounding box center [577, 480] width 378 height 55
drag, startPoint x: 583, startPoint y: 483, endPoint x: 601, endPoint y: 462, distance: 27.9
click at [601, 462] on textarea "Hey {{first_name}}! I can definitely help with that. I'll look into the pay, ho…" at bounding box center [577, 480] width 378 height 55
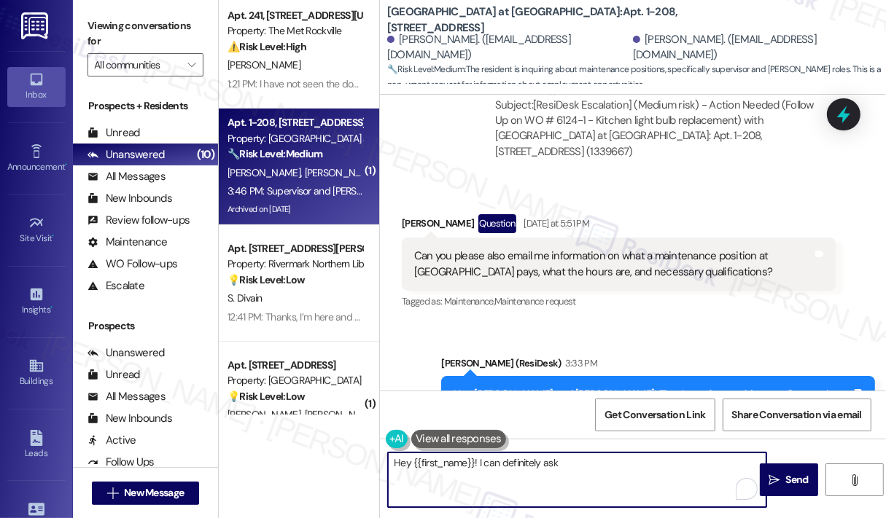
scroll to position [9886, 0]
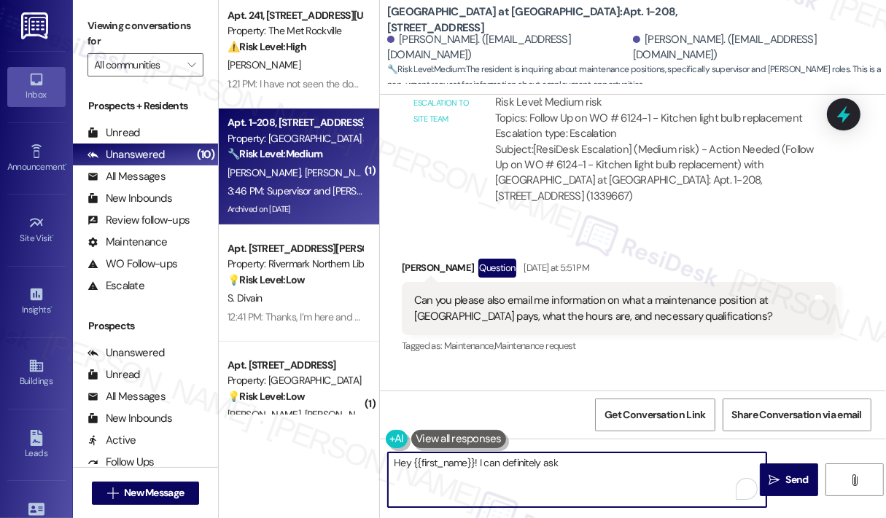
click at [613, 467] on textarea "Hey {{first_name}}! I can definitely ask" at bounding box center [577, 480] width 378 height 55
drag, startPoint x: 630, startPoint y: 478, endPoint x: 386, endPoint y: 464, distance: 243.9
click at [387, 464] on div "Hey {{first_name}}! I can definitely ask the site team to have you emailed the …" at bounding box center [577, 480] width 380 height 56
paste textarea "’ll ask the site team to email you the information you requested. Thank you for…"
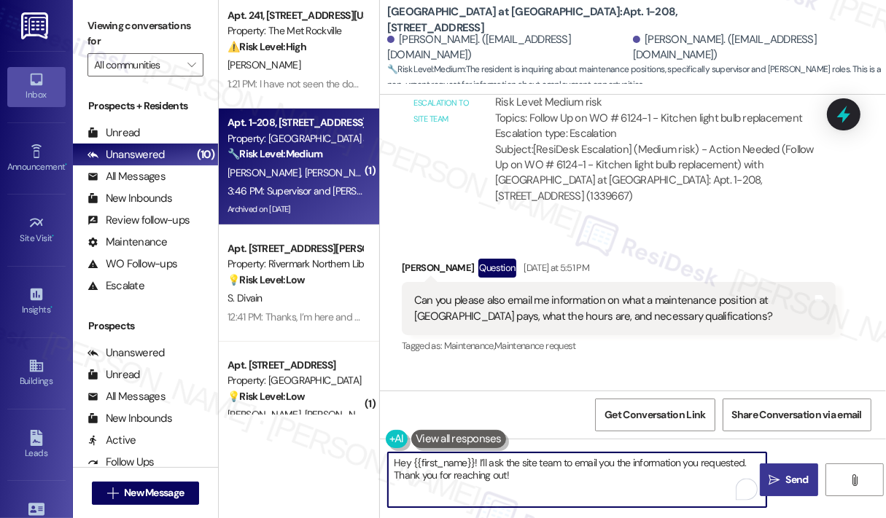
type textarea "Hey {{first_name}}! I’ll ask the site team to email you the information you req…"
click at [774, 475] on icon "" at bounding box center [773, 481] width 11 height 12
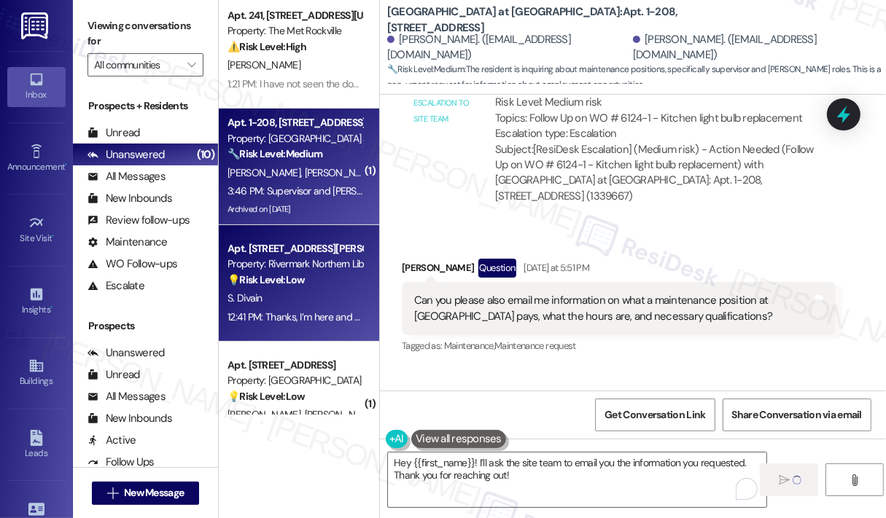
click at [322, 307] on div "S. Divain" at bounding box center [295, 298] width 138 height 18
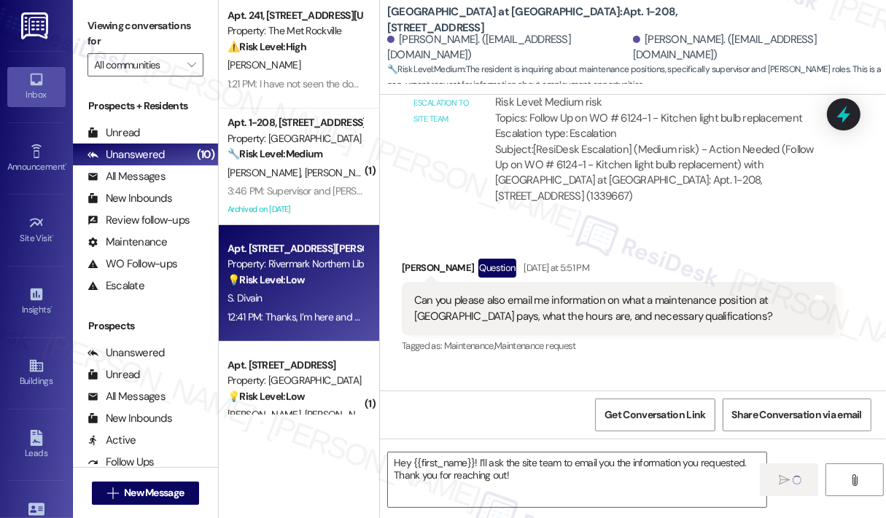
type textarea "Fetching suggested responses. Please feel free to read through the conversation…"
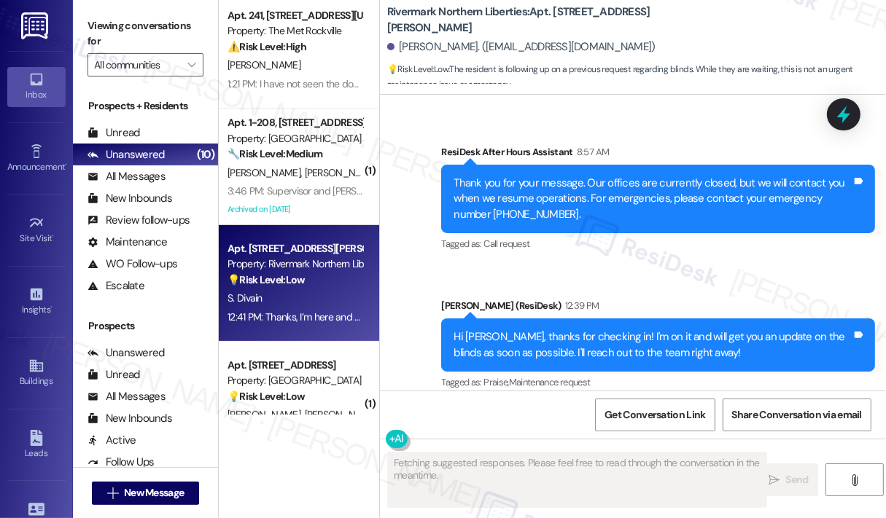
scroll to position [4276, 0]
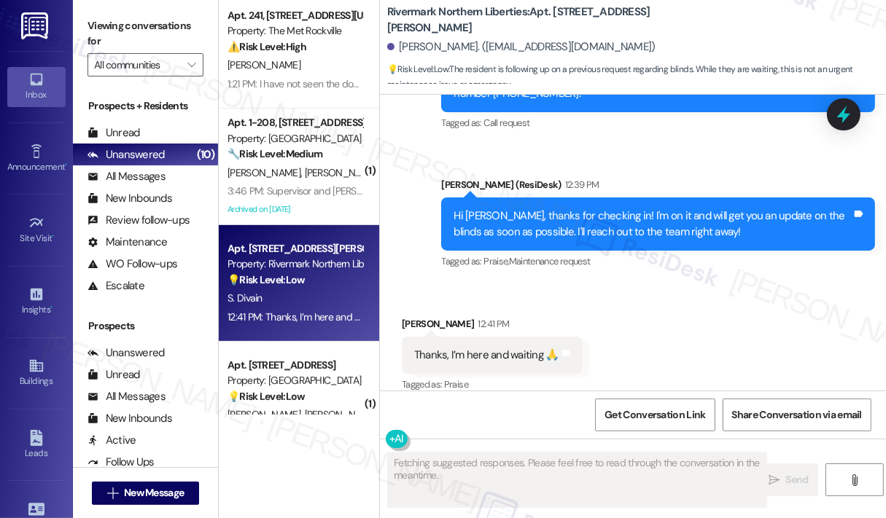
click at [744, 329] on div "Received via SMS Sasha Divain 12:41 PM Thanks, I’m here and waiting 🙏 Tags and …" at bounding box center [633, 345] width 506 height 123
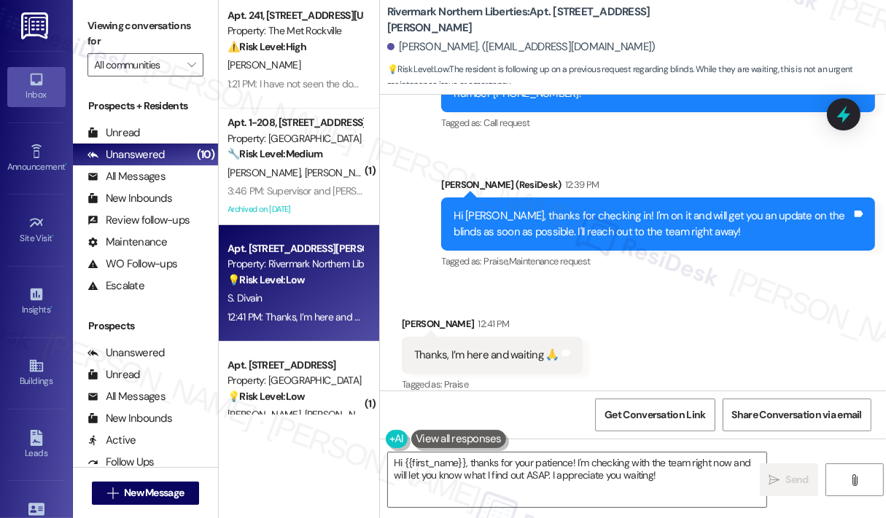
click at [738, 330] on div "Received via SMS Sasha Divain 12:41 PM Thanks, I’m here and waiting 🙏 Tags and …" at bounding box center [633, 345] width 506 height 123
click at [693, 472] on textarea "Hi {{first_name}}, thanks for your patience! I'm checking with the team right n…" at bounding box center [577, 480] width 378 height 55
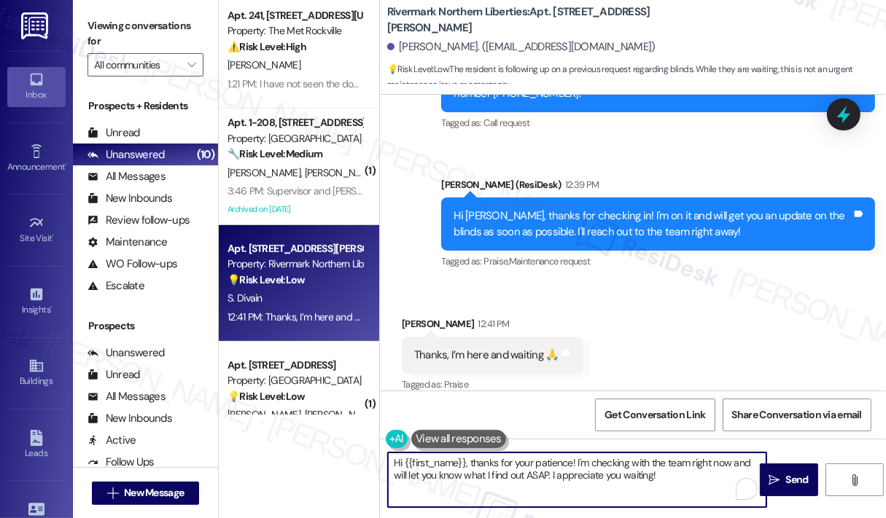
drag, startPoint x: 550, startPoint y: 478, endPoint x: 577, endPoint y: 463, distance: 31.7
click at [577, 463] on textarea "Hi {{first_name}}, thanks for your patience! I'm checking with the team right n…" at bounding box center [577, 480] width 378 height 55
click at [706, 465] on textarea "Hi {{first_name}}, thanks for your patience! I appreciate you waiting!" at bounding box center [577, 480] width 378 height 55
click at [470, 462] on textarea "Hi {{first_name}}, thanks for your patience! I appreciate you waiting!" at bounding box center [577, 480] width 378 height 55
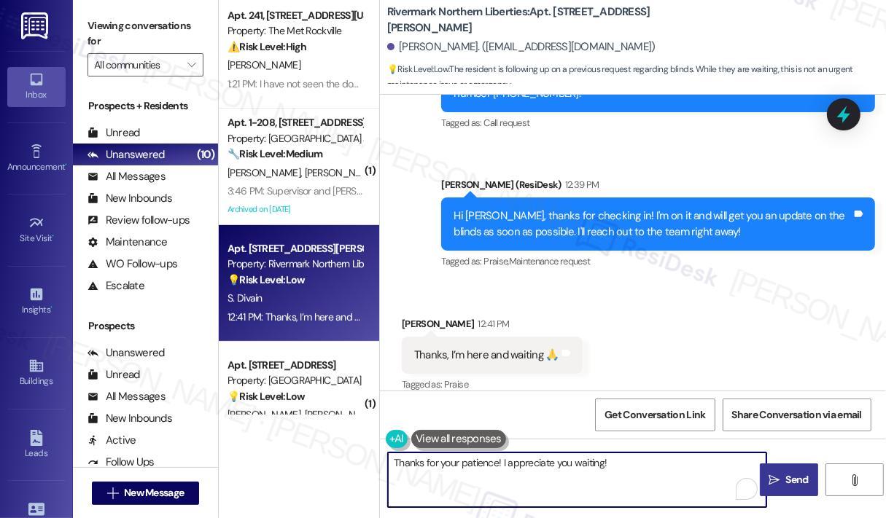
type textarea "Thanks for your patience! I appreciate you waiting!"
click at [784, 480] on span "Send" at bounding box center [797, 479] width 28 height 15
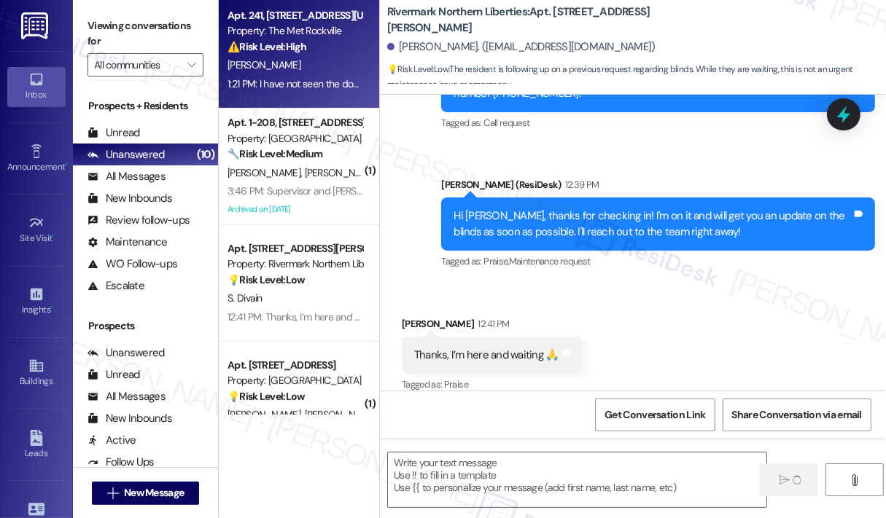
type textarea "Fetching suggested responses. Please feel free to read through the conversation…"
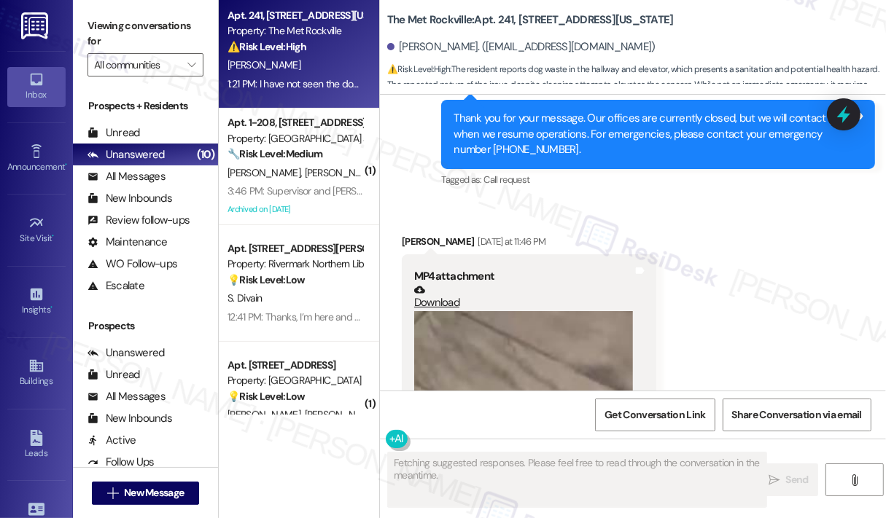
scroll to position [4720, 0]
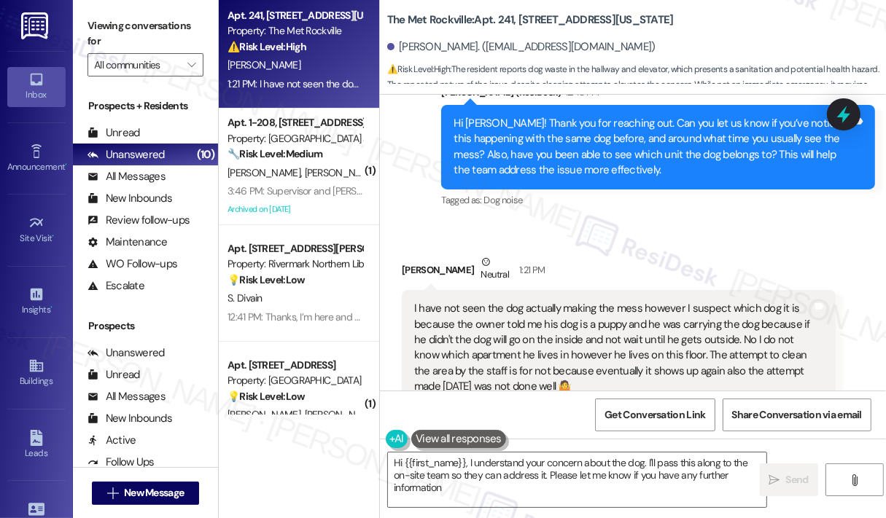
type textarea "Hi {{first_name}}, I understand your concern about the dog. I'll pass this alon…"
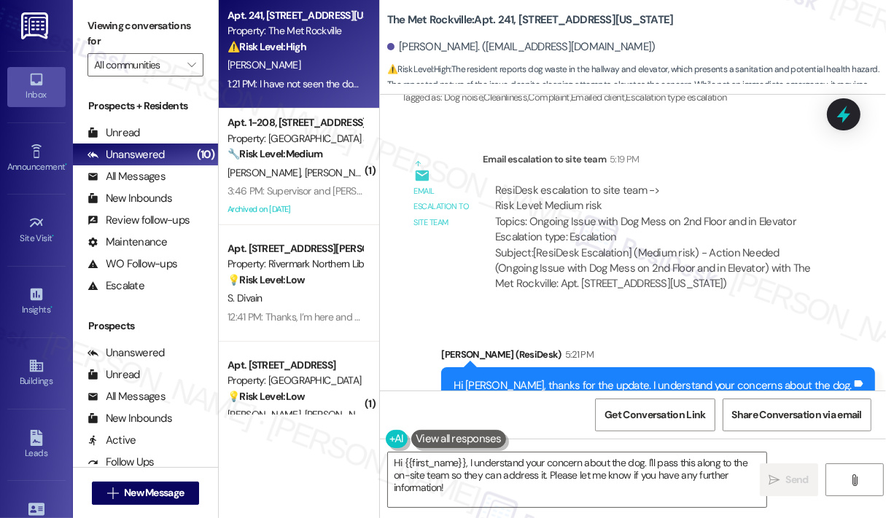
scroll to position [5055, 0]
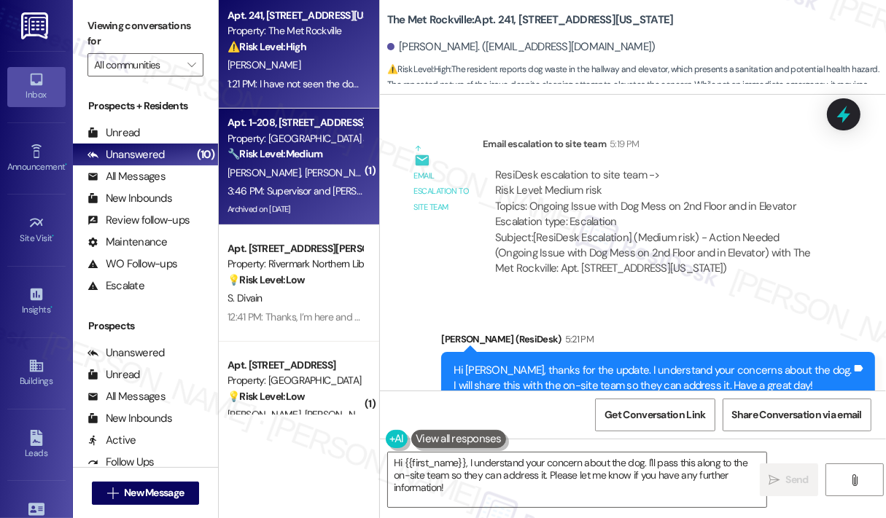
click at [316, 168] on span "C. Hargest" at bounding box center [341, 172] width 73 height 13
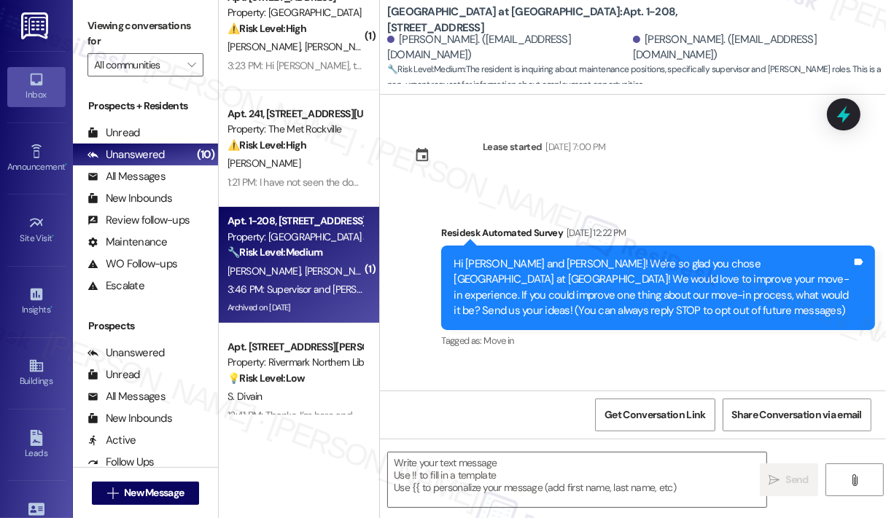
scroll to position [212, 0]
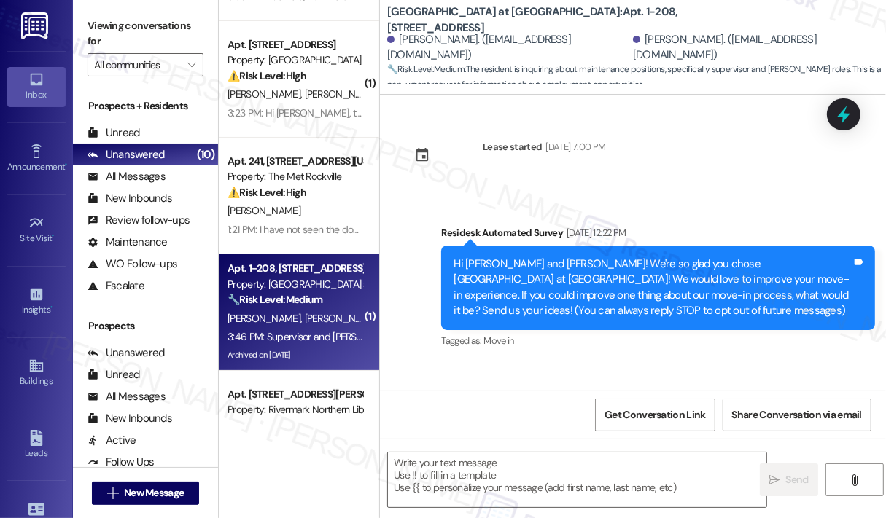
type textarea "Fetching suggested responses. Please feel free to read through the conversation…"
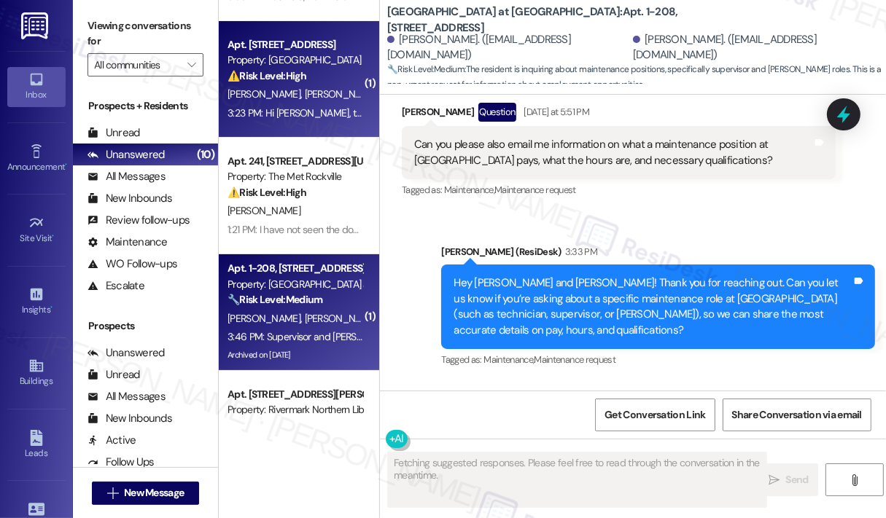
scroll to position [10031, 0]
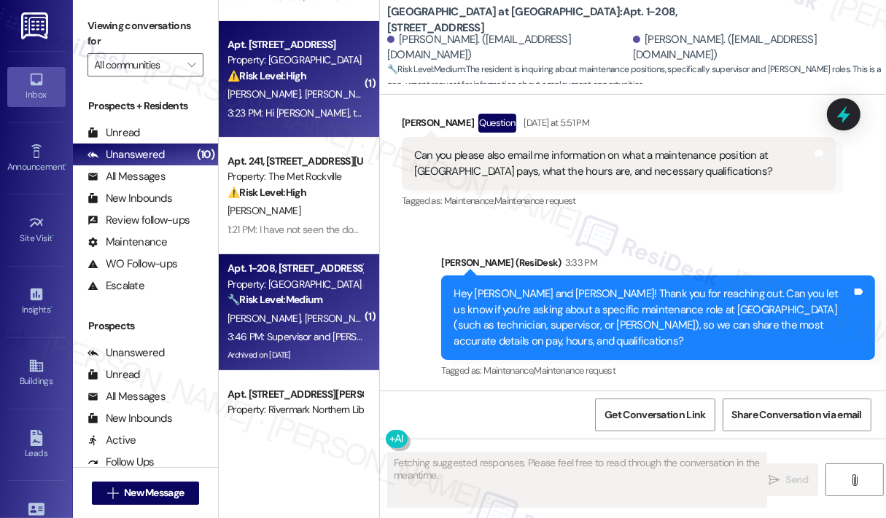
click at [321, 102] on div "Z. Wang C. Xu" at bounding box center [295, 94] width 138 height 18
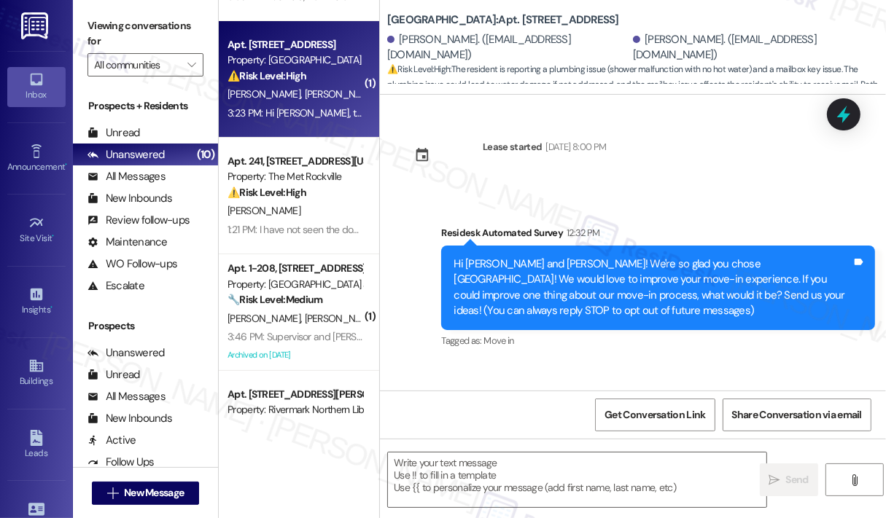
scroll to position [141, 0]
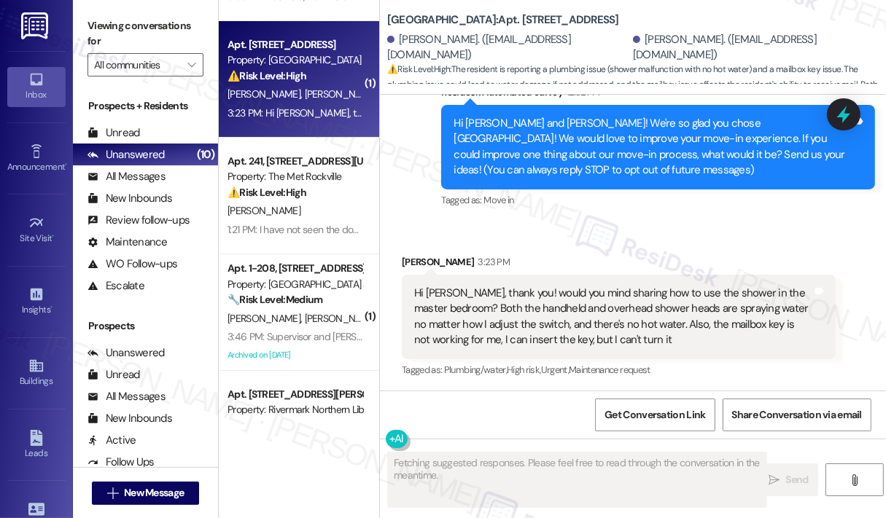
click at [703, 218] on div "Survey, sent via SMS Residesk Automated Survey 12:32 PM Hi Cynthia and Zixuan! …" at bounding box center [658, 148] width 456 height 148
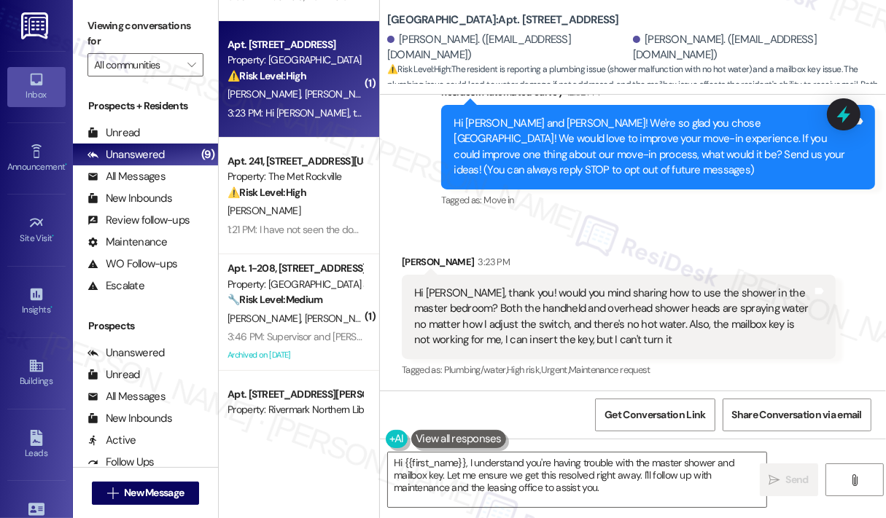
scroll to position [141, 0]
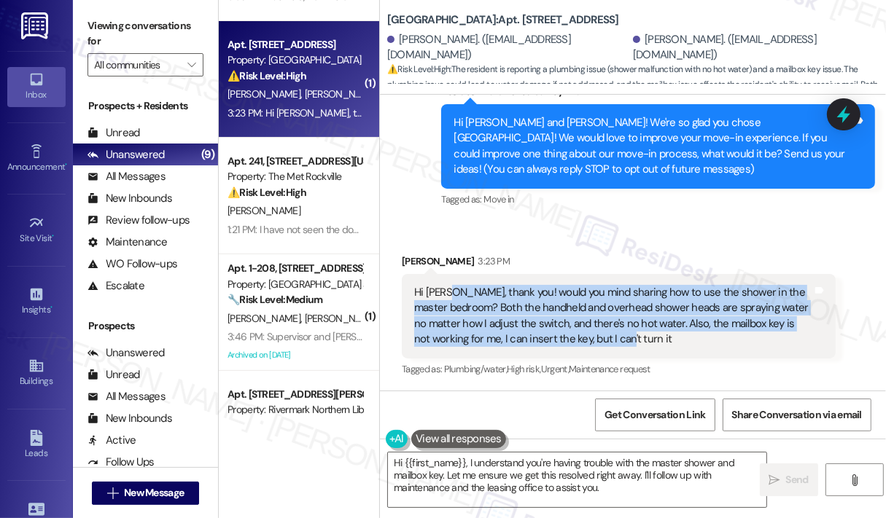
drag, startPoint x: 663, startPoint y: 338, endPoint x: 444, endPoint y: 297, distance: 222.5
click at [444, 297] on div "Hi Jay, thank you! would you mind sharing how to use the shower in the master b…" at bounding box center [613, 316] width 398 height 63
copy div "thank you! would you mind sharing how to use the shower in the master bedroom? …"
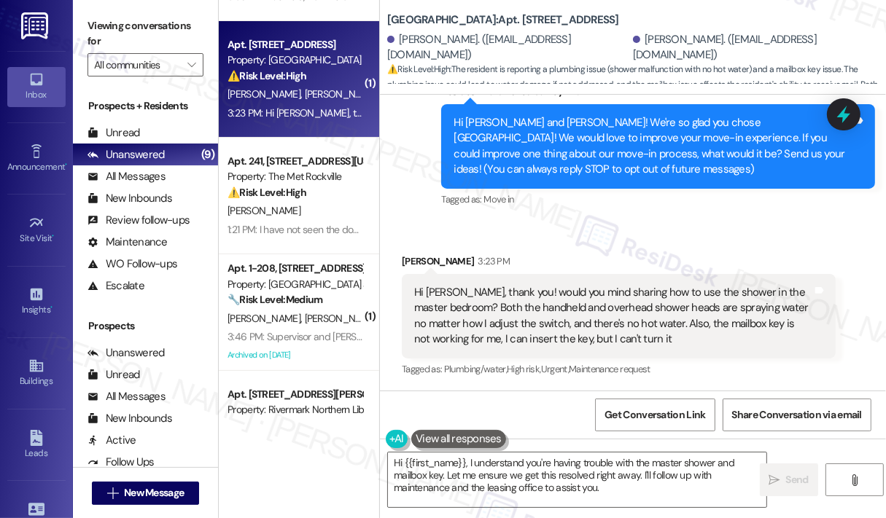
click at [621, 250] on div "Received via SMS Zixuan Wang 3:23 PM Hi Jay, thank you! would you mind sharing …" at bounding box center [619, 317] width 456 height 148
drag, startPoint x: 603, startPoint y: 306, endPoint x: 659, endPoint y: 343, distance: 67.7
click at [659, 343] on div "Hi Jay, thank you! would you mind sharing how to use the shower in the master b…" at bounding box center [613, 316] width 398 height 63
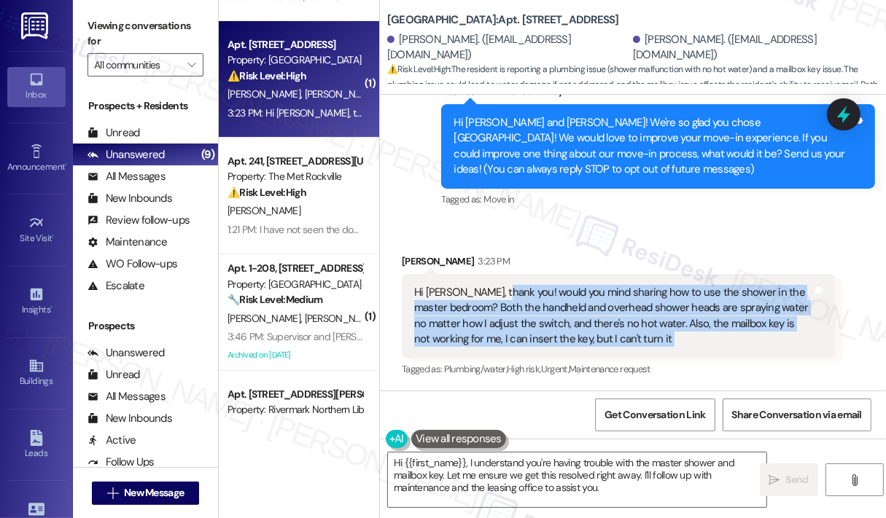
drag, startPoint x: 659, startPoint y: 343, endPoint x: 493, endPoint y: 294, distance: 173.3
click at [493, 294] on div "Hi Jay, thank you! would you mind sharing how to use the shower in the master b…" at bounding box center [613, 316] width 398 height 63
copy div "would you mind sharing how to use the shower in the master bedroom? Both the ha…"
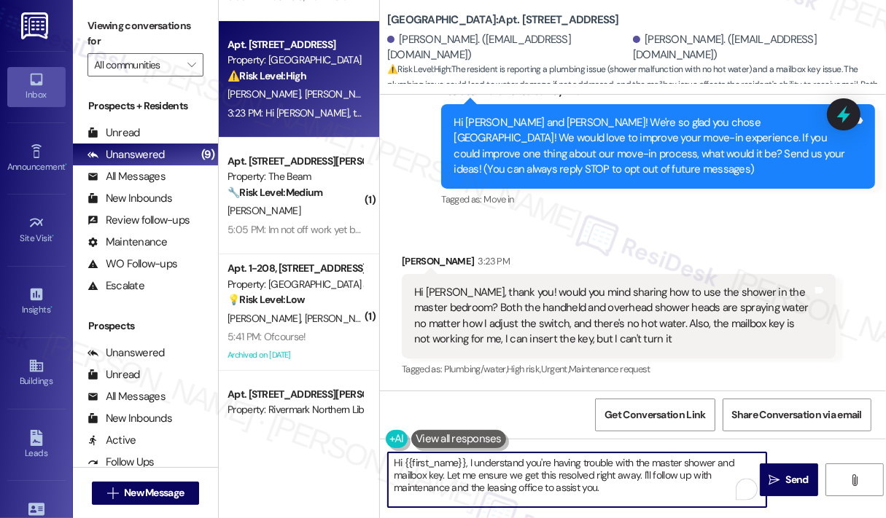
drag, startPoint x: 630, startPoint y: 489, endPoint x: 473, endPoint y: 472, distance: 157.7
click at [469, 459] on textarea "Hi {{first_name}}, I understand you're having trouble with the master shower an…" at bounding box center [577, 480] width 378 height 55
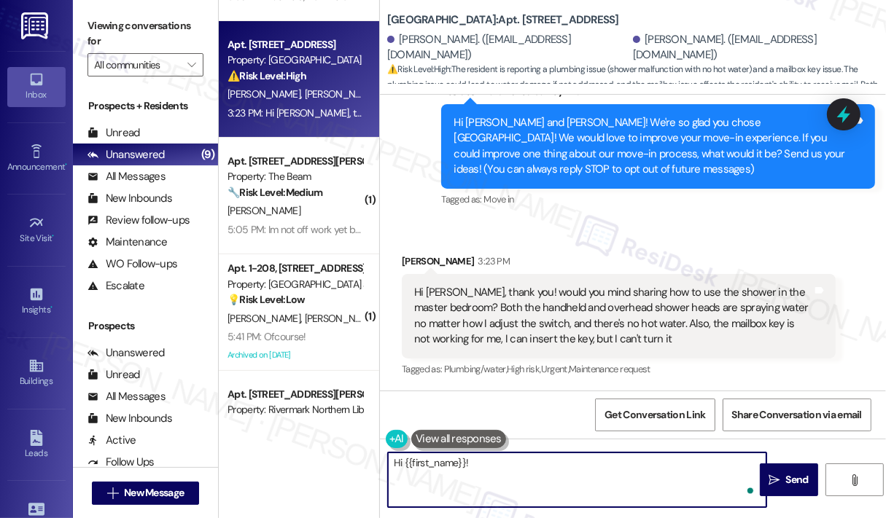
paste textarea "Thank you for reaching out. For the shower in the master bedroom, can you let u…"
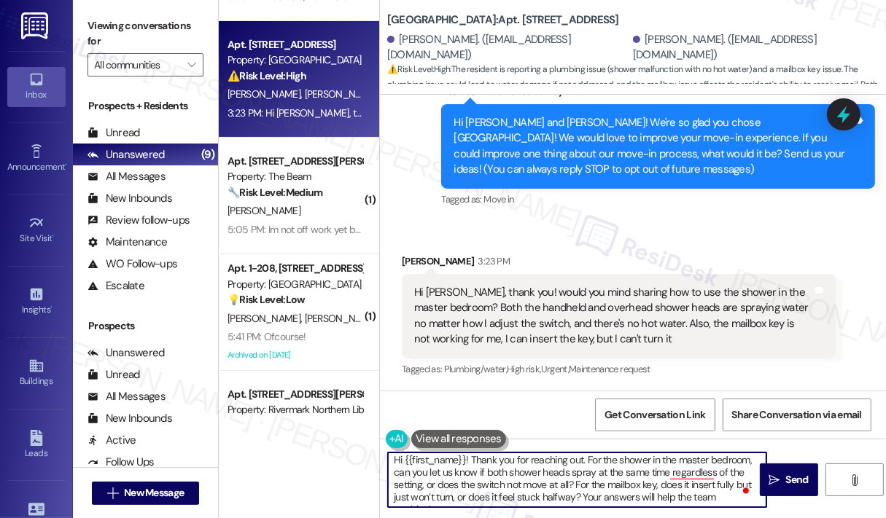
scroll to position [0, 0]
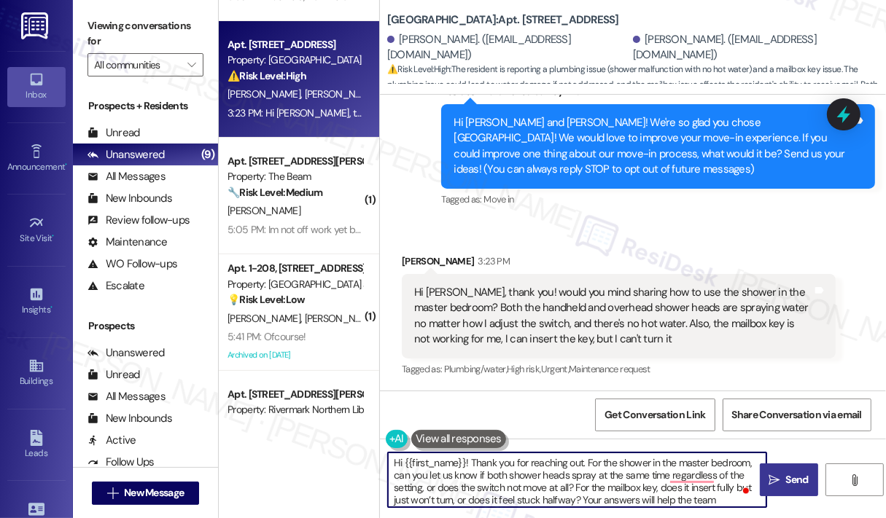
type textarea "Hi {{first_name}}! Thank you for reaching out. For the shower in the master bed…"
click at [774, 481] on icon "" at bounding box center [773, 481] width 11 height 12
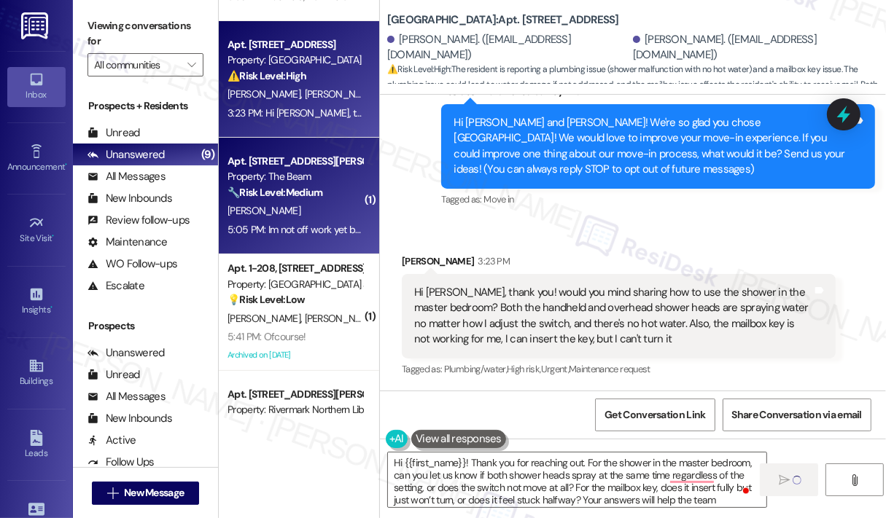
click at [272, 222] on div "5:05 PM: Im not off work yet but hope code works 5:05 PM: Im not off work yet b…" at bounding box center [295, 230] width 138 height 18
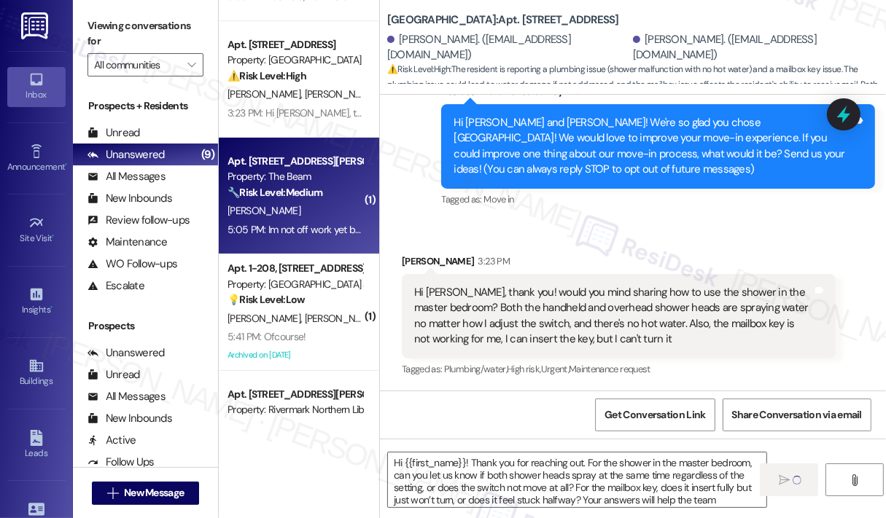
type textarea "Fetching suggested responses. Please feel free to read through the conversation…"
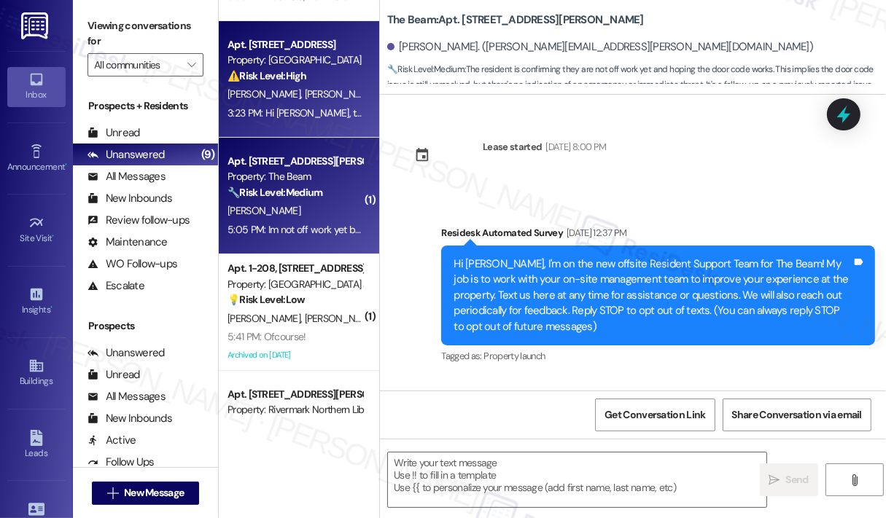
type textarea "Fetching suggested responses. Please feel free to read through the conversation…"
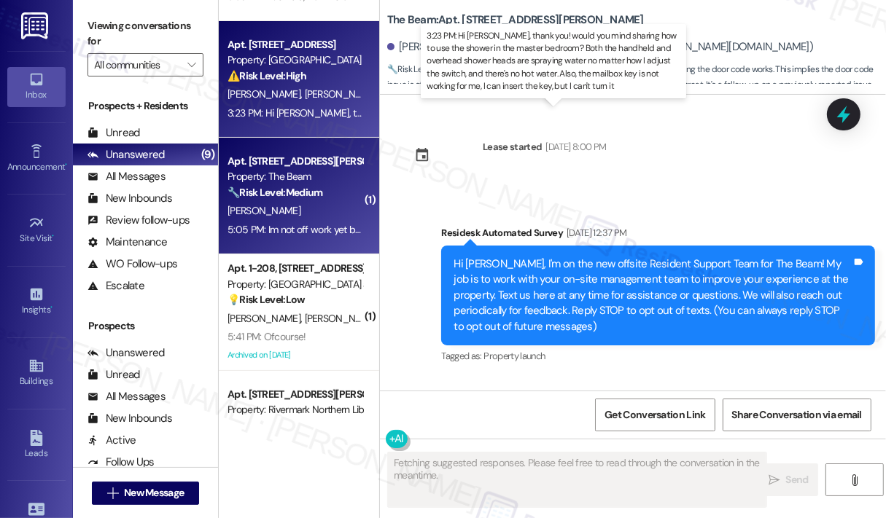
scroll to position [37066, 0]
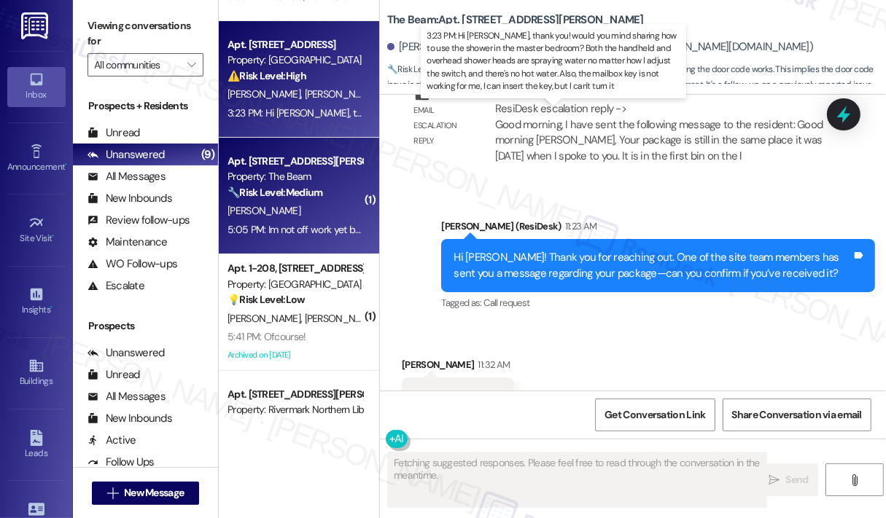
click at [329, 110] on div "3:23 PM: Hi Jay, thank you! would you mind sharing how to use the shower in the…" at bounding box center [900, 112] width 1346 height 13
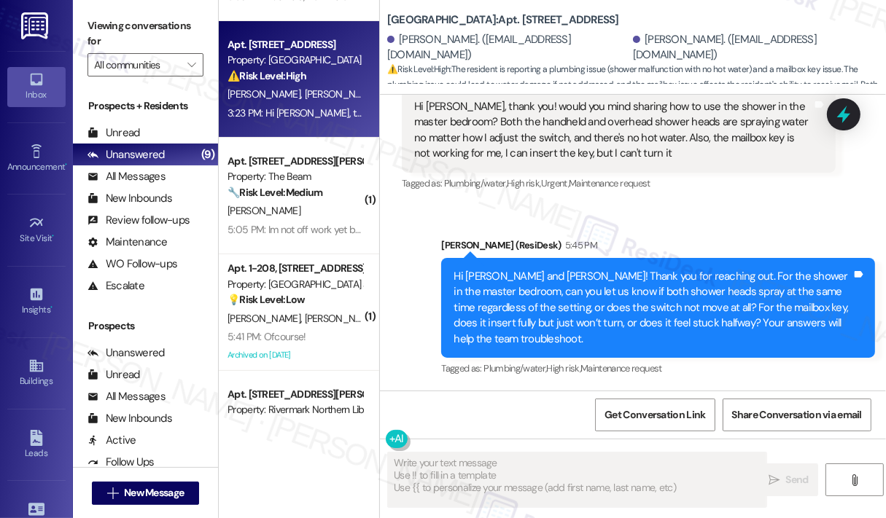
scroll to position [327, 0]
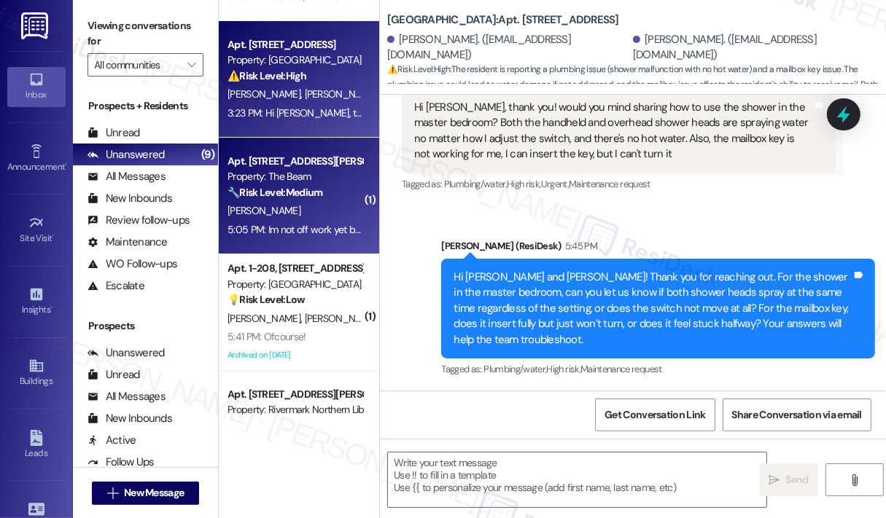
click at [300, 218] on div "K. Lawson" at bounding box center [295, 211] width 138 height 18
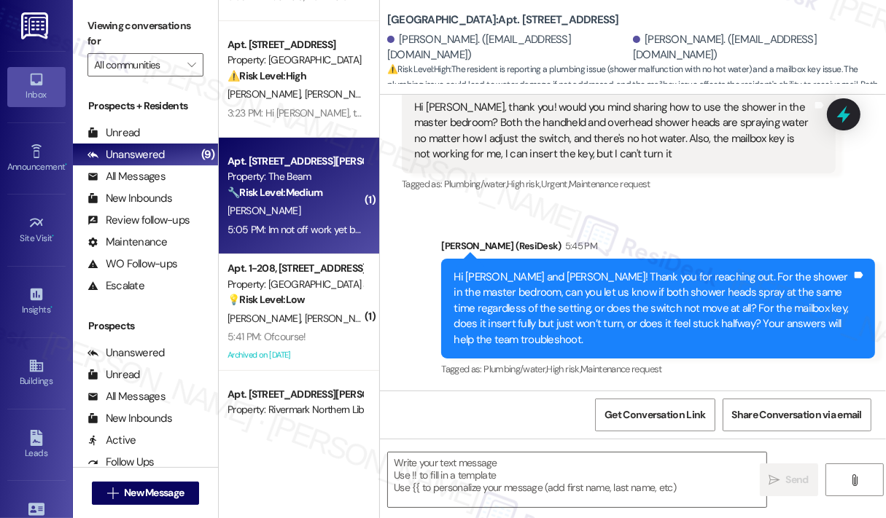
type textarea "Fetching suggested responses. Please feel free to read through the conversation…"
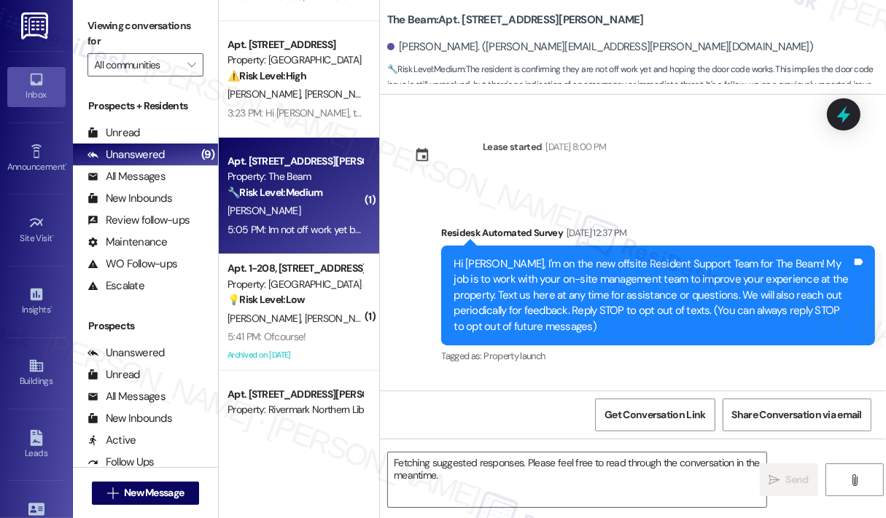
scroll to position [37066, 0]
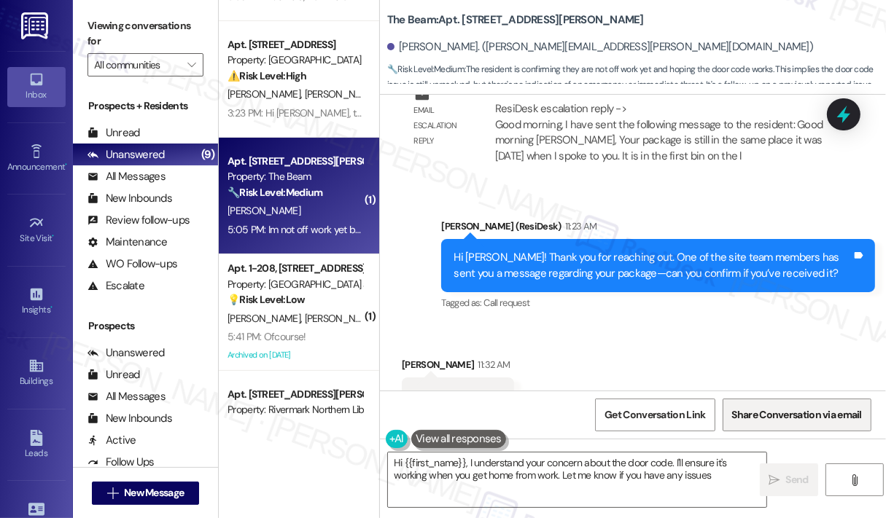
type textarea "Hi {{first_name}}, I understand your concern about the door code. I'll ensure i…"
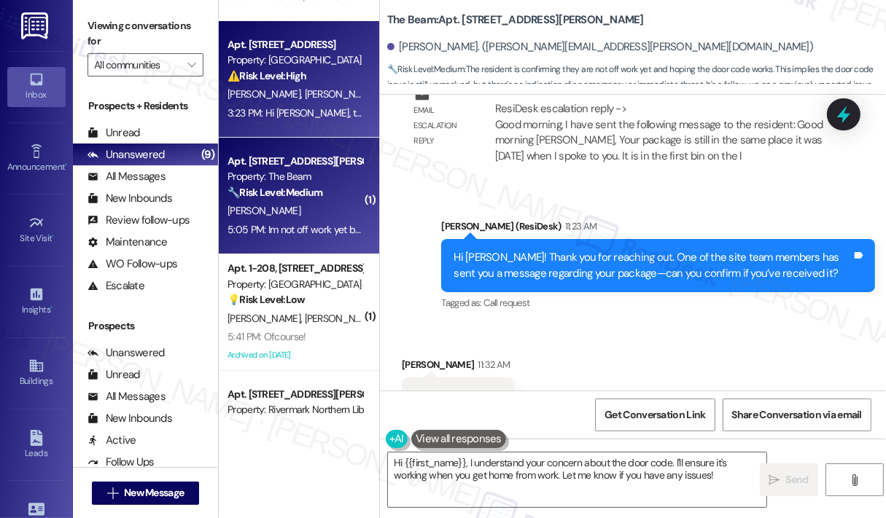
click at [314, 112] on div "3:23 PM: Hi Jay, thank you! would you mind sharing how to use the shower in the…" at bounding box center [900, 112] width 1346 height 13
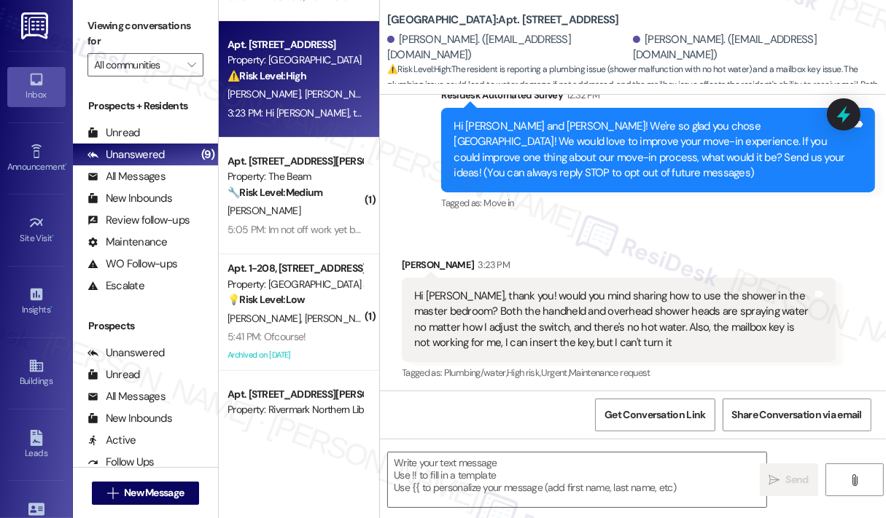
type textarea "Fetching suggested responses. Please feel free to read through the conversation…"
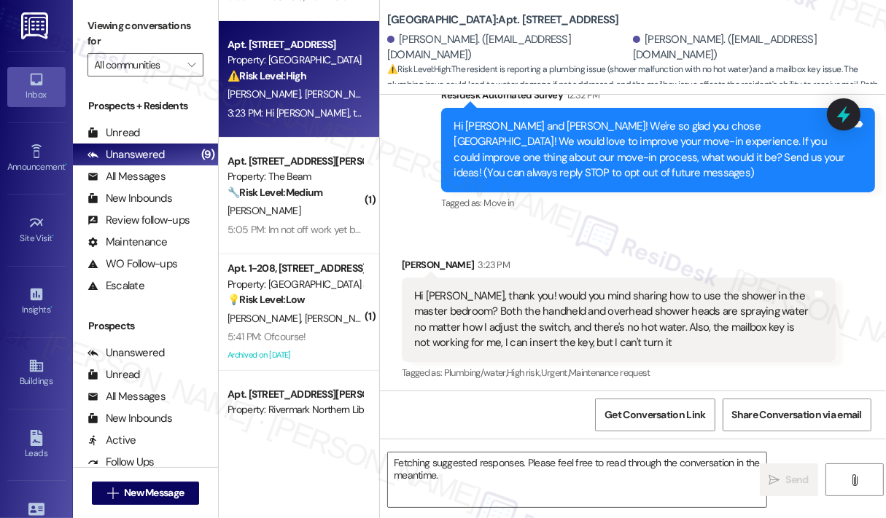
scroll to position [141, 0]
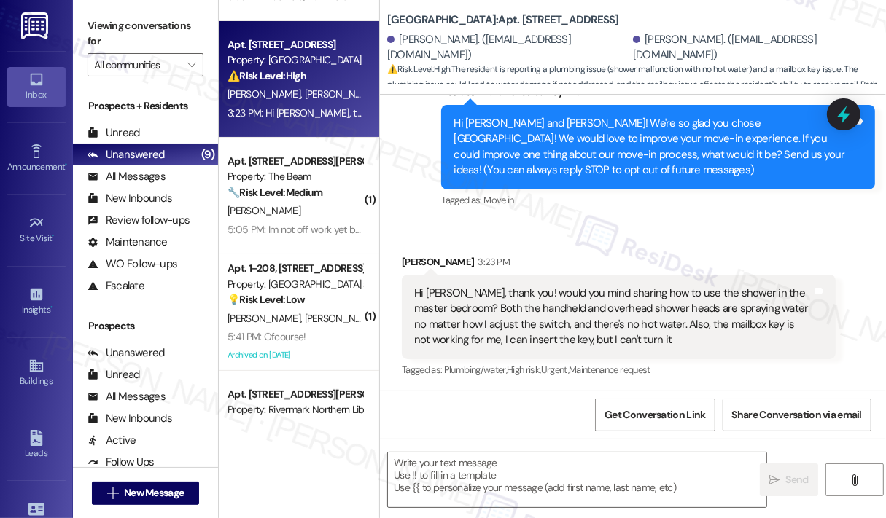
click at [682, 251] on div "Received via SMS Zixuan Wang 3:23 PM Hi Jay, thank you! would you mind sharing …" at bounding box center [619, 318] width 456 height 148
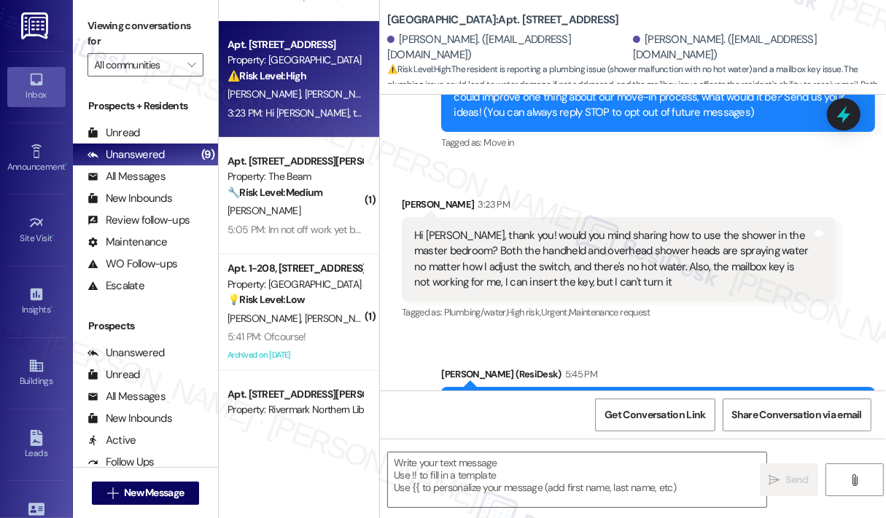
scroll to position [327, 0]
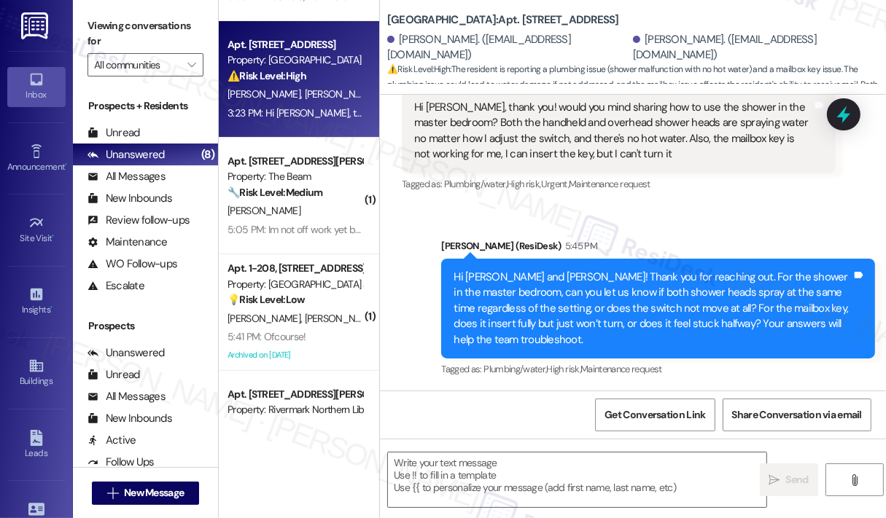
click at [682, 222] on div "Sent via SMS Jay (ResiDesk) 5:45 PM Hi Cynthia and Zixuan! Thank you for reachi…" at bounding box center [633, 298] width 506 height 185
